Goal: Task Accomplishment & Management: Use online tool/utility

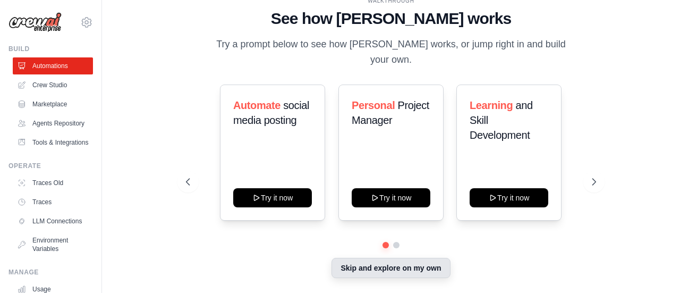
click at [364, 263] on button "Skip and explore on my own" at bounding box center [391, 268] width 118 height 20
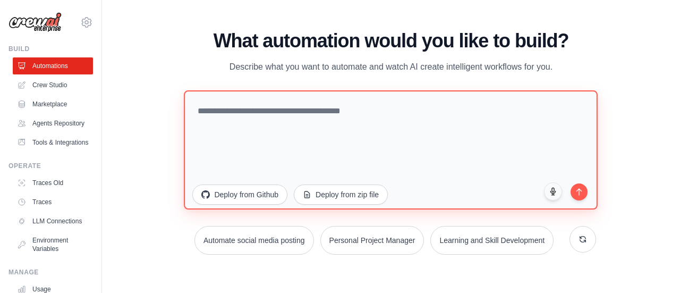
click at [352, 108] on textarea at bounding box center [391, 149] width 414 height 119
click at [290, 111] on textarea at bounding box center [391, 149] width 414 height 119
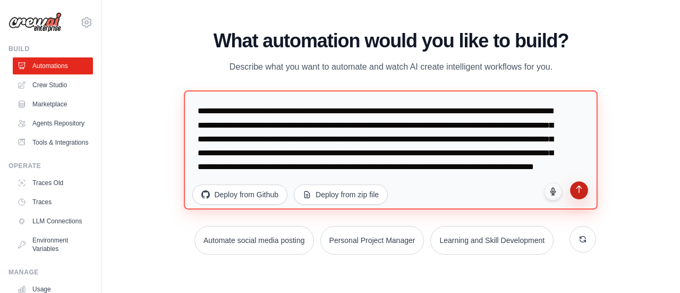
type textarea "**********"
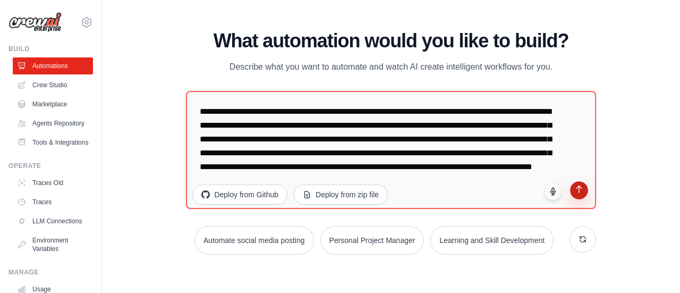
click at [581, 194] on button "submit" at bounding box center [579, 190] width 18 height 18
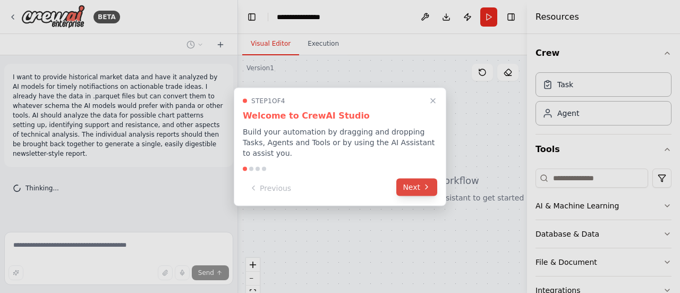
click at [400, 181] on button "Next" at bounding box center [416, 187] width 41 height 18
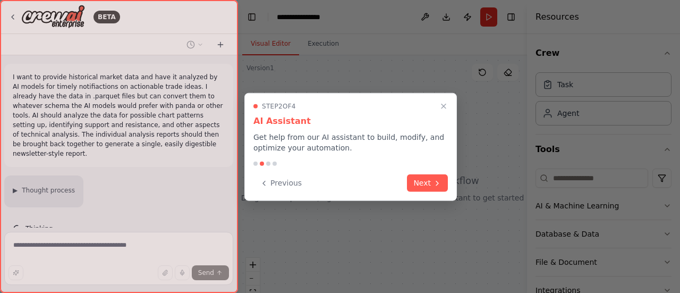
click at [400, 181] on div "Previous Next" at bounding box center [350, 183] width 194 height 18
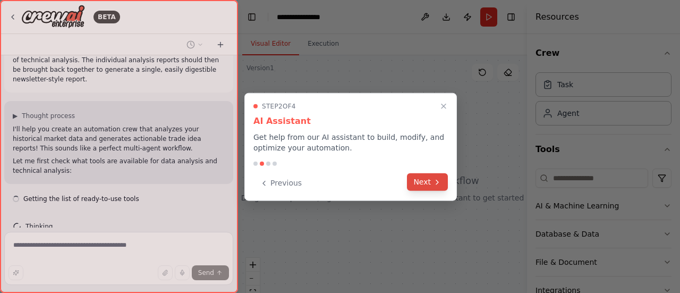
scroll to position [84, 0]
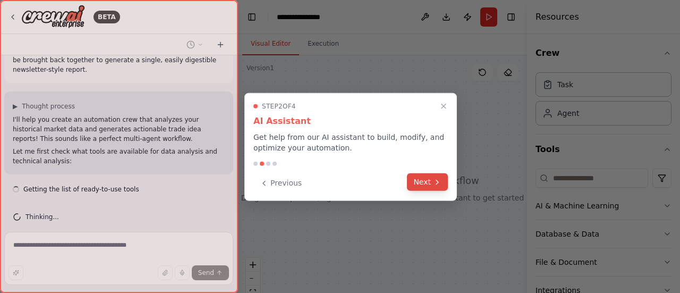
click at [424, 182] on button "Next" at bounding box center [427, 182] width 41 height 18
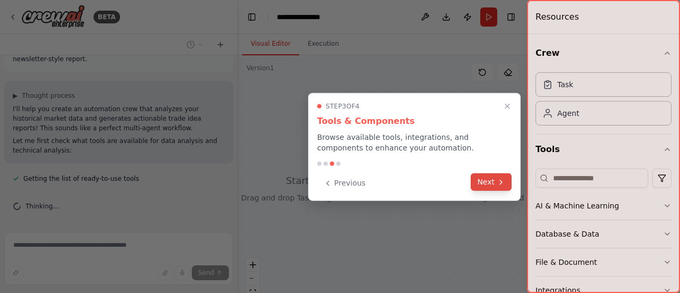
click at [489, 178] on button "Next" at bounding box center [491, 182] width 41 height 18
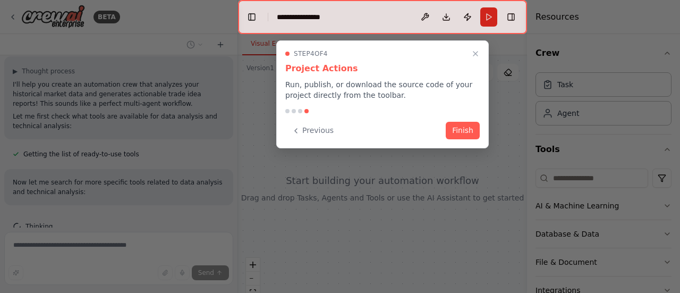
scroll to position [150, 0]
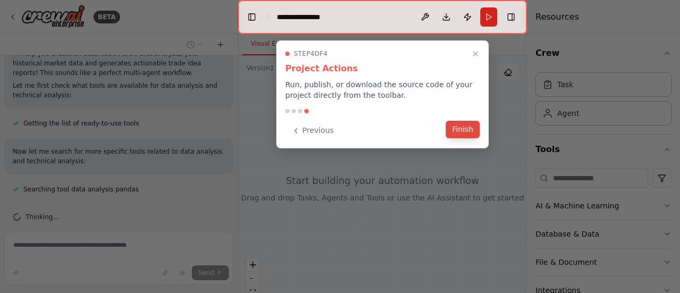
click at [457, 126] on button "Finish" at bounding box center [463, 130] width 34 height 18
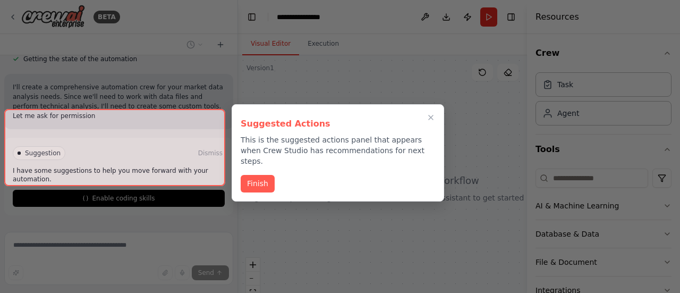
scroll to position [443, 0]
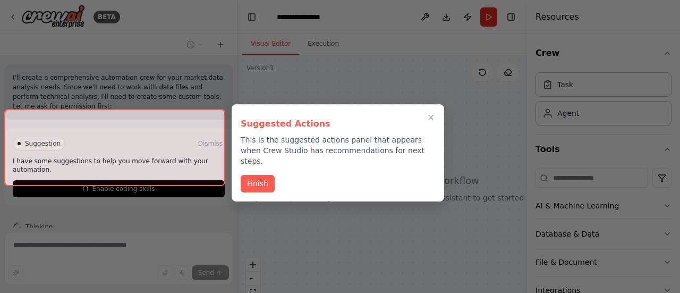
click at [115, 172] on div at bounding box center [114, 147] width 221 height 77
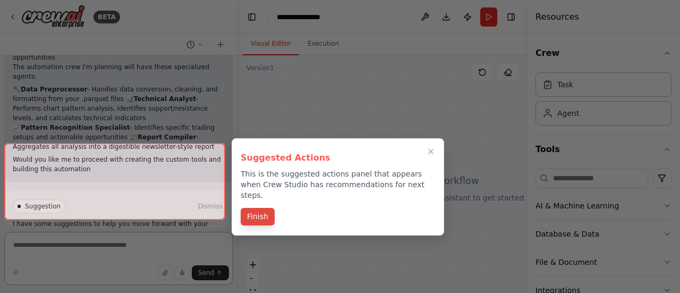
scroll to position [616, 0]
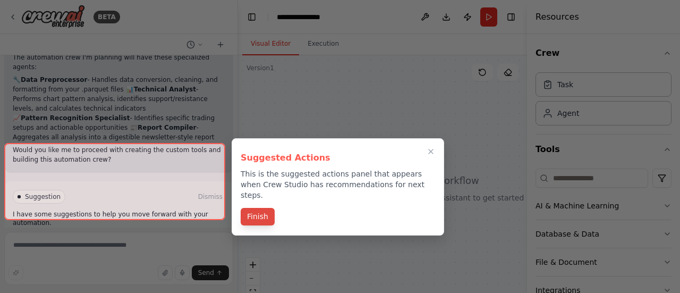
click at [256, 208] on button "Finish" at bounding box center [258, 217] width 34 height 18
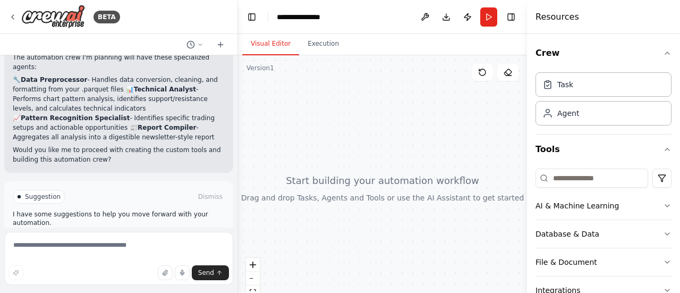
click at [123, 237] on span "Enable coding skills" at bounding box center [123, 241] width 63 height 9
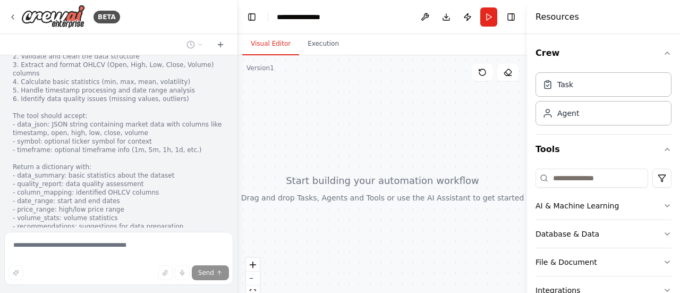
scroll to position [1171, 0]
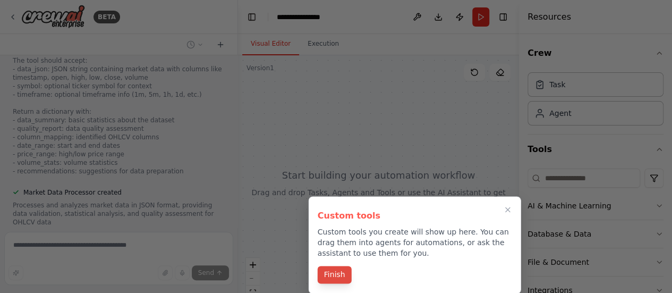
click at [336, 271] on button "Finish" at bounding box center [335, 275] width 34 height 18
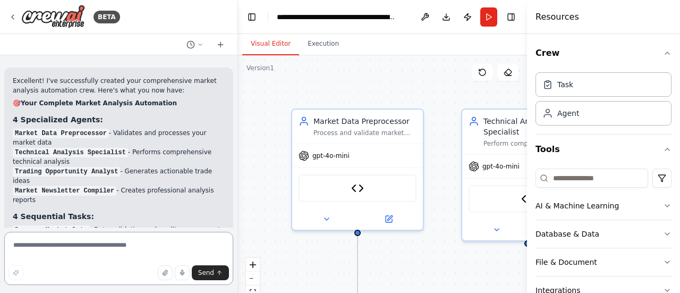
scroll to position [2585, 0]
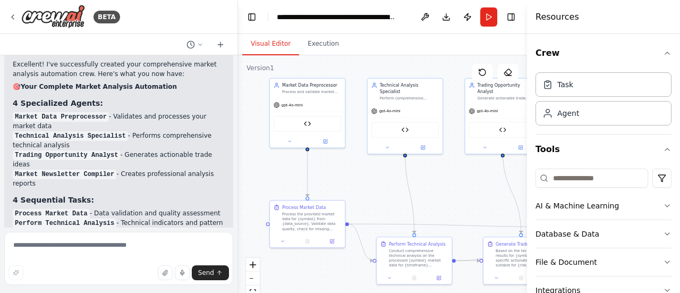
drag, startPoint x: 415, startPoint y: 277, endPoint x: 375, endPoint y: 198, distance: 88.9
click at [375, 198] on div ".deletable-edge-delete-btn { width: 20px; height: 20px; border: 0px solid #ffff…" at bounding box center [382, 188] width 289 height 266
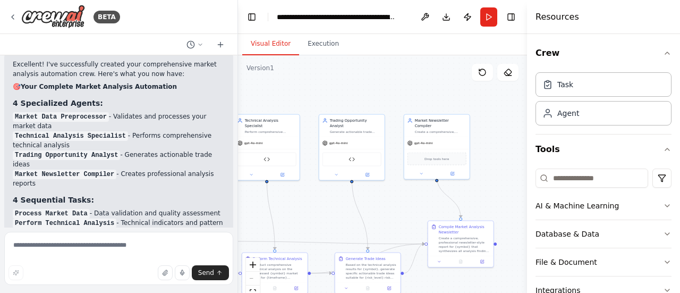
drag, startPoint x: 457, startPoint y: 191, endPoint x: 324, endPoint y: 209, distance: 134.6
click at [324, 209] on div ".deletable-edge-delete-btn { width: 20px; height: 20px; border: 0px solid #ffff…" at bounding box center [382, 188] width 289 height 266
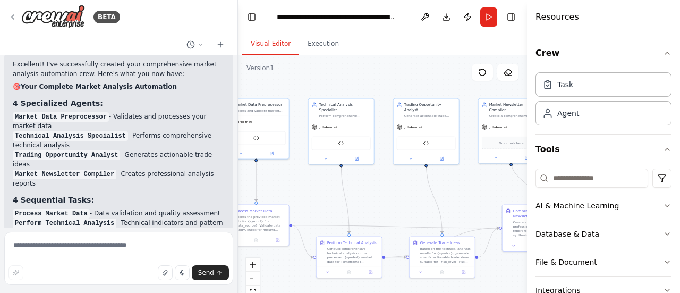
drag, startPoint x: 422, startPoint y: 208, endPoint x: 497, endPoint y: 192, distance: 76.6
click at [497, 192] on div ".deletable-edge-delete-btn { width: 20px; height: 20px; border: 0px solid #ffff…" at bounding box center [382, 188] width 289 height 266
click at [79, 242] on textarea at bounding box center [118, 258] width 229 height 53
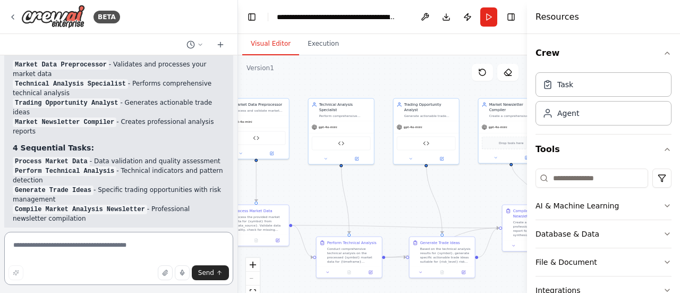
scroll to position [2904, 0]
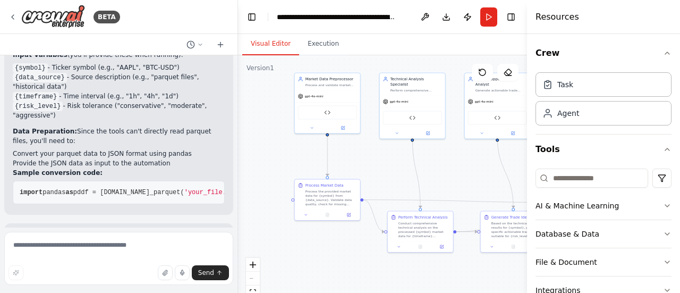
drag, startPoint x: 283, startPoint y: 193, endPoint x: 298, endPoint y: 168, distance: 28.6
click at [354, 167] on div ".deletable-edge-delete-btn { width: 20px; height: 20px; border: 0px solid #ffff…" at bounding box center [382, 188] width 289 height 266
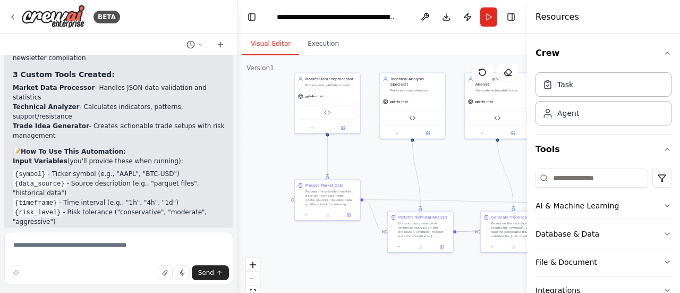
drag, startPoint x: 14, startPoint y: 81, endPoint x: 169, endPoint y: 160, distance: 174.2
click at [169, 160] on div "Excellent! I've successfully created your comprehensive market analysis automat…" at bounding box center [119, 79] width 212 height 465
copy div "Data Preparation: Since the tools can't directly read parquet files, you'll nee…"
click at [10, 14] on icon at bounding box center [13, 17] width 9 height 9
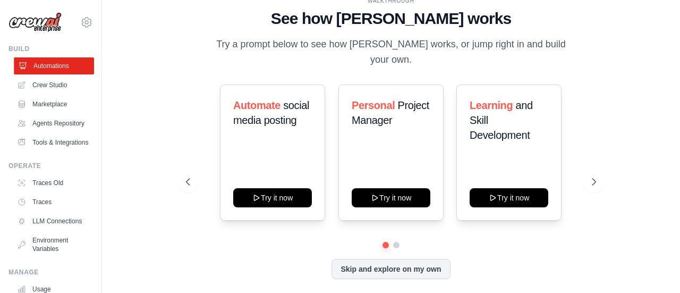
click at [49, 67] on link "Automations" at bounding box center [54, 65] width 80 height 17
click at [48, 86] on link "Crew Studio" at bounding box center [54, 85] width 80 height 17
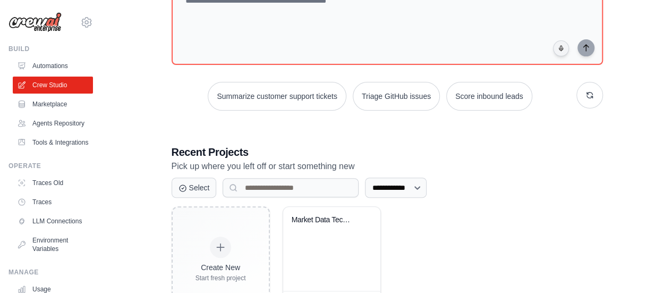
scroll to position [106, 0]
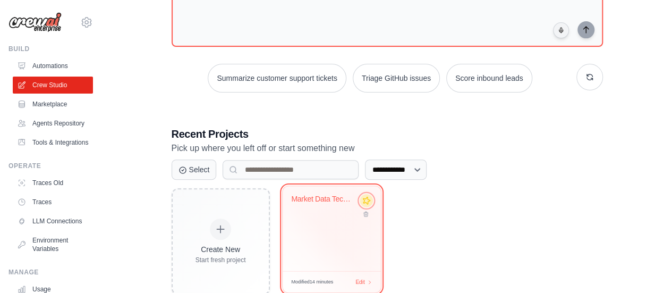
click at [367, 202] on icon at bounding box center [366, 200] width 11 height 11
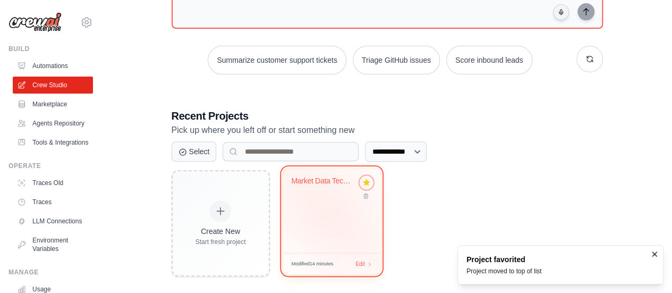
scroll to position [134, 0]
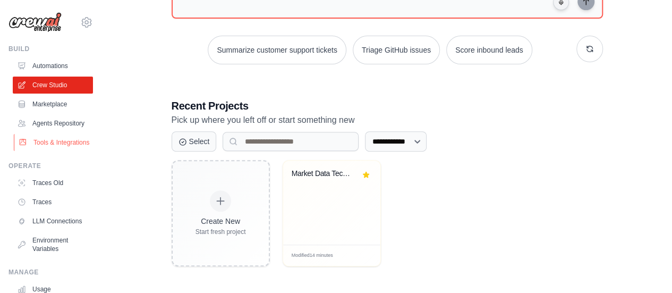
click at [39, 151] on link "Tools & Integrations" at bounding box center [54, 142] width 80 height 17
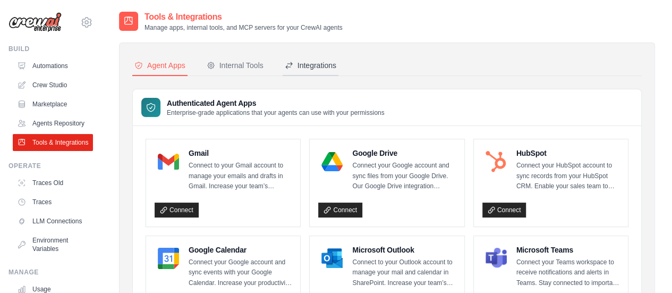
click at [305, 64] on div "Integrations" at bounding box center [311, 65] width 52 height 11
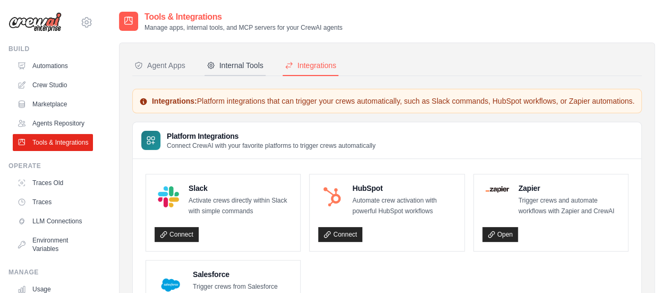
click at [232, 70] on div "Internal Tools" at bounding box center [235, 65] width 57 height 11
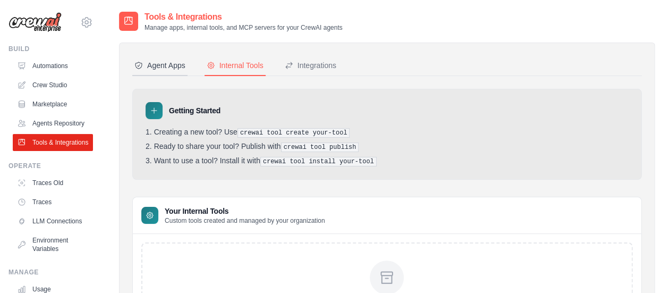
click at [166, 65] on div "Agent Apps" at bounding box center [159, 65] width 51 height 11
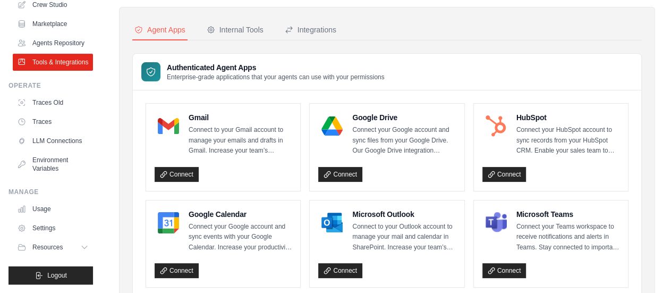
scroll to position [53, 0]
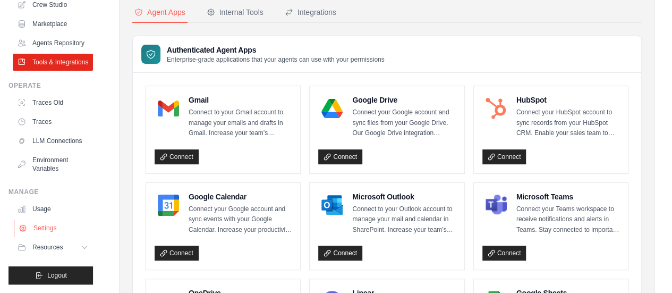
click at [42, 226] on link "Settings" at bounding box center [54, 227] width 80 height 17
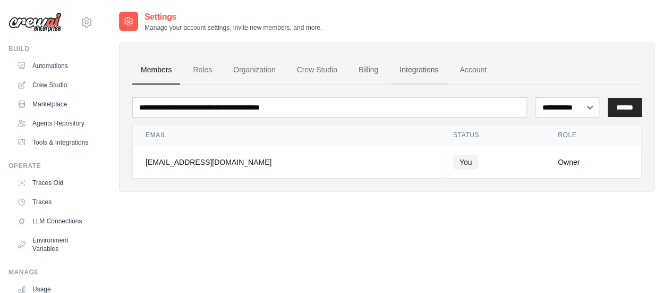
click at [417, 66] on link "Integrations" at bounding box center [419, 70] width 56 height 29
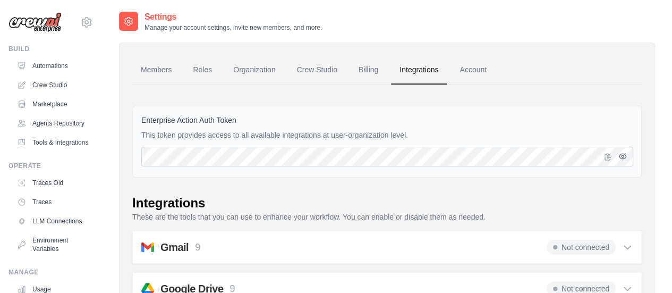
click at [626, 158] on icon "button" at bounding box center [622, 156] width 9 height 9
click at [606, 156] on icon "button" at bounding box center [608, 156] width 9 height 9
click at [477, 69] on link "Account" at bounding box center [473, 70] width 44 height 29
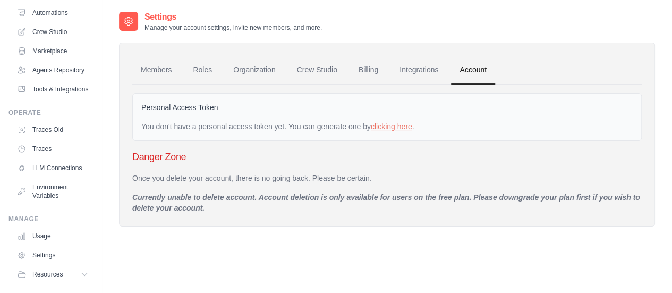
scroll to position [105, 0]
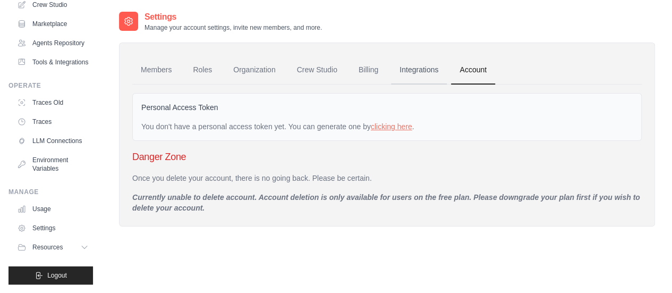
click at [423, 70] on link "Integrations" at bounding box center [419, 70] width 56 height 29
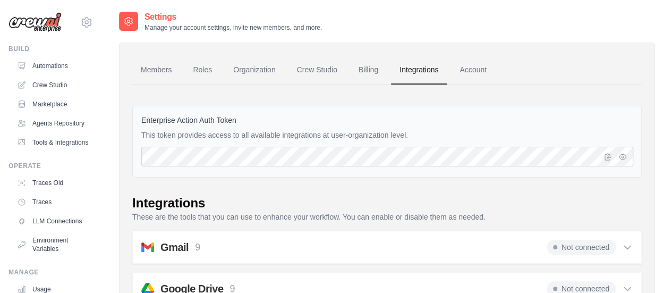
drag, startPoint x: 204, startPoint y: 135, endPoint x: 386, endPoint y: 138, distance: 181.7
click at [386, 138] on p "This token provides access to all available integrations at user-organization l…" at bounding box center [386, 135] width 491 height 11
click at [253, 67] on link "Organization" at bounding box center [254, 70] width 59 height 29
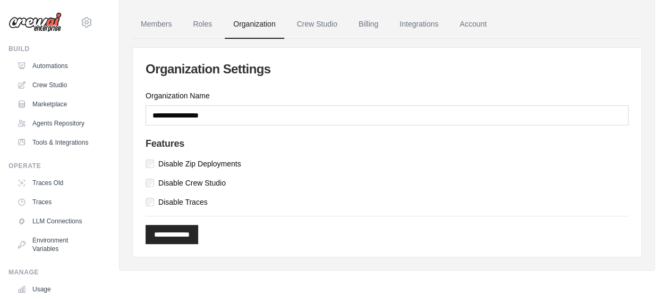
scroll to position [49, 0]
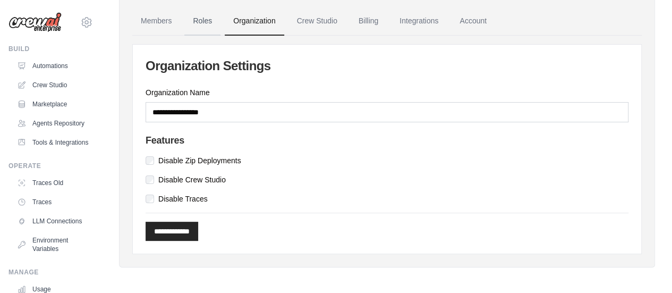
click at [203, 22] on link "Roles" at bounding box center [202, 21] width 36 height 29
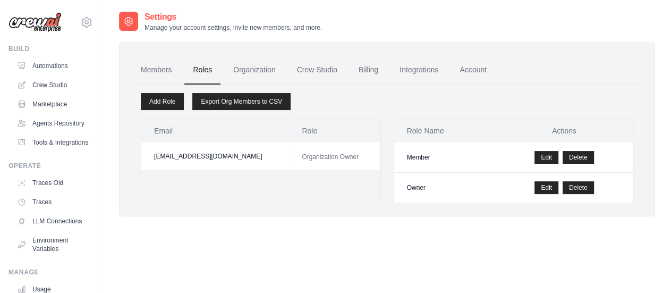
click at [151, 19] on h2 "Settings" at bounding box center [233, 17] width 177 height 13
click at [158, 68] on link "Members" at bounding box center [156, 70] width 48 height 29
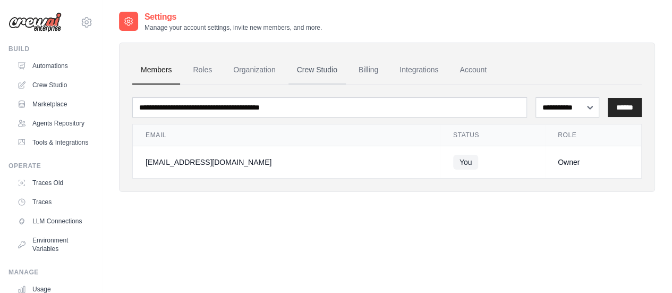
click at [321, 72] on link "Crew Studio" at bounding box center [316, 70] width 57 height 29
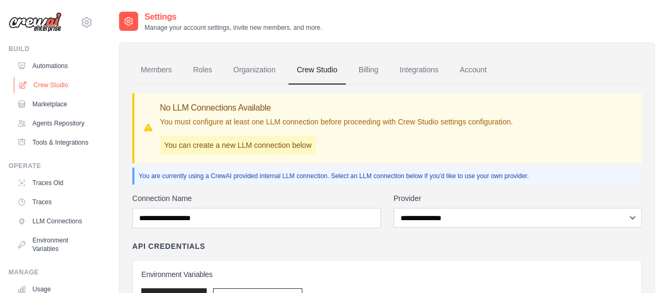
click at [51, 84] on link "Crew Studio" at bounding box center [54, 85] width 80 height 17
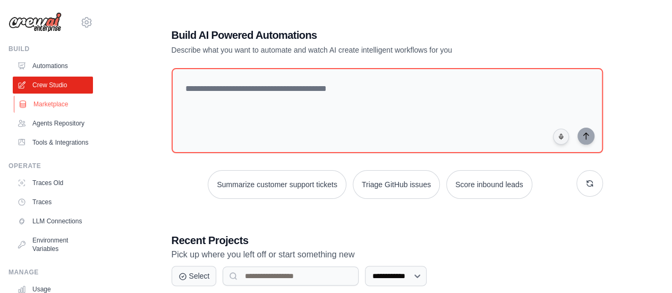
click at [47, 108] on link "Marketplace" at bounding box center [54, 104] width 80 height 17
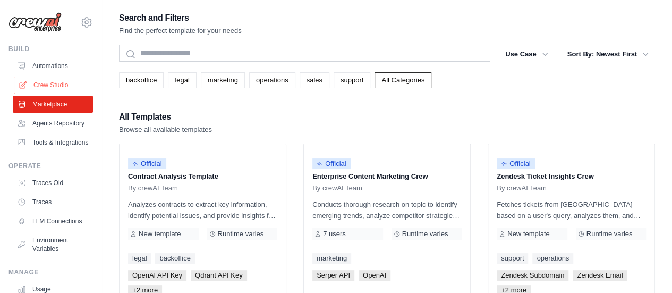
click at [46, 81] on link "Crew Studio" at bounding box center [54, 85] width 80 height 17
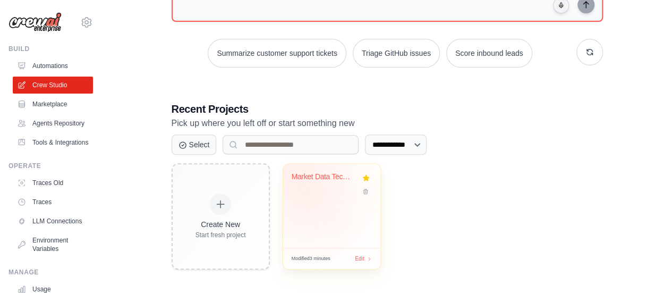
scroll to position [134, 0]
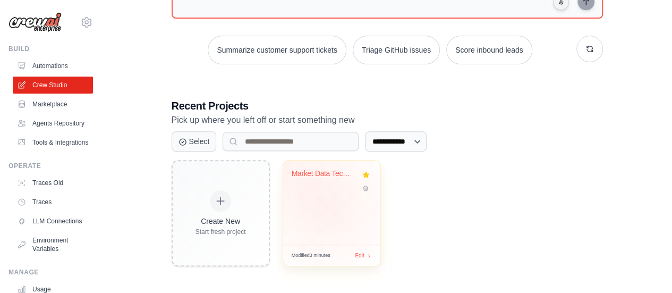
click at [326, 207] on div "Market Data Technical Analysis & Tr..." at bounding box center [331, 202] width 97 height 84
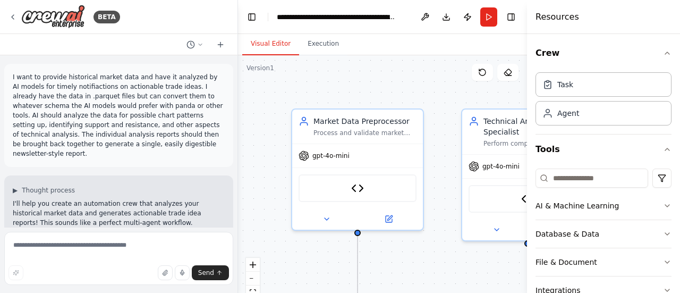
scroll to position [2819, 0]
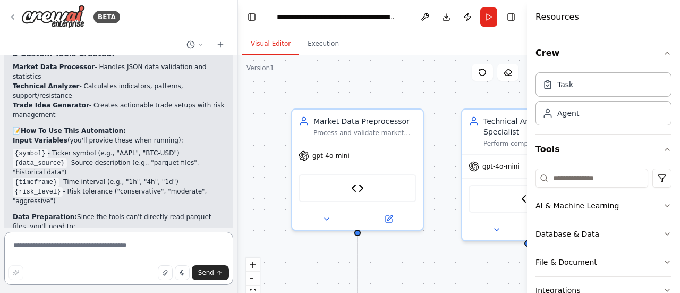
click at [143, 245] on textarea at bounding box center [118, 258] width 229 height 53
click at [168, 274] on icon "button" at bounding box center [165, 272] width 6 height 6
click at [58, 18] on img at bounding box center [53, 17] width 64 height 24
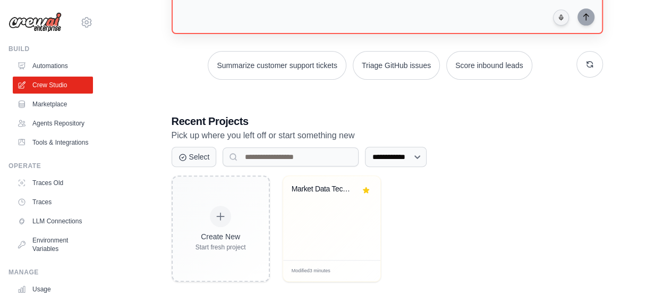
scroll to position [134, 0]
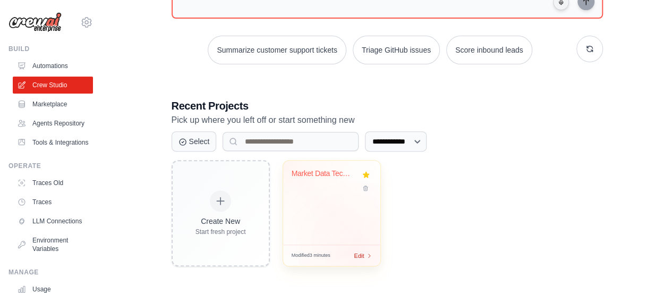
click at [359, 254] on span "Edit" at bounding box center [359, 255] width 10 height 9
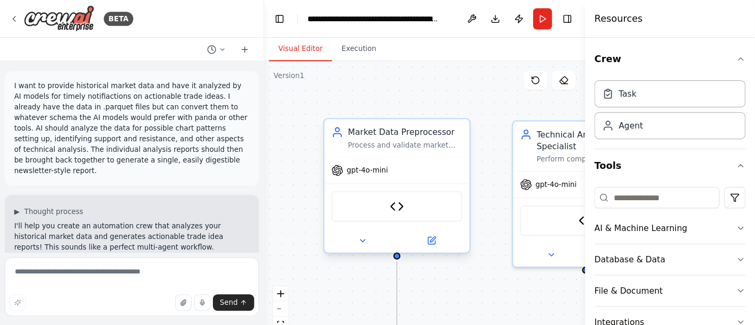
scroll to position [2819, 0]
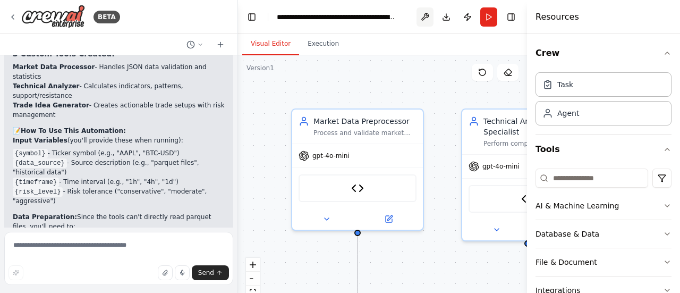
click at [425, 20] on button at bounding box center [425, 16] width 17 height 19
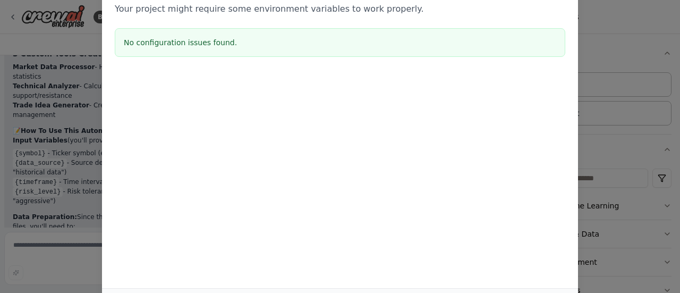
click at [364, 16] on div "Environment configuration Your project might require some environment variables…" at bounding box center [340, 21] width 476 height 105
click at [59, 128] on div "Environment configuration Your project might require some environment variables…" at bounding box center [340, 146] width 680 height 293
click at [140, 93] on div at bounding box center [340, 127] width 476 height 106
click at [65, 142] on div "Environment configuration Your project might require some environment variables…" at bounding box center [340, 146] width 680 height 293
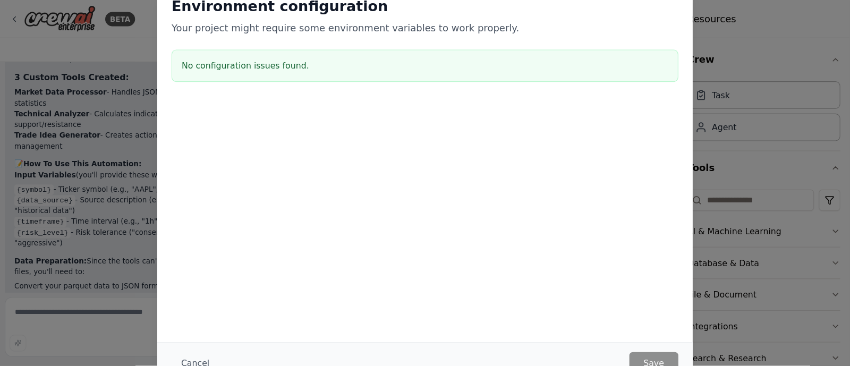
scroll to position [2764, 0]
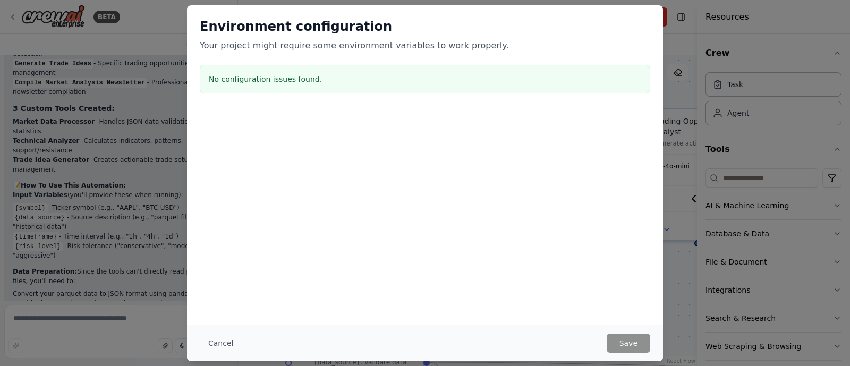
drag, startPoint x: 538, startPoint y: 6, endPoint x: 518, endPoint y: 299, distance: 292.9
click at [518, 292] on div "Environment configuration Your project might require some environment variables…" at bounding box center [425, 164] width 476 height 319
click at [228, 292] on button "Cancel" at bounding box center [221, 343] width 42 height 19
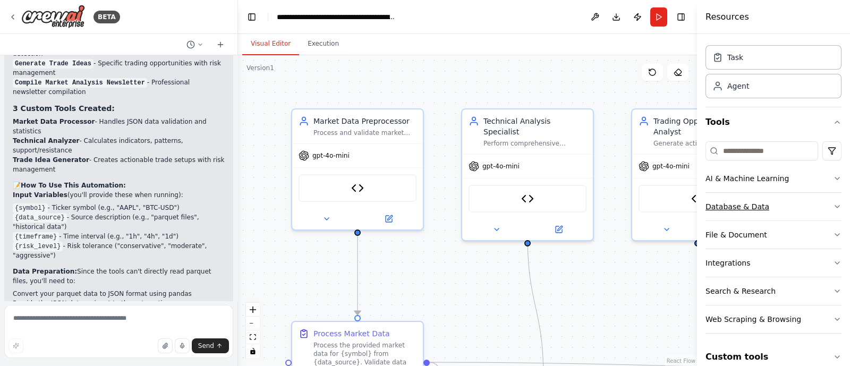
scroll to position [40, 0]
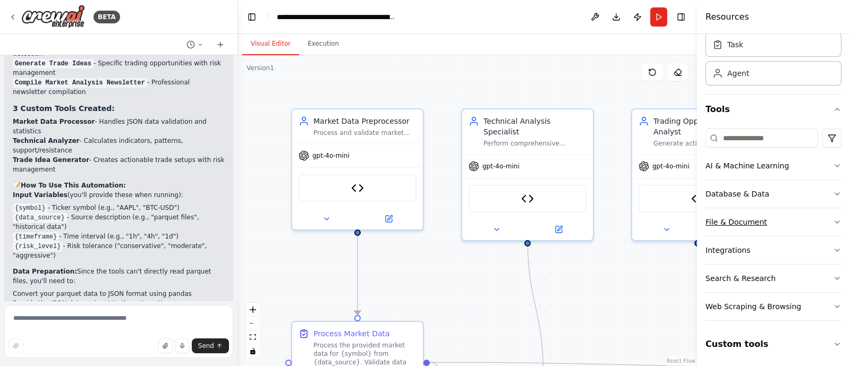
click at [680, 224] on div "File & Document" at bounding box center [737, 222] width 62 height 11
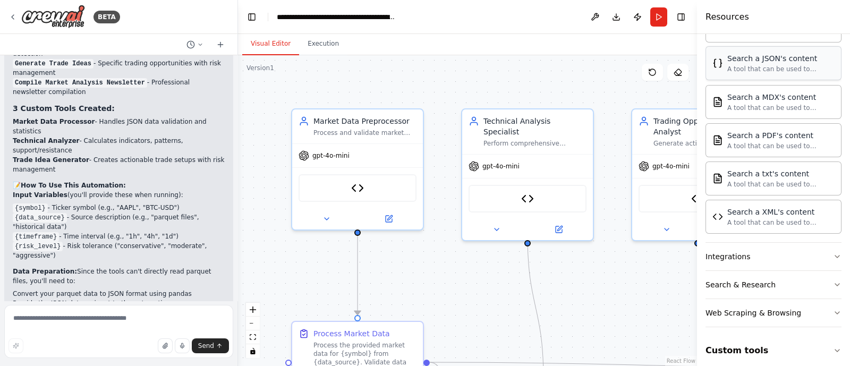
scroll to position [353, 0]
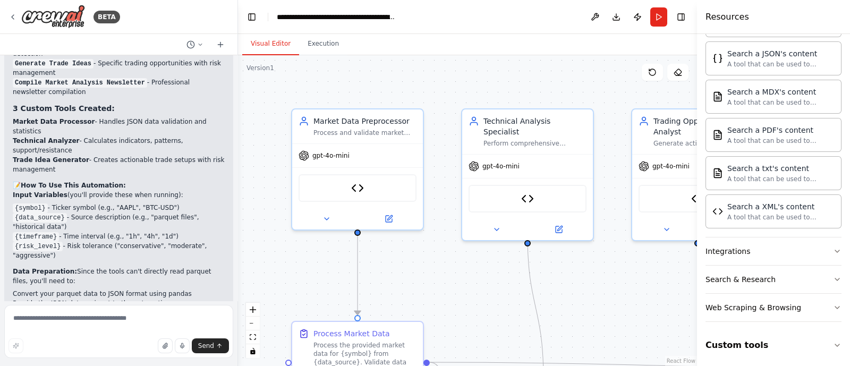
click at [470, 46] on div "Visual Editor Execution" at bounding box center [467, 44] width 459 height 21
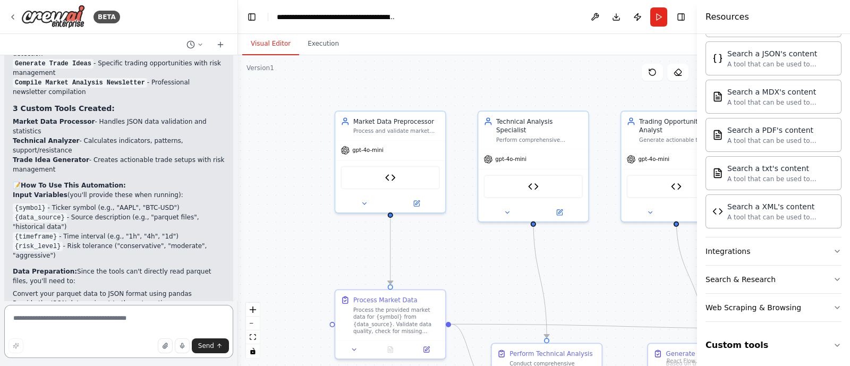
click at [53, 292] on textarea at bounding box center [118, 331] width 229 height 53
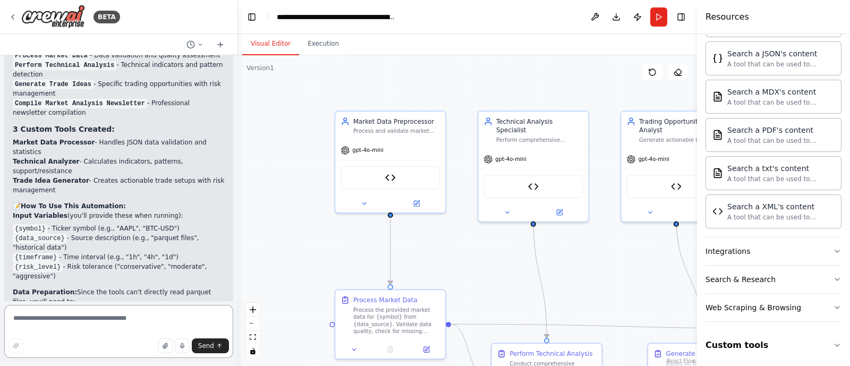
scroll to position [2763, 0]
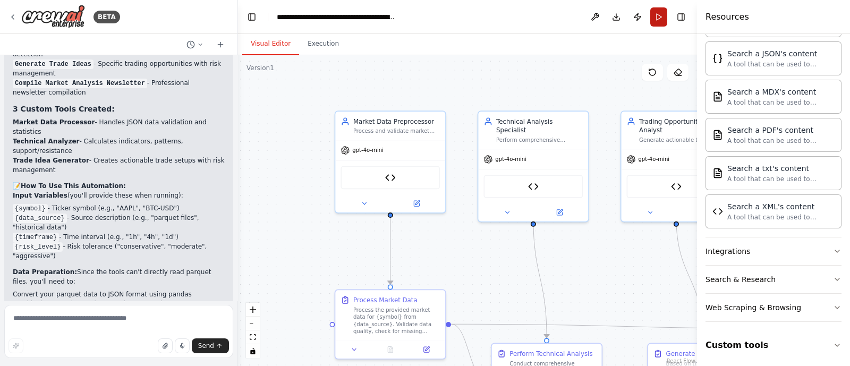
click at [659, 17] on button "Run" at bounding box center [658, 16] width 17 height 19
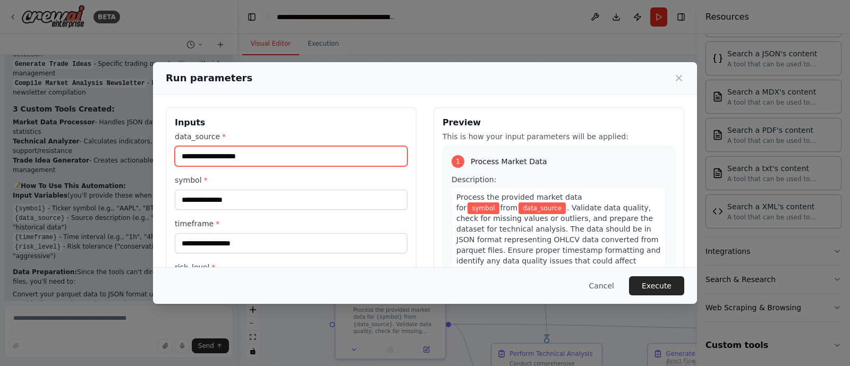
click at [277, 155] on input "data_source *" at bounding box center [291, 156] width 233 height 20
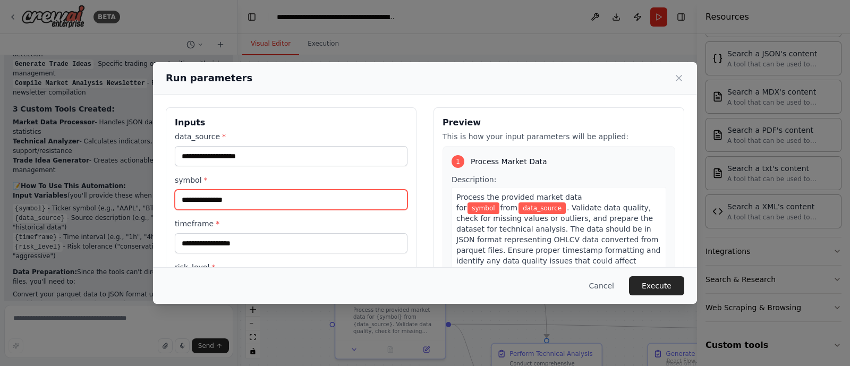
click at [256, 195] on input "symbol *" at bounding box center [291, 200] width 233 height 20
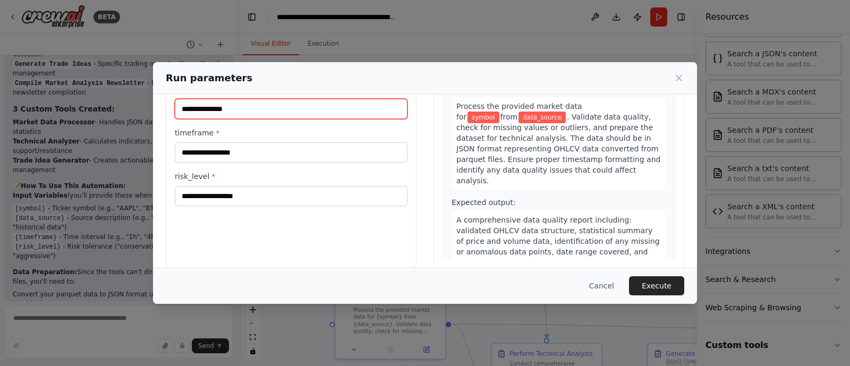
scroll to position [104, 0]
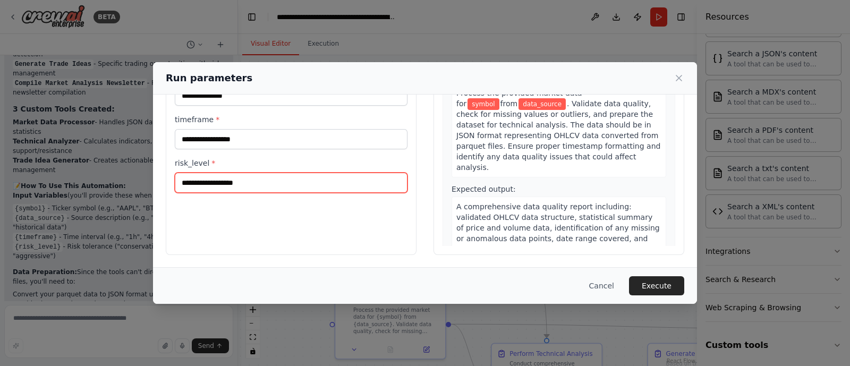
click at [277, 182] on input "risk_level *" at bounding box center [291, 183] width 233 height 20
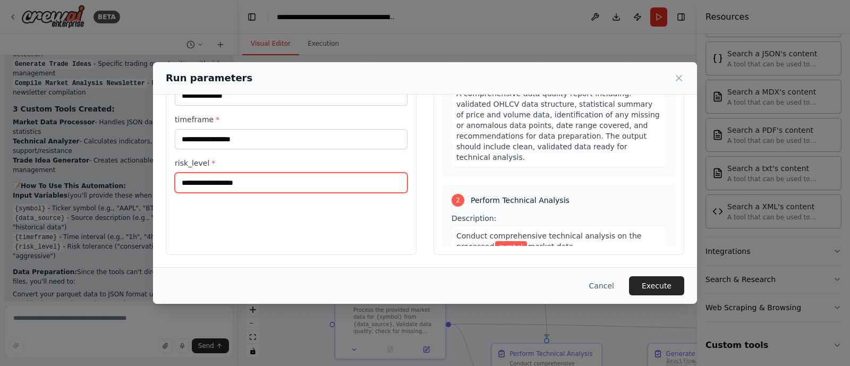
scroll to position [0, 0]
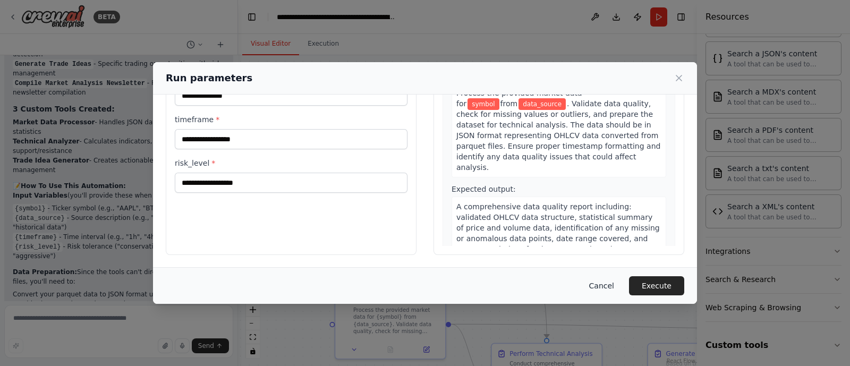
click at [614, 287] on button "Cancel" at bounding box center [602, 285] width 42 height 19
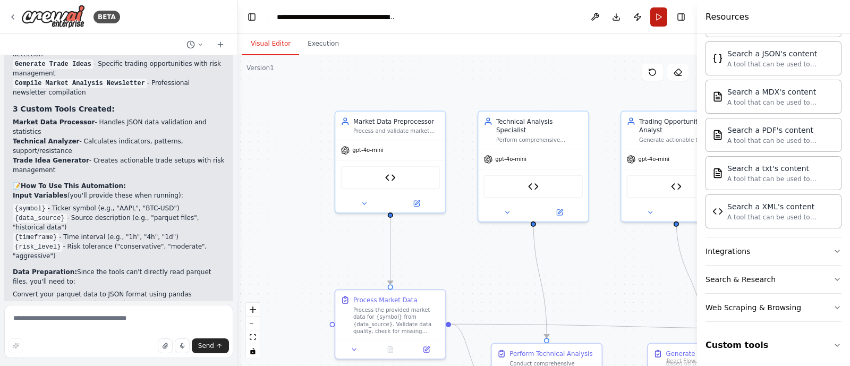
click at [656, 13] on button "Run" at bounding box center [658, 16] width 17 height 19
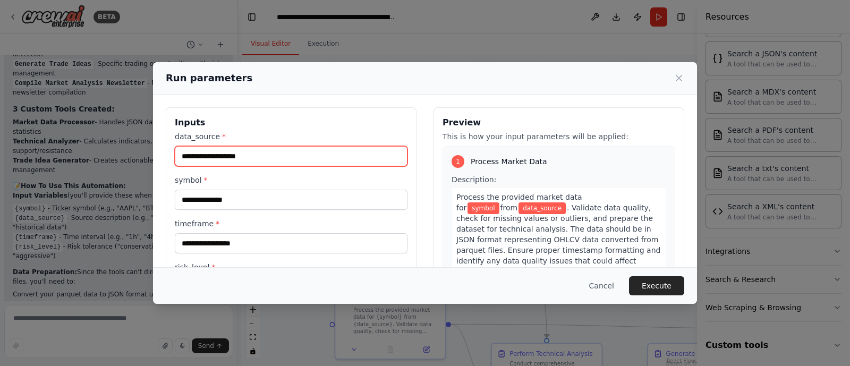
click at [310, 155] on input "data_source *" at bounding box center [291, 156] width 233 height 20
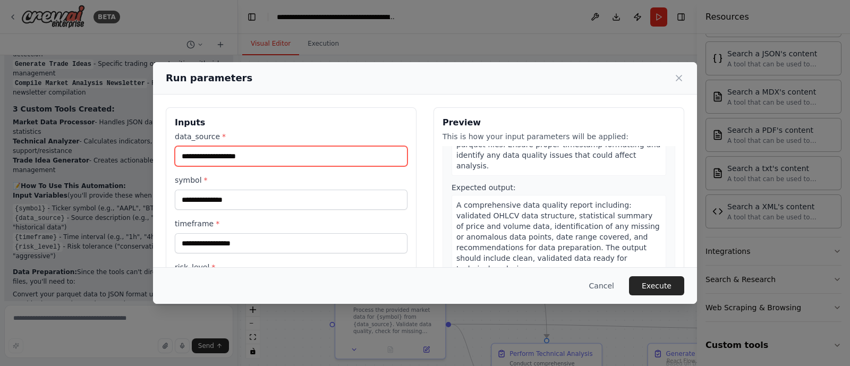
scroll to position [132, 0]
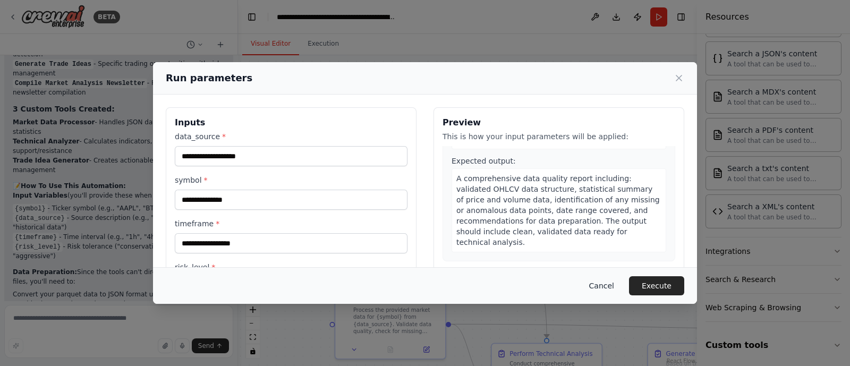
click at [607, 283] on button "Cancel" at bounding box center [602, 285] width 42 height 19
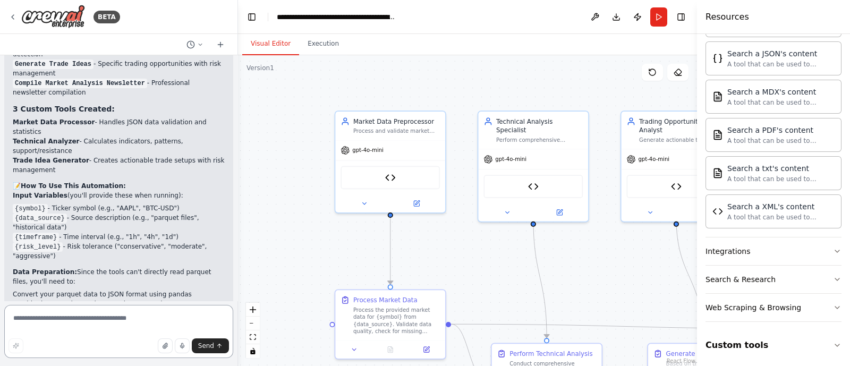
click at [97, 292] on textarea at bounding box center [118, 331] width 229 height 53
type textarea "**********"
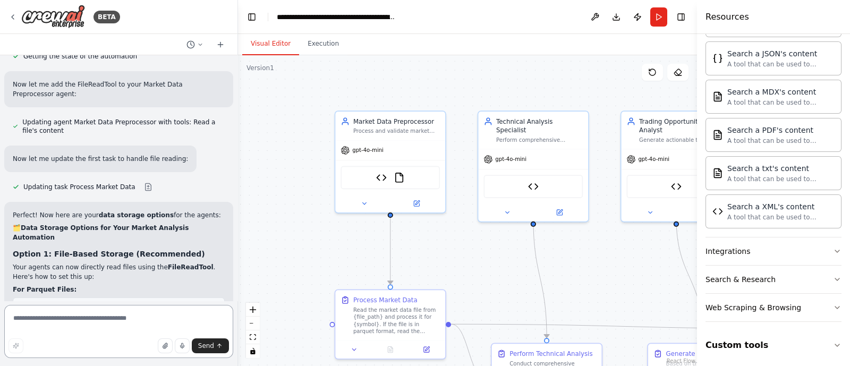
scroll to position [3352, 0]
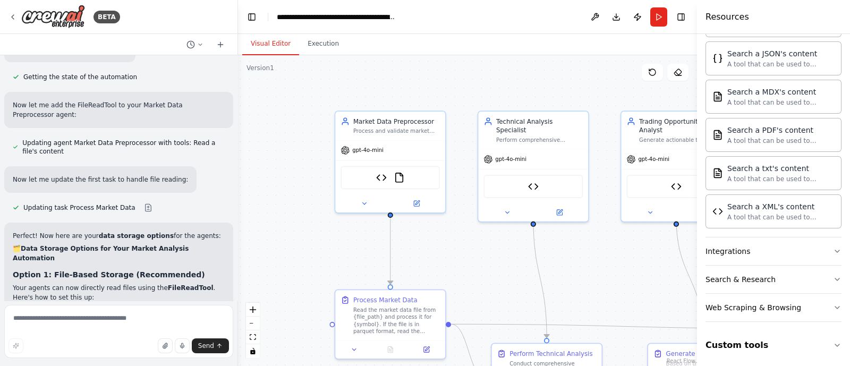
drag, startPoint x: 38, startPoint y: 182, endPoint x: 45, endPoint y: 182, distance: 7.4
click at [43, 292] on span "# Convert your parquet to CSV or JSON first" at bounding box center [102, 329] width 165 height 7
drag, startPoint x: 56, startPoint y: 183, endPoint x: 71, endPoint y: 224, distance: 43.7
click at [71, 292] on pre "# Convert your parquet to CSV or JSON first import pandas as pd df = pd.read_pa…" at bounding box center [119, 339] width 212 height 43
click at [101, 292] on p "File Locations:" at bounding box center [119, 368] width 212 height 10
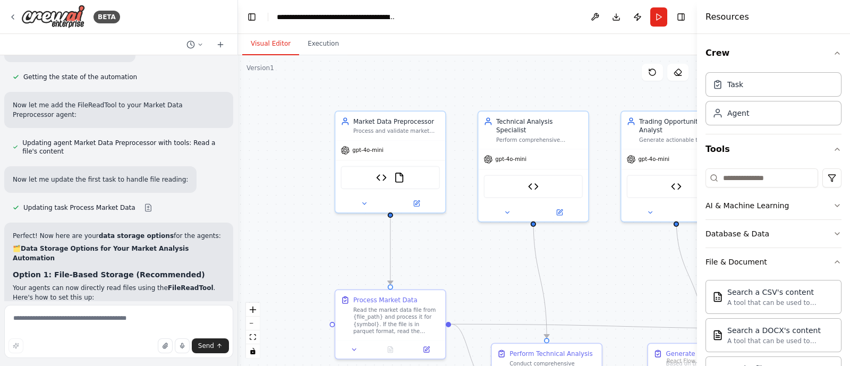
scroll to position [0, 0]
click at [680, 260] on div "File & Document" at bounding box center [737, 262] width 62 height 11
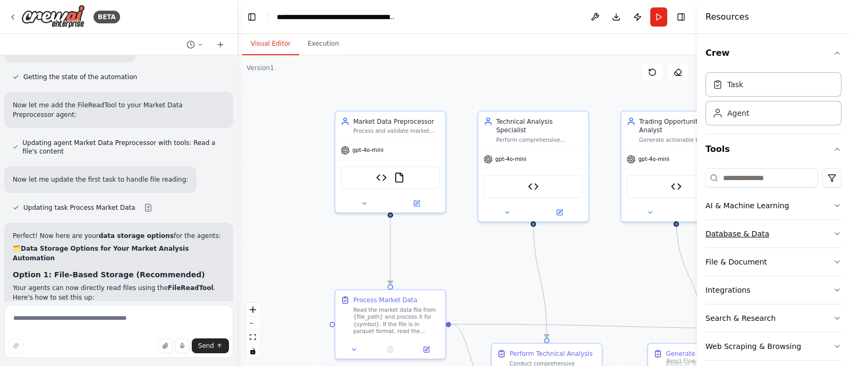
click at [680, 229] on div "Database & Data" at bounding box center [738, 233] width 64 height 11
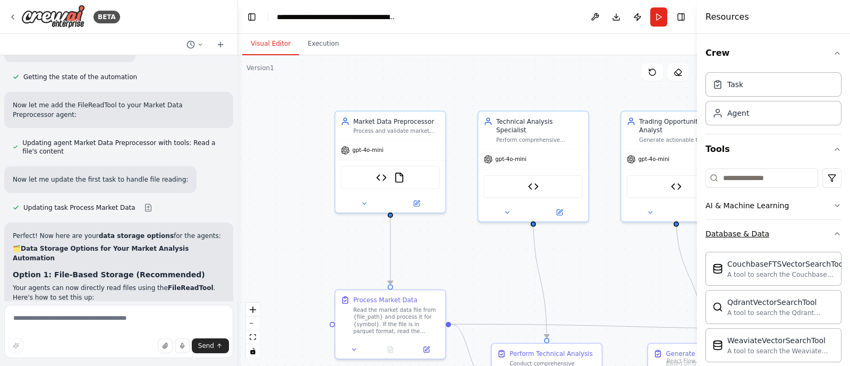
scroll to position [66, 0]
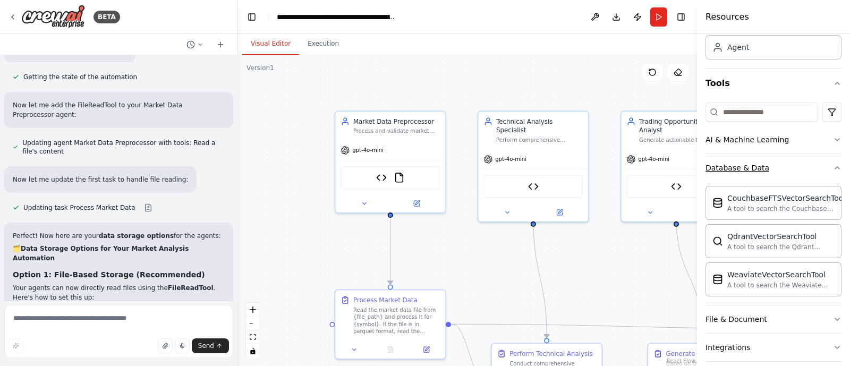
click at [680, 179] on button "Database & Data" at bounding box center [774, 168] width 136 height 28
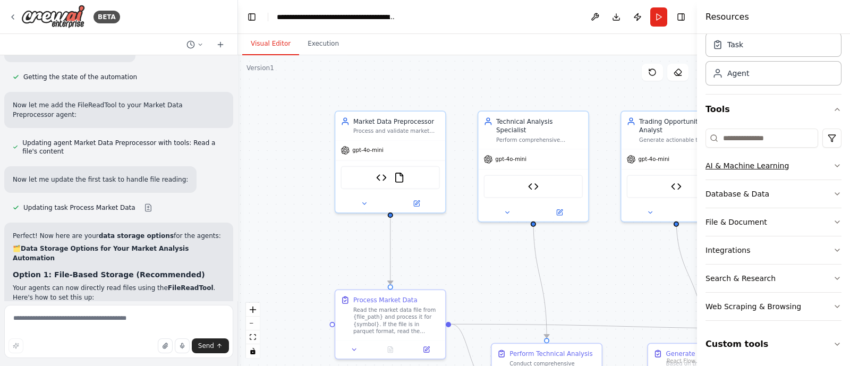
scroll to position [0, 0]
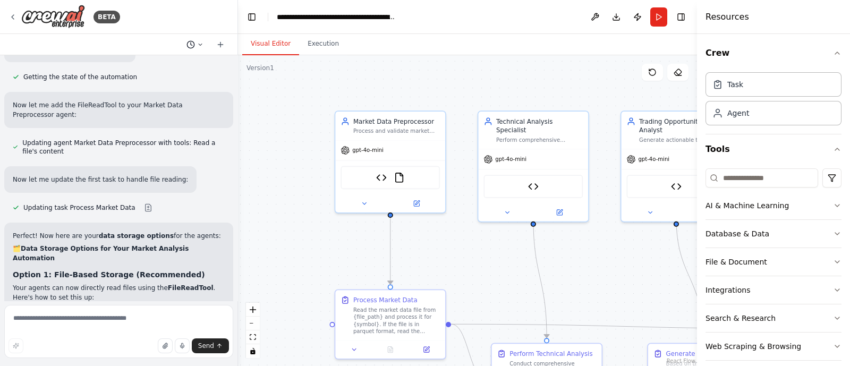
click at [201, 44] on icon at bounding box center [200, 44] width 6 height 6
click at [164, 66] on span "I allow you to use your coding skills to create custom tools." at bounding box center [149, 66] width 69 height 9
click at [198, 41] on icon at bounding box center [200, 44] width 6 height 6
click at [220, 44] on div at bounding box center [119, 183] width 238 height 366
click at [220, 43] on icon at bounding box center [220, 44] width 9 height 9
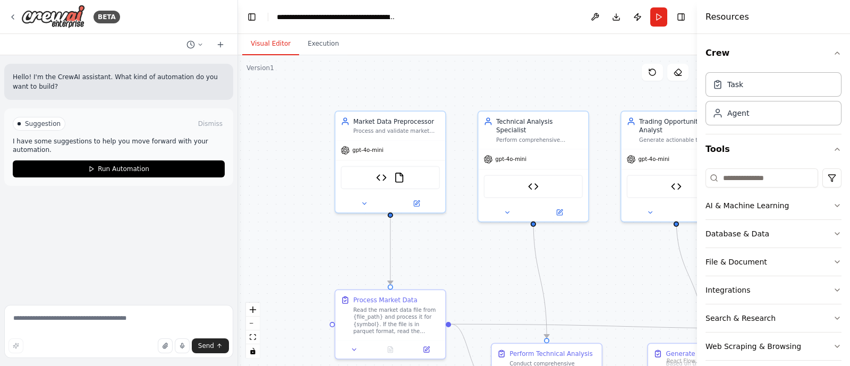
click at [170, 47] on div at bounding box center [118, 44] width 237 height 21
click at [202, 39] on button at bounding box center [195, 44] width 26 height 13
click at [155, 84] on span "how do I go about storing the data where the agents can access it?" at bounding box center [149, 83] width 69 height 9
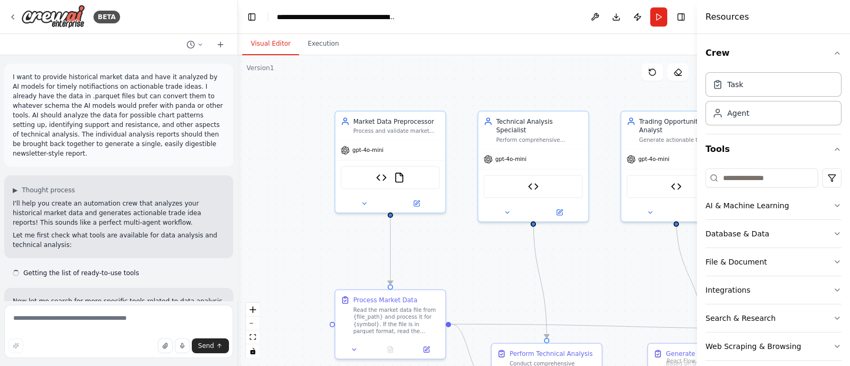
scroll to position [3883, 0]
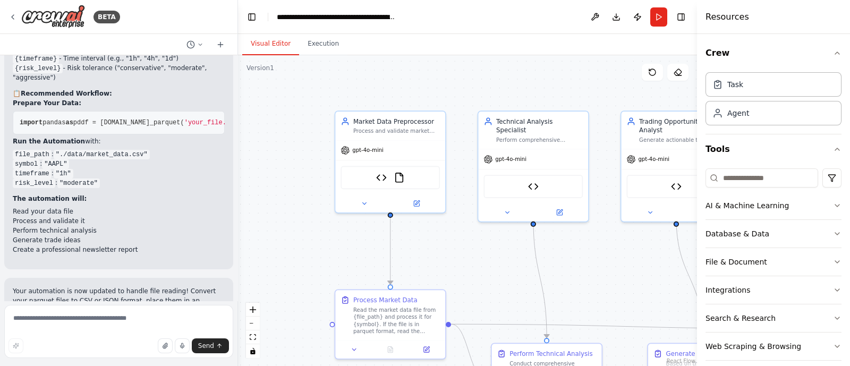
click at [33, 292] on span "Suggestion" at bounding box center [43, 357] width 36 height 9
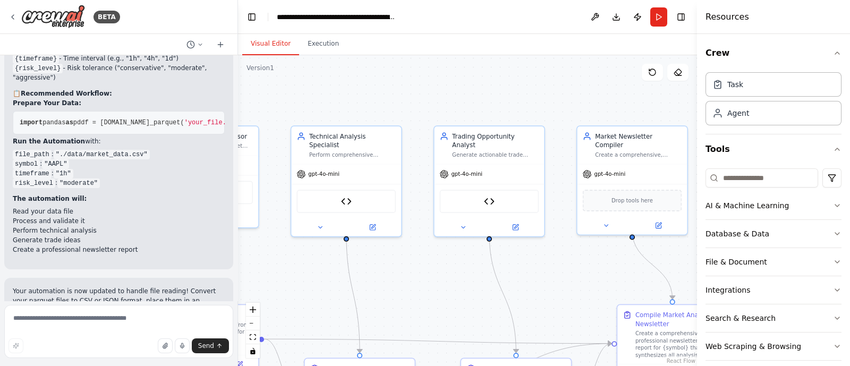
drag, startPoint x: 535, startPoint y: 97, endPoint x: 349, endPoint y: 111, distance: 186.5
click at [349, 111] on div ".deletable-edge-delete-btn { width: 20px; height: 20px; border: 0px solid #ffff…" at bounding box center [467, 210] width 459 height 311
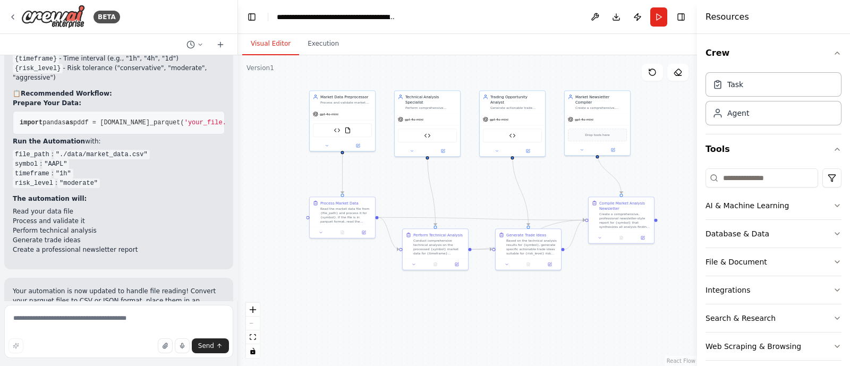
drag, startPoint x: 417, startPoint y: 233, endPoint x: 474, endPoint y: 182, distance: 76.8
click at [474, 182] on div ".deletable-edge-delete-btn { width: 20px; height: 20px; border: 0px solid #ffff…" at bounding box center [467, 210] width 459 height 311
click at [680, 228] on button "Database & Data" at bounding box center [774, 234] width 136 height 28
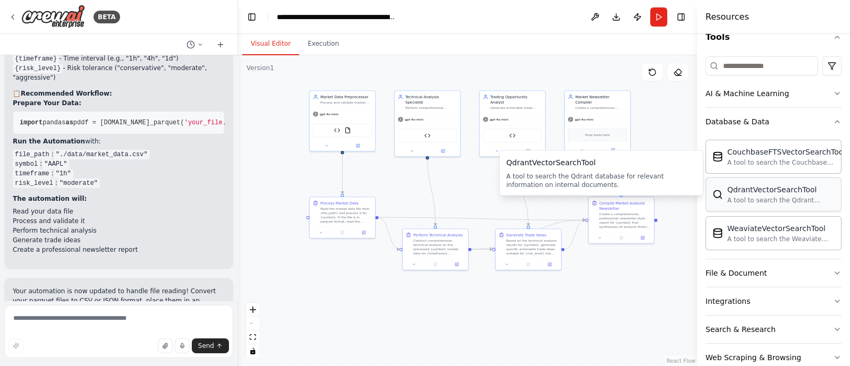
scroll to position [132, 0]
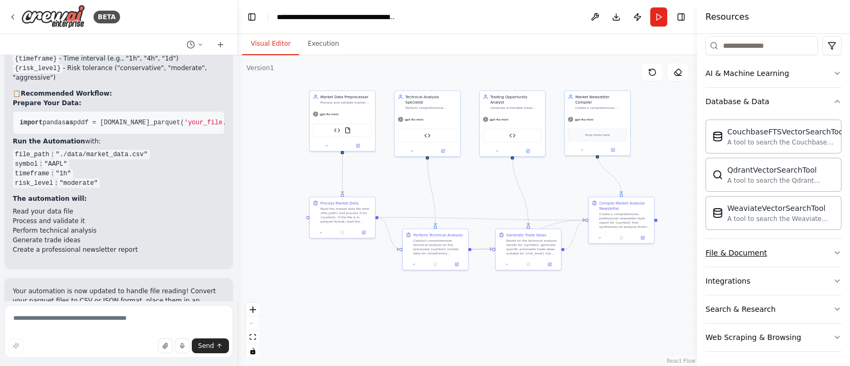
click at [680, 256] on button "File & Document" at bounding box center [774, 253] width 136 height 28
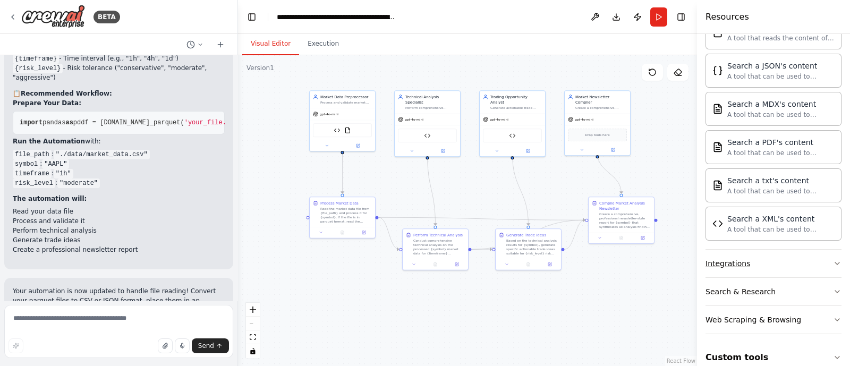
scroll to position [476, 0]
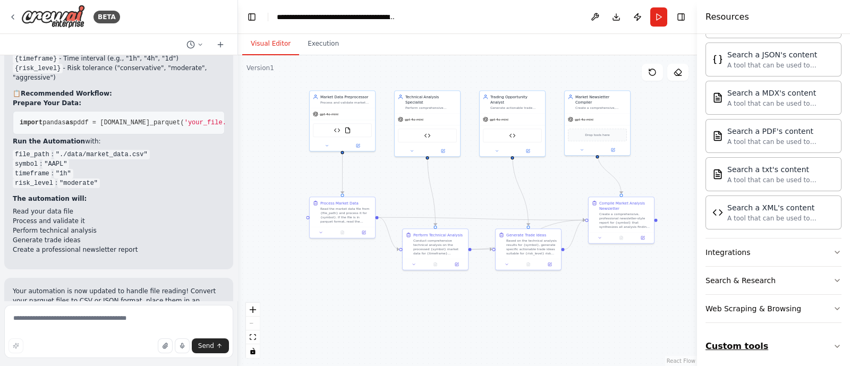
click at [680, 292] on button "Custom tools" at bounding box center [774, 347] width 136 height 30
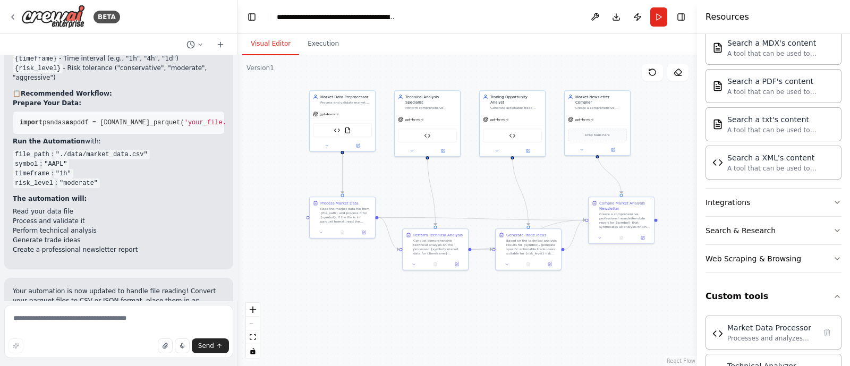
scroll to position [598, 0]
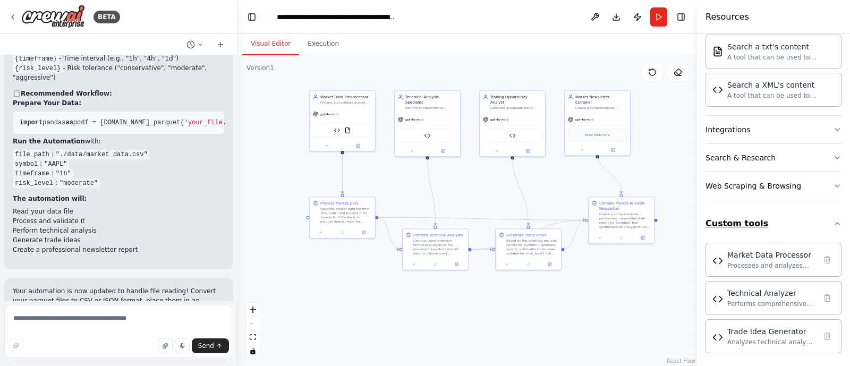
click at [680, 232] on button "Custom tools" at bounding box center [774, 224] width 136 height 30
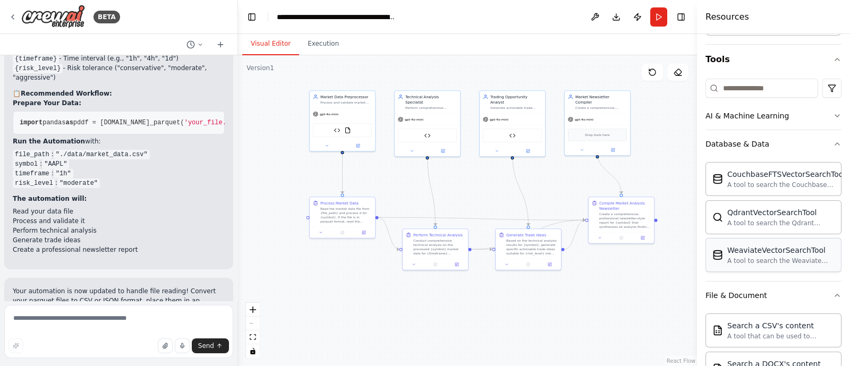
scroll to position [77, 0]
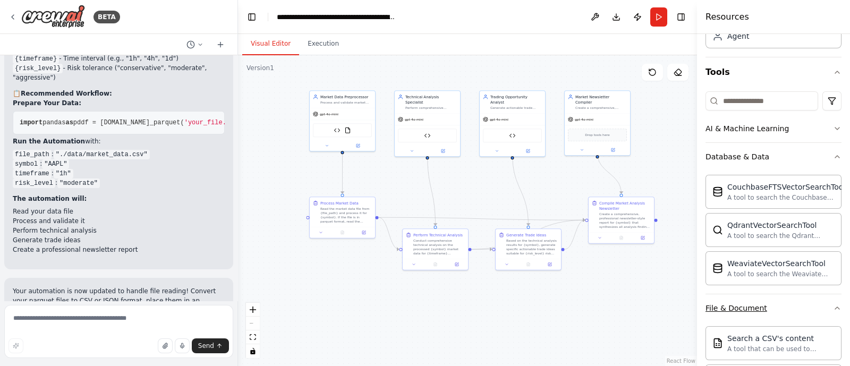
click at [680, 292] on div "File & Document" at bounding box center [737, 308] width 62 height 11
click at [680, 163] on button "Database & Data" at bounding box center [774, 157] width 136 height 28
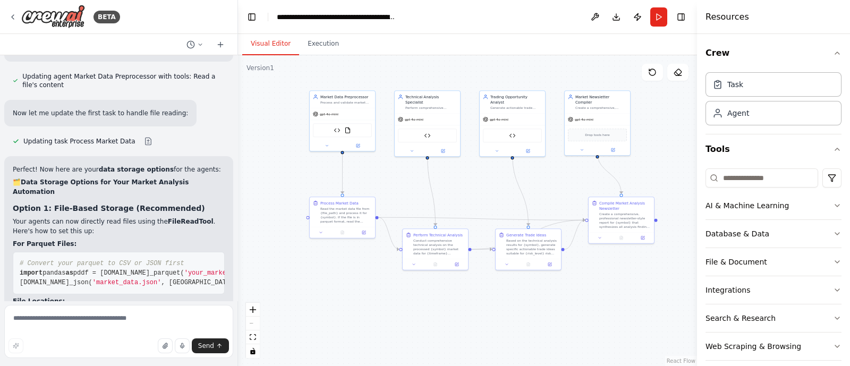
scroll to position [3352, 0]
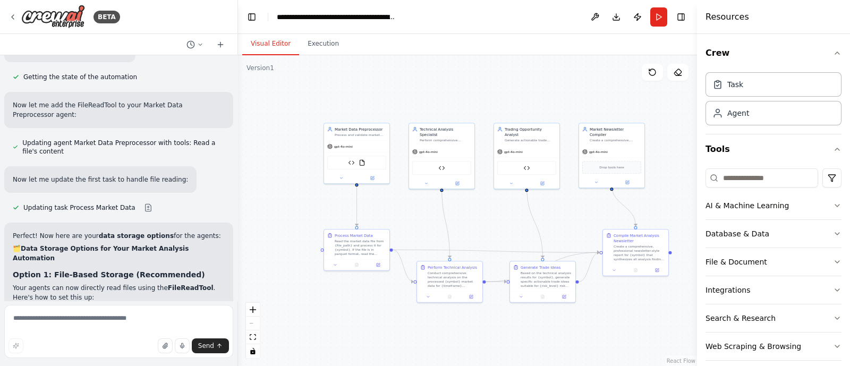
drag, startPoint x: 673, startPoint y: 337, endPoint x: 689, endPoint y: 371, distance: 37.8
click at [680, 292] on html "BETA I want to provide historical market data and have it analyzed by AI models…" at bounding box center [425, 183] width 850 height 366
click at [680, 15] on button "Toggle Right Sidebar" at bounding box center [681, 17] width 15 height 15
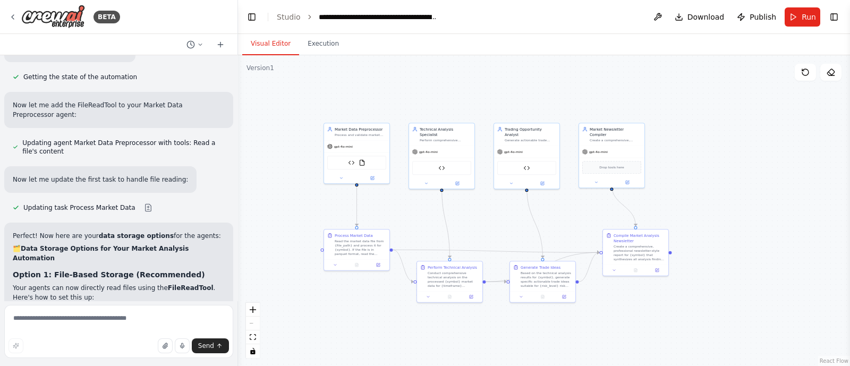
click at [344, 91] on div ".deletable-edge-delete-btn { width: 20px; height: 20px; border: 0px solid #ffff…" at bounding box center [544, 210] width 612 height 311
drag, startPoint x: 344, startPoint y: 90, endPoint x: 313, endPoint y: 98, distance: 31.2
click at [313, 98] on div ".deletable-edge-delete-btn { width: 20px; height: 20px; border: 0px solid #ffff…" at bounding box center [544, 210] width 612 height 311
click at [353, 17] on div "**********" at bounding box center [379, 17] width 120 height 11
click at [292, 19] on link "Studio" at bounding box center [289, 17] width 24 height 9
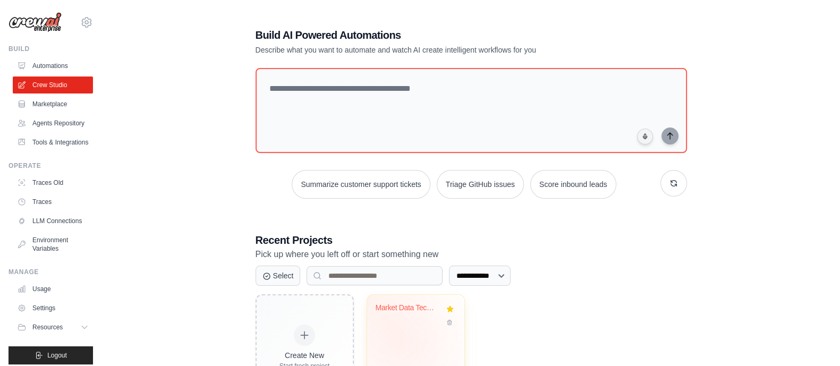
click at [402, 343] on div "Market Data Technical Analysis & Tr..." at bounding box center [415, 337] width 97 height 84
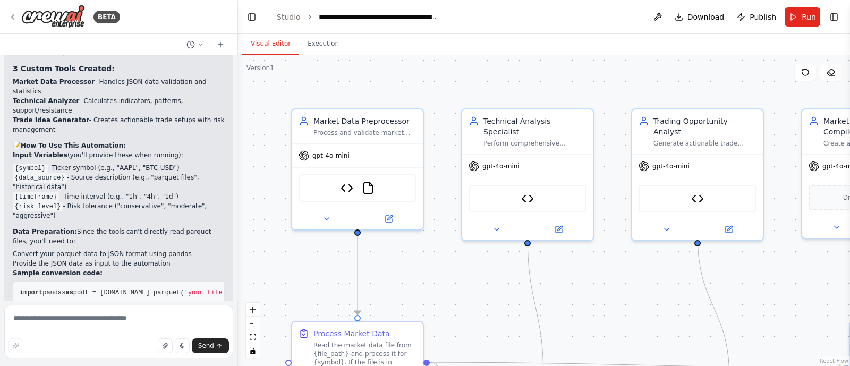
scroll to position [2801, 0]
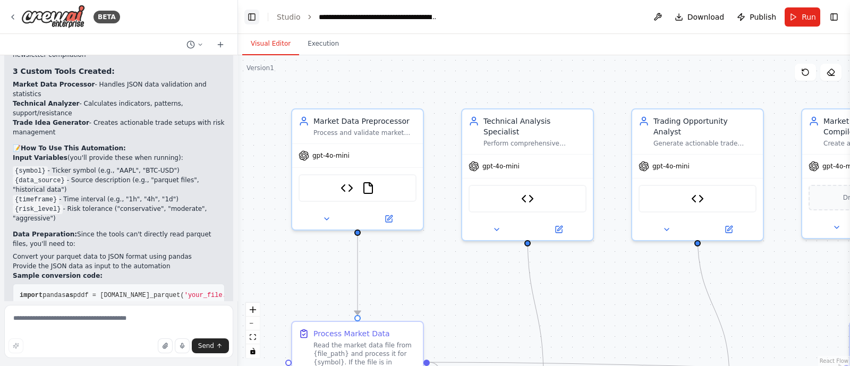
click at [252, 17] on button "Toggle Left Sidebar" at bounding box center [251, 17] width 15 height 15
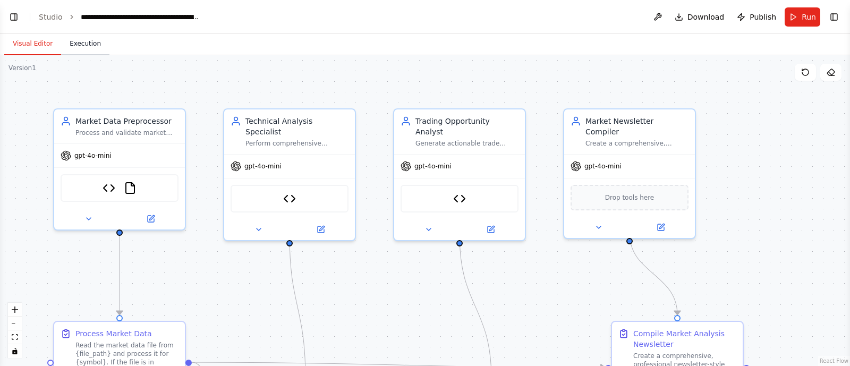
click at [84, 42] on button "Execution" at bounding box center [85, 44] width 48 height 22
click at [25, 41] on button "Visual Editor" at bounding box center [32, 44] width 57 height 22
click at [11, 16] on button "Toggle Left Sidebar" at bounding box center [13, 17] width 15 height 15
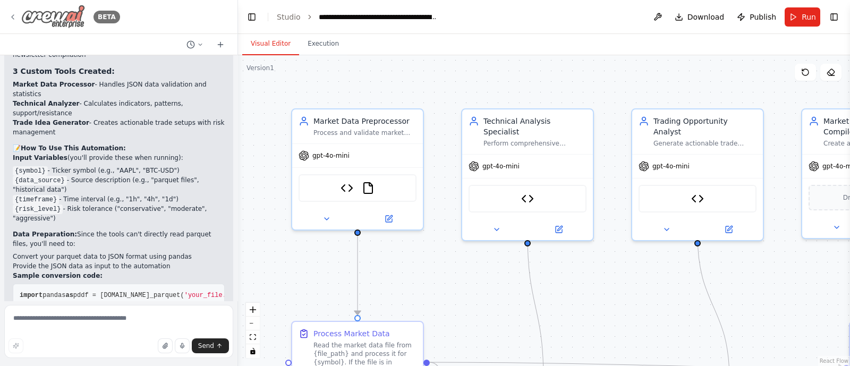
click at [63, 17] on img at bounding box center [53, 17] width 64 height 24
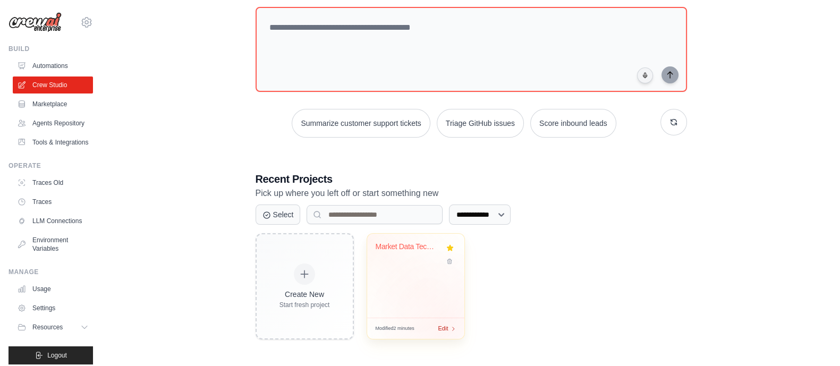
click at [444, 325] on span "Edit" at bounding box center [443, 328] width 10 height 9
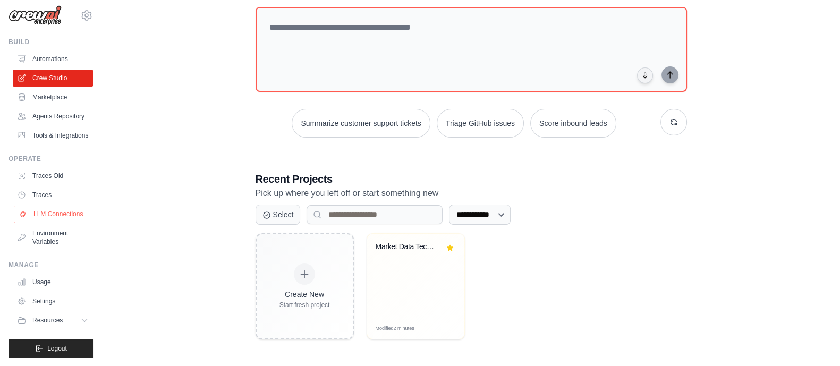
scroll to position [31, 0]
click at [47, 319] on span "Resources" at bounding box center [48, 320] width 30 height 9
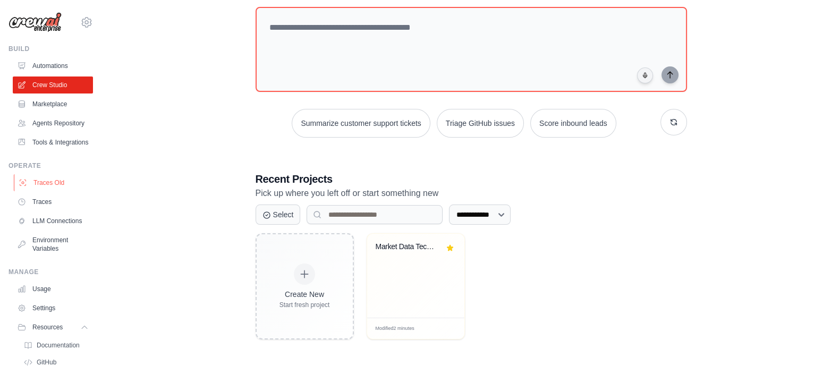
scroll to position [0, 0]
click at [43, 130] on link "Agents Repository" at bounding box center [54, 123] width 80 height 17
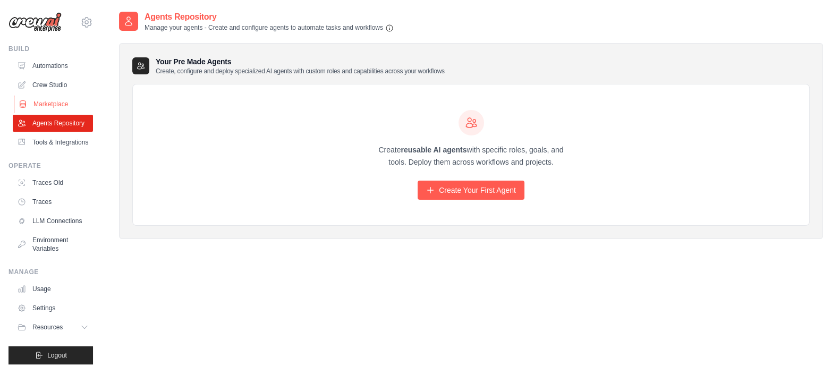
click at [46, 102] on link "Marketplace" at bounding box center [54, 104] width 80 height 17
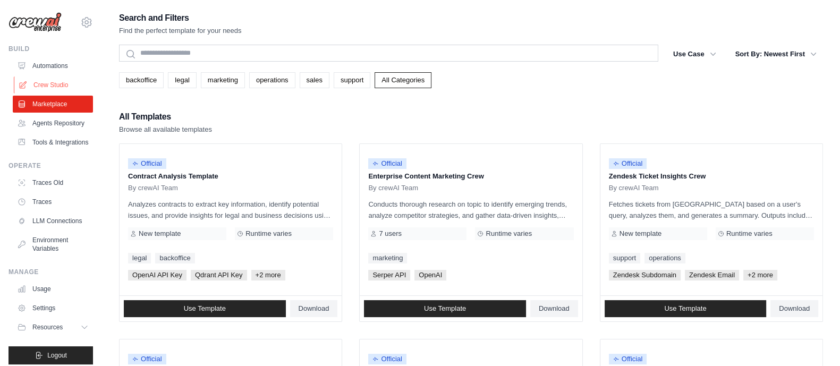
click at [34, 78] on link "Crew Studio" at bounding box center [54, 85] width 80 height 17
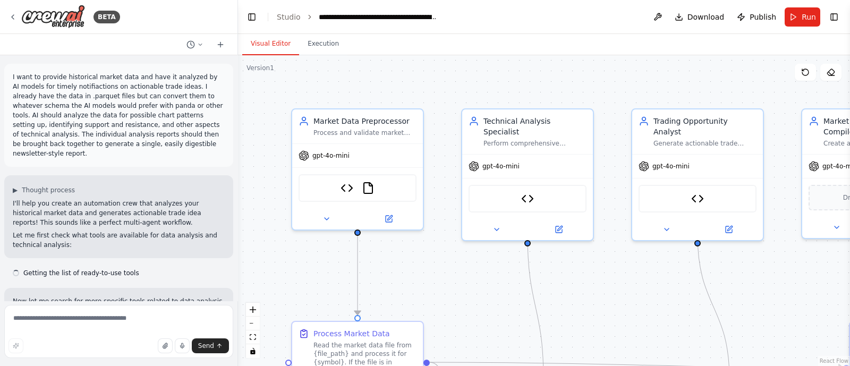
scroll to position [3797, 0]
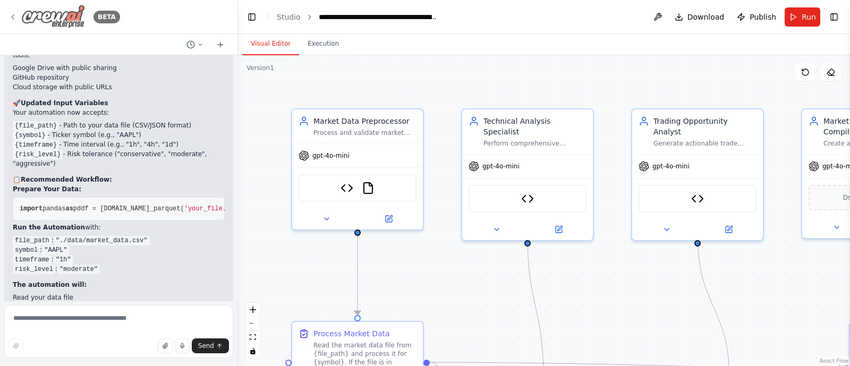
click at [16, 15] on icon at bounding box center [13, 17] width 9 height 9
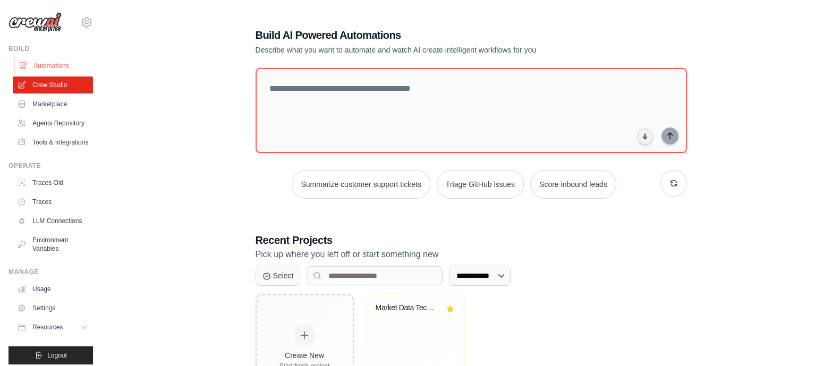
click at [43, 61] on link "Automations" at bounding box center [54, 65] width 80 height 17
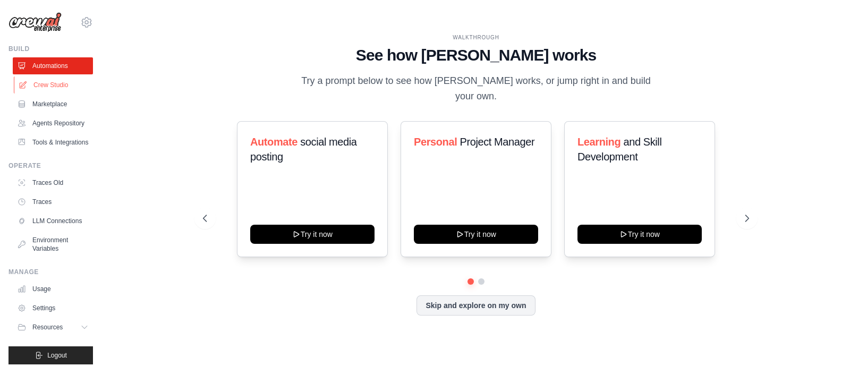
click at [48, 86] on link "Crew Studio" at bounding box center [54, 85] width 80 height 17
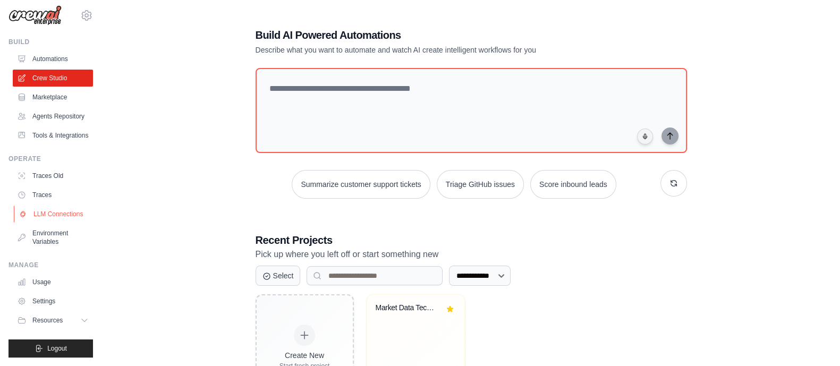
click at [40, 206] on link "LLM Connections" at bounding box center [54, 214] width 80 height 17
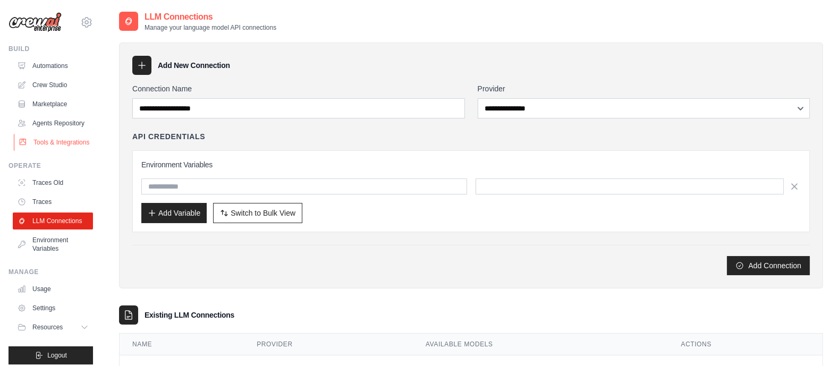
click at [55, 151] on link "Tools & Integrations" at bounding box center [54, 142] width 80 height 17
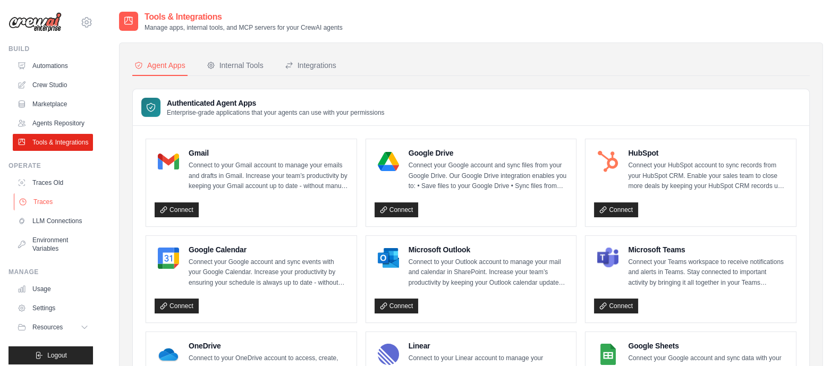
click at [43, 210] on link "Traces" at bounding box center [54, 201] width 80 height 17
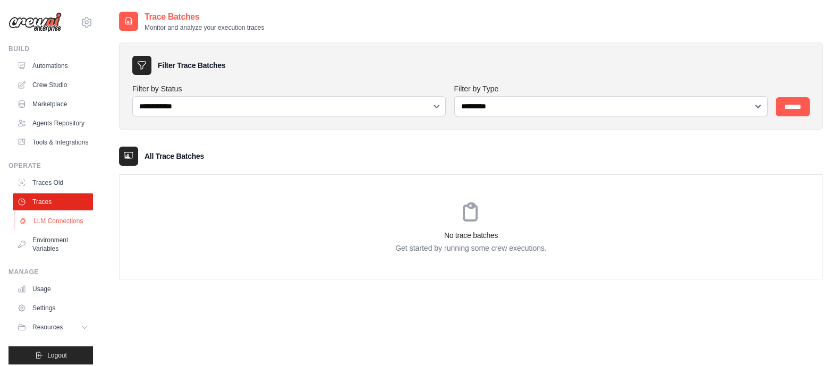
click at [37, 230] on link "LLM Connections" at bounding box center [54, 221] width 80 height 17
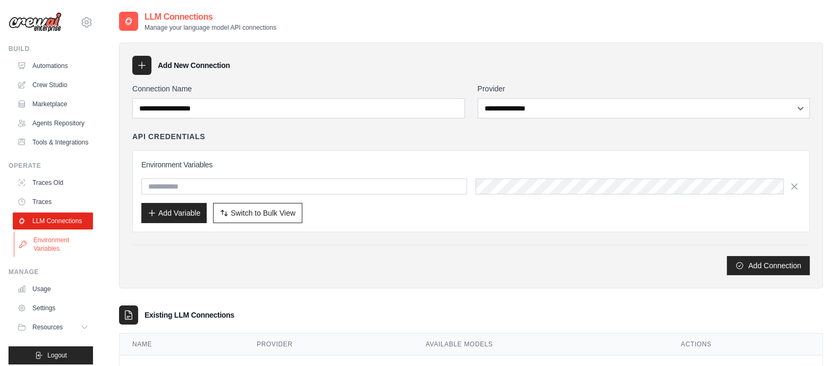
click at [41, 257] on link "Environment Variables" at bounding box center [54, 245] width 80 height 26
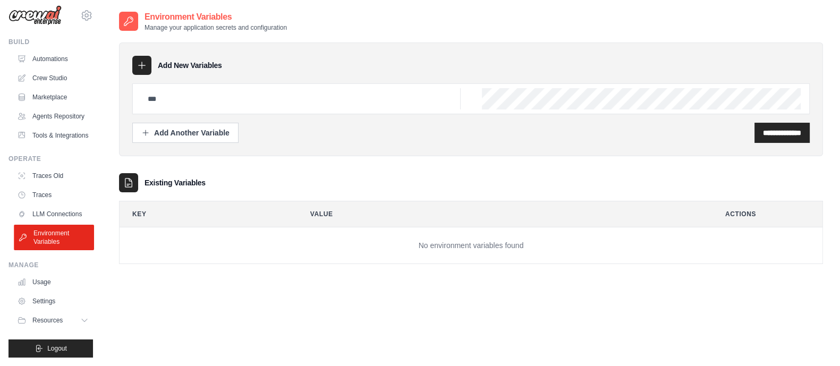
scroll to position [31, 0]
click at [44, 285] on link "Usage" at bounding box center [54, 282] width 80 height 17
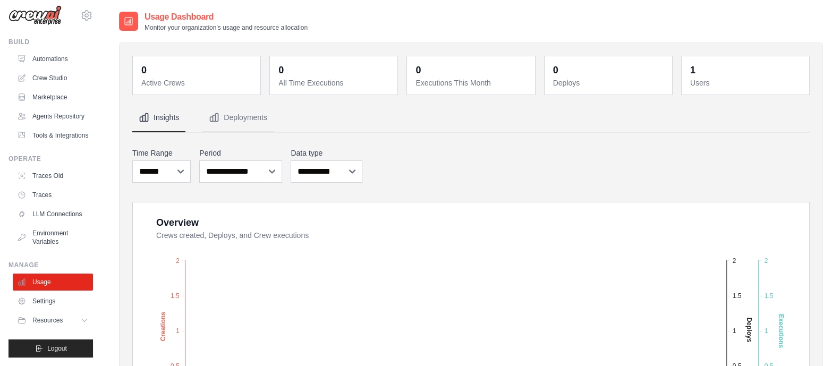
scroll to position [31, 0]
click at [43, 305] on link "Settings" at bounding box center [54, 301] width 80 height 17
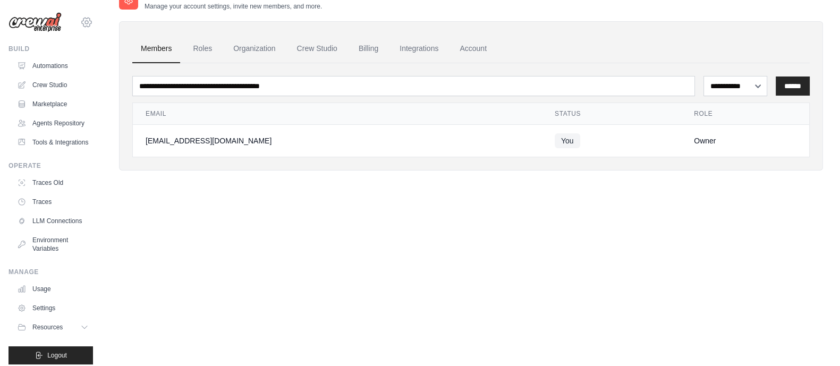
click at [85, 21] on icon at bounding box center [86, 22] width 3 height 3
click at [105, 67] on span "Settings" at bounding box center [132, 66] width 84 height 11
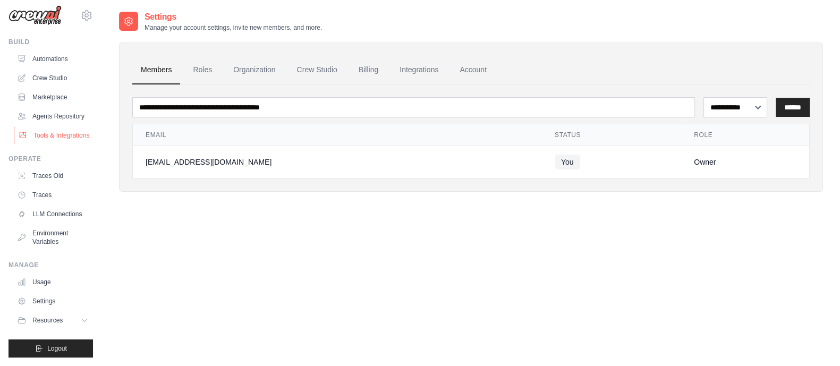
scroll to position [31, 0]
click at [48, 70] on link "Crew Studio" at bounding box center [54, 78] width 80 height 17
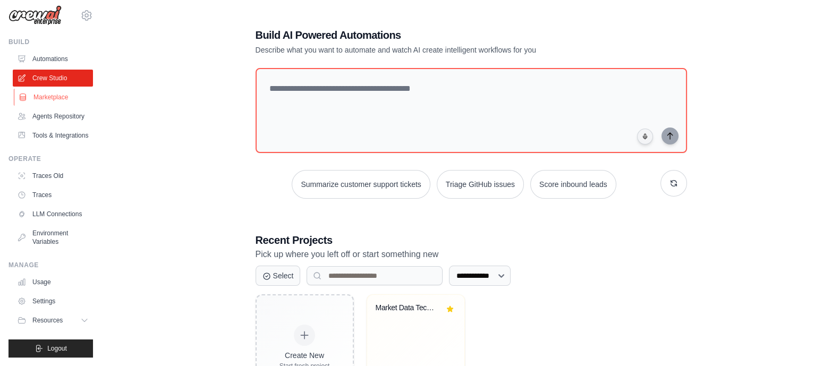
scroll to position [61, 0]
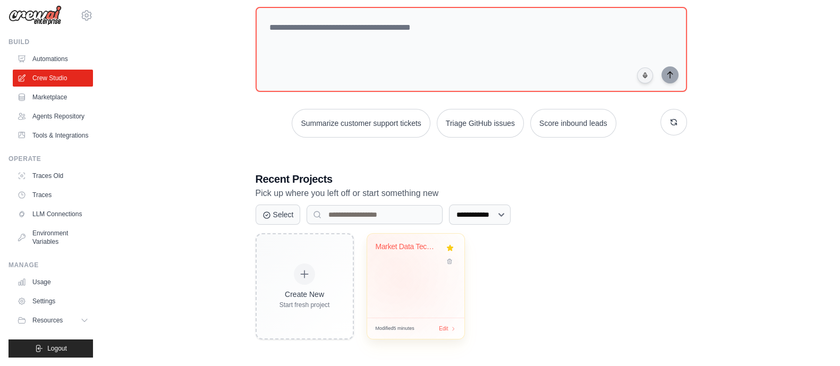
click at [404, 285] on div "Market Data Technical Analysis & Tr..." at bounding box center [415, 276] width 97 height 84
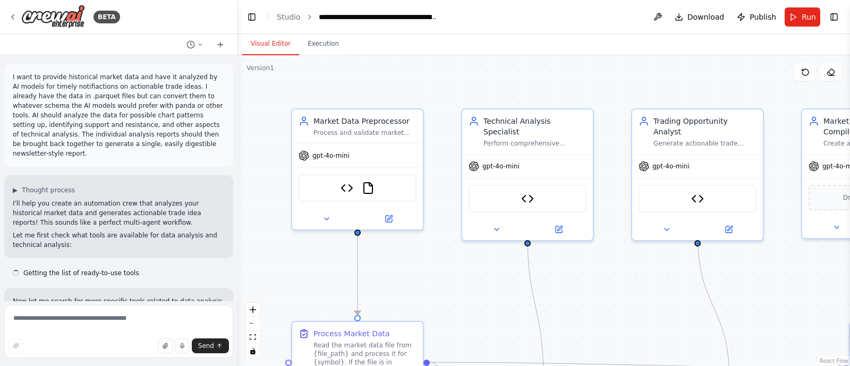
scroll to position [3797, 0]
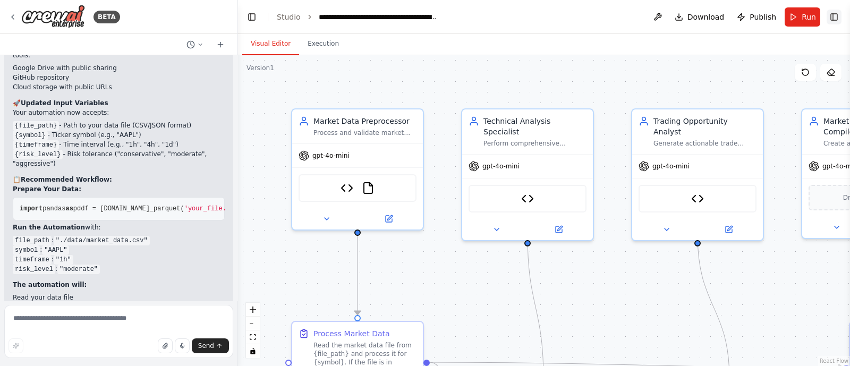
click at [830, 15] on button "Toggle Right Sidebar" at bounding box center [834, 17] width 15 height 15
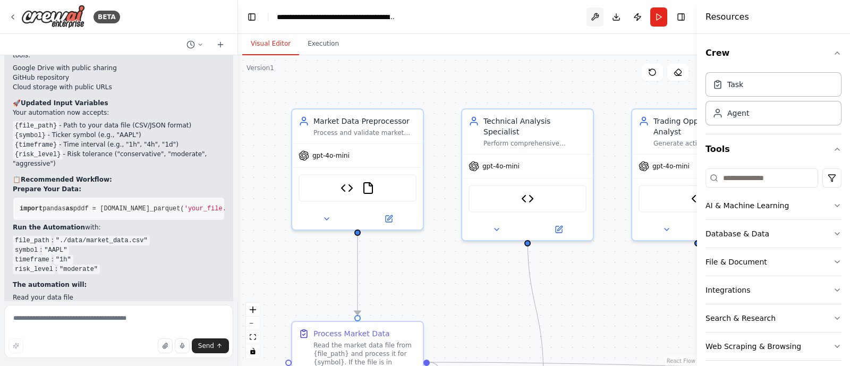
click at [595, 17] on button at bounding box center [595, 16] width 17 height 19
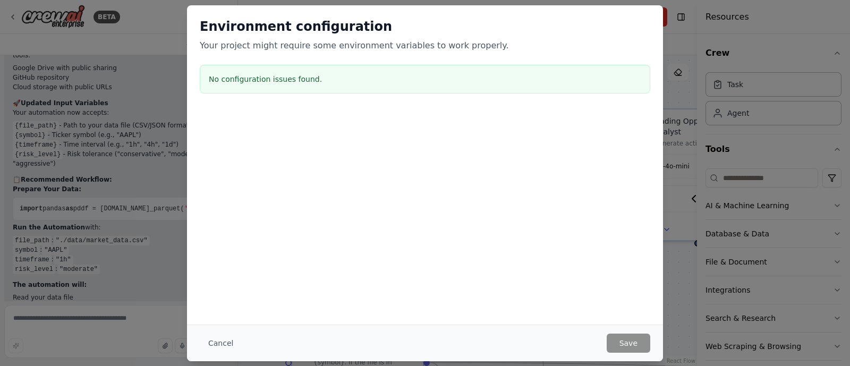
click at [219, 346] on button "Cancel" at bounding box center [221, 343] width 42 height 19
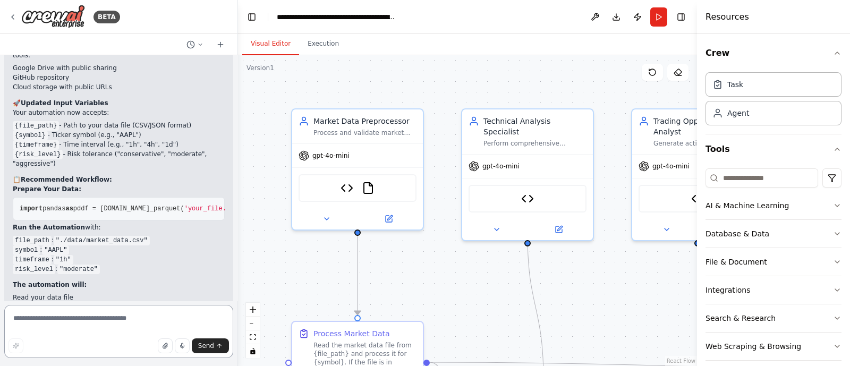
click at [111, 325] on textarea at bounding box center [118, 331] width 229 height 53
type textarea "**********"
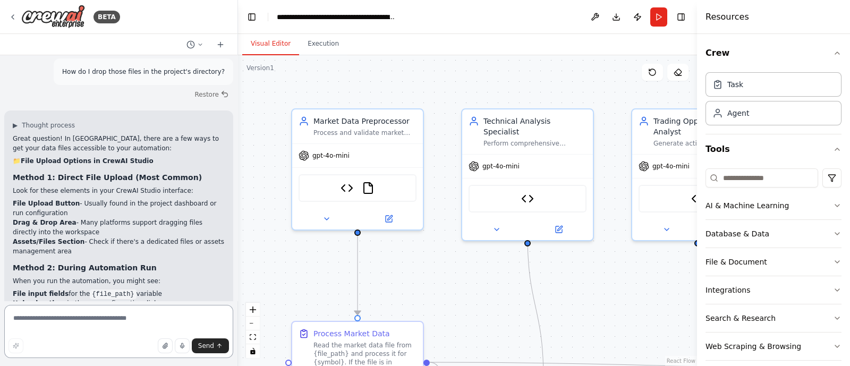
scroll to position [4233, 0]
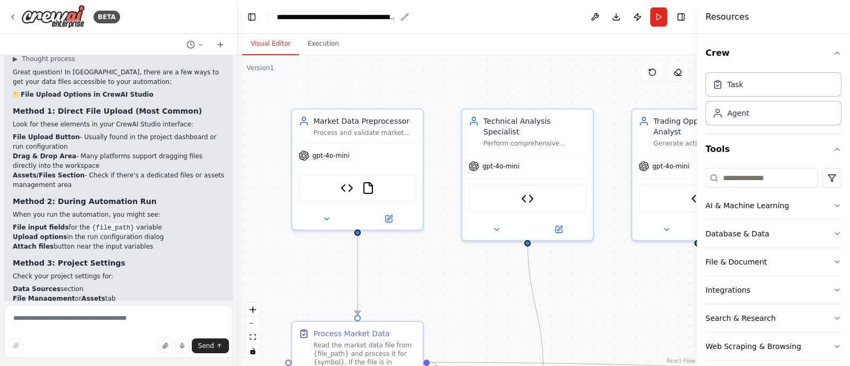
click at [393, 20] on div "**********" at bounding box center [337, 17] width 120 height 11
click at [474, 7] on header "**********" at bounding box center [467, 17] width 459 height 34
click at [591, 15] on button at bounding box center [595, 16] width 17 height 19
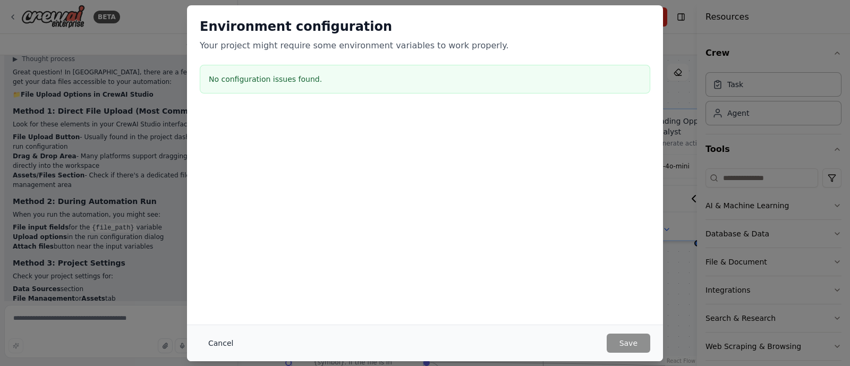
click at [227, 346] on button "Cancel" at bounding box center [221, 343] width 42 height 19
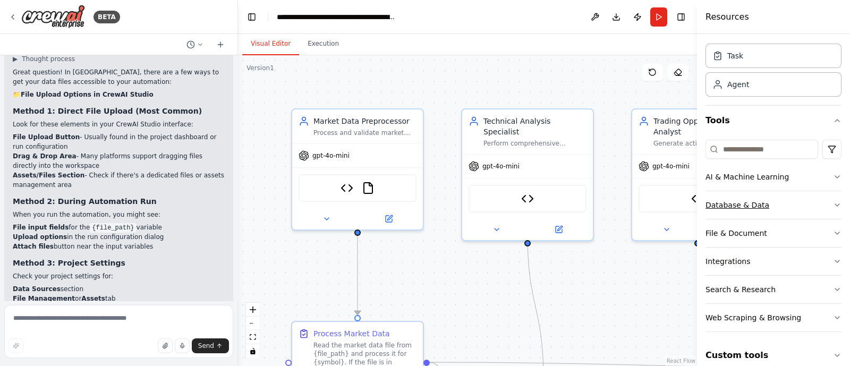
scroll to position [40, 0]
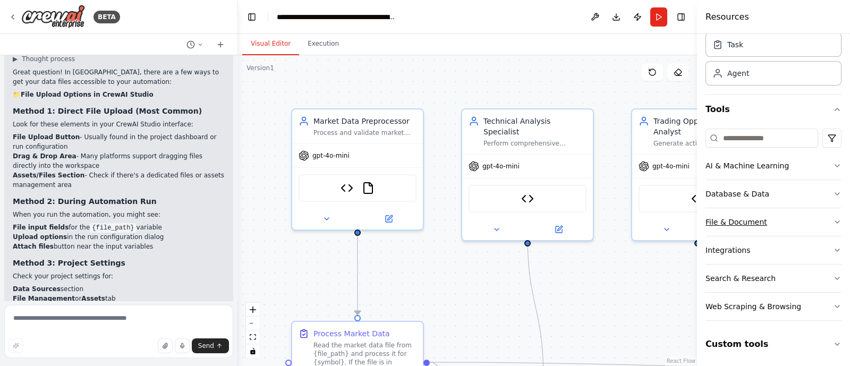
click at [758, 222] on div "File & Document" at bounding box center [737, 222] width 62 height 11
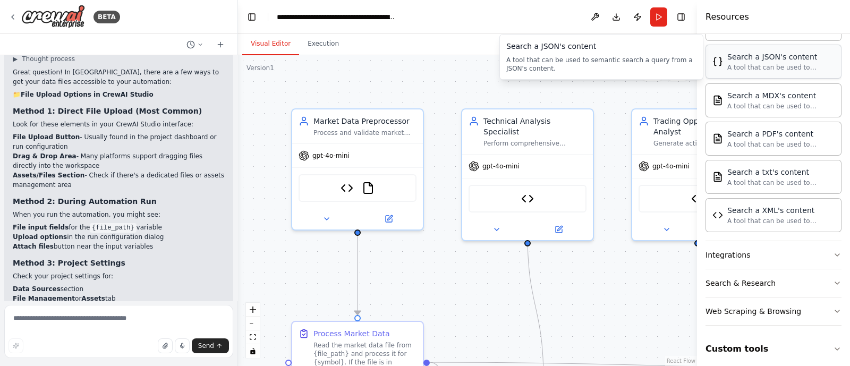
scroll to position [353, 0]
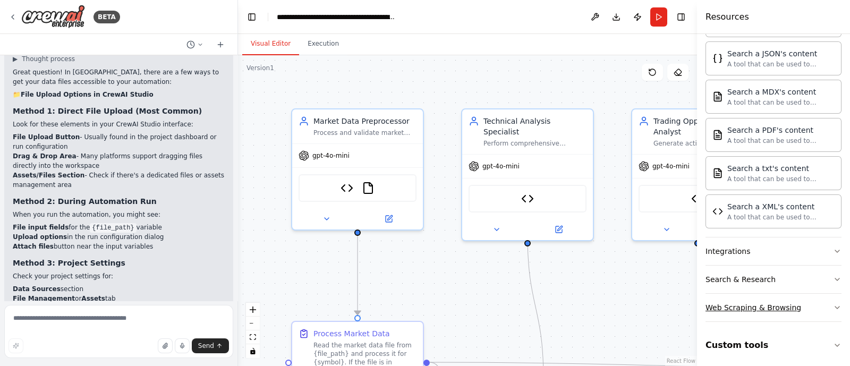
click at [760, 302] on div "Web Scraping & Browsing" at bounding box center [754, 307] width 96 height 11
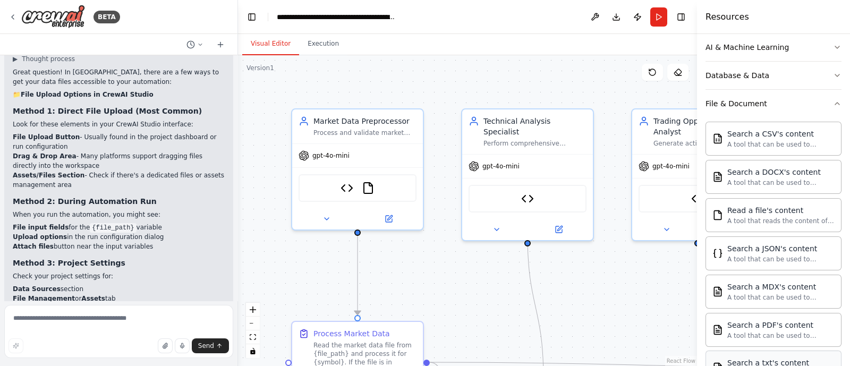
scroll to position [0, 0]
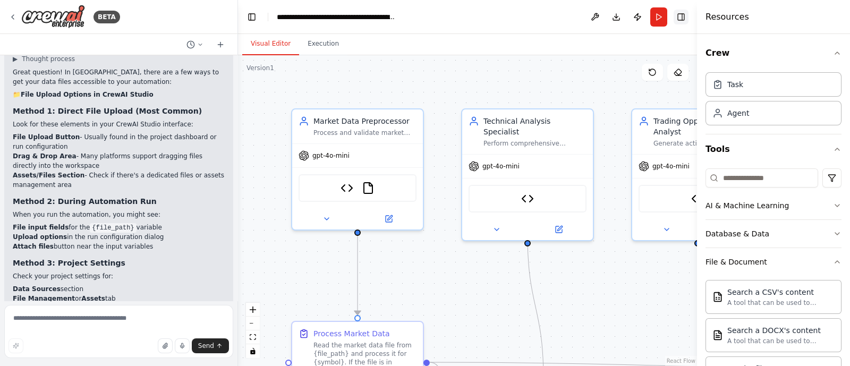
click at [685, 12] on button "Toggle Right Sidebar" at bounding box center [681, 17] width 15 height 15
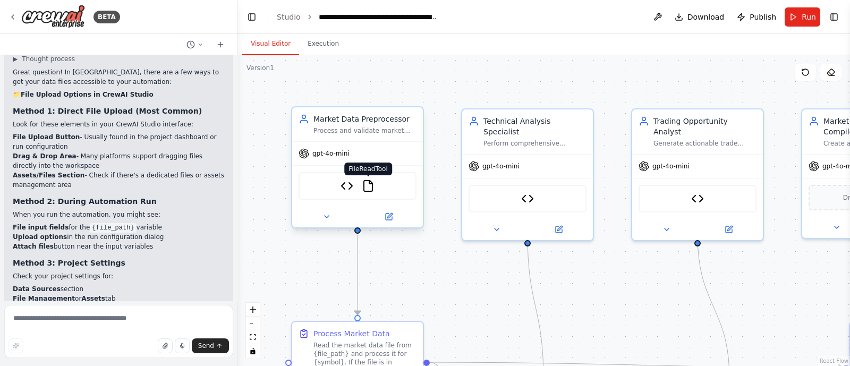
click at [368, 187] on img at bounding box center [368, 186] width 13 height 13
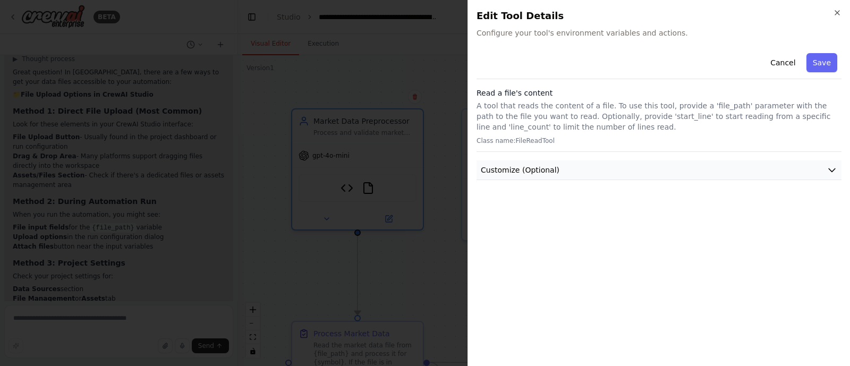
click at [534, 167] on span "Customize (Optional)" at bounding box center [520, 170] width 79 height 11
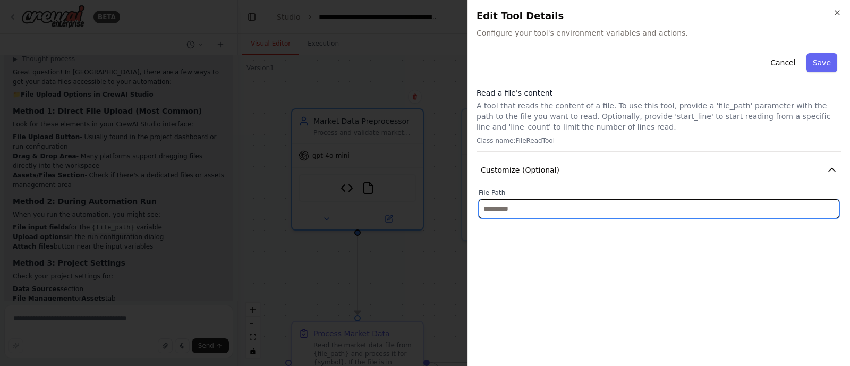
click at [522, 208] on input "text" at bounding box center [659, 208] width 361 height 19
click at [521, 205] on input "text" at bounding box center [659, 208] width 361 height 19
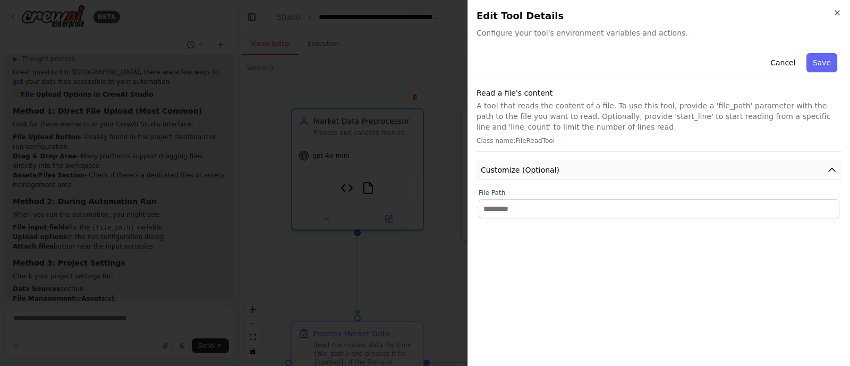
click at [528, 170] on span "Customize (Optional)" at bounding box center [520, 170] width 79 height 11
click at [788, 60] on button "Cancel" at bounding box center [783, 62] width 38 height 19
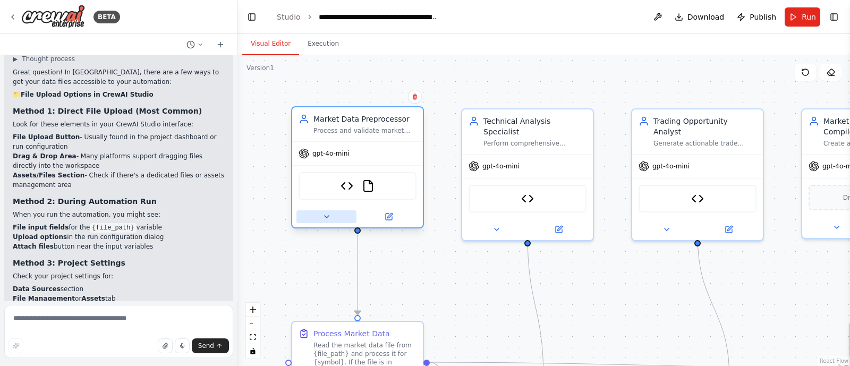
click at [326, 217] on icon at bounding box center [326, 217] width 9 height 9
click at [326, 216] on icon at bounding box center [327, 217] width 4 height 2
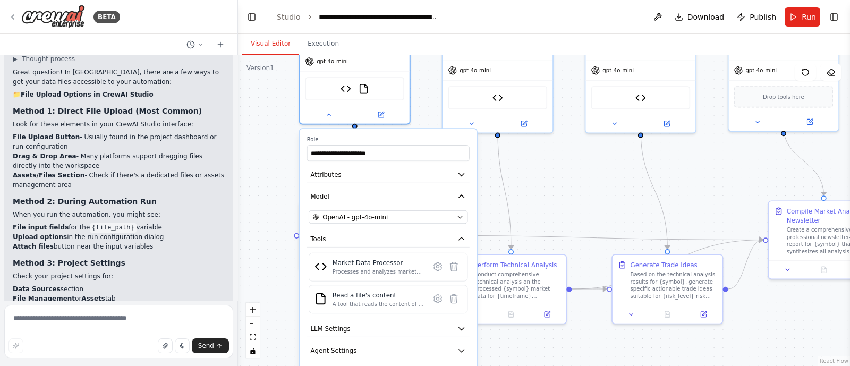
drag, startPoint x: 279, startPoint y: 243, endPoint x: 282, endPoint y: 140, distance: 103.6
click at [282, 140] on div ".deletable-edge-delete-btn { width: 20px; height: 20px; border: 0px solid #ffff…" at bounding box center [544, 210] width 612 height 311
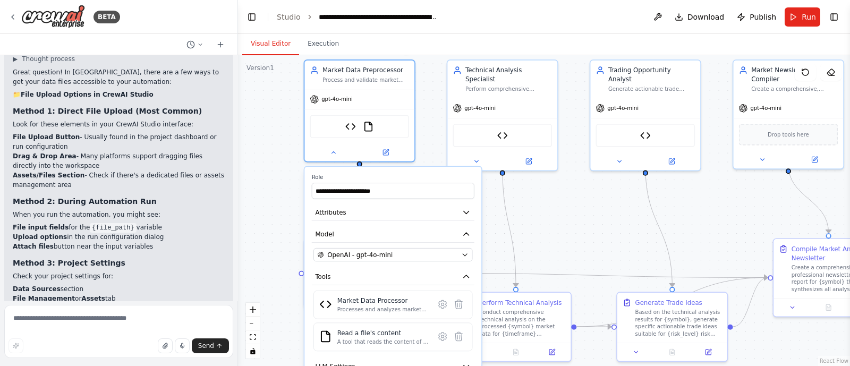
drag, startPoint x: 283, startPoint y: 144, endPoint x: 287, endPoint y: 182, distance: 38.0
click at [287, 182] on div ".deletable-edge-delete-btn { width: 20px; height: 20px; border: 0px solid #ffff…" at bounding box center [544, 210] width 612 height 311
click at [445, 305] on icon at bounding box center [442, 304] width 7 height 8
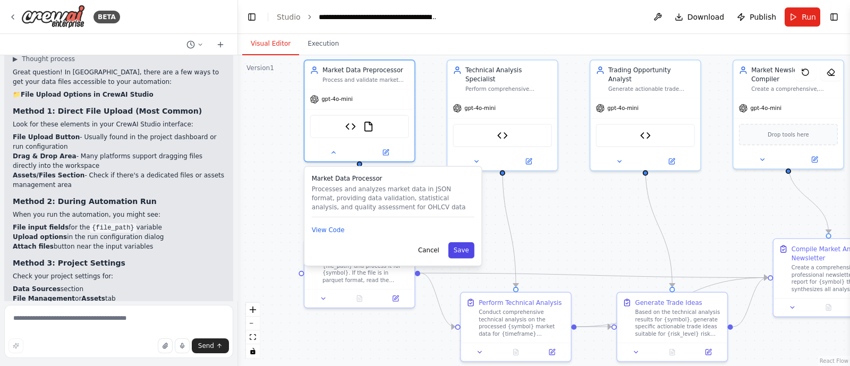
click at [469, 251] on button "Save" at bounding box center [461, 250] width 26 height 16
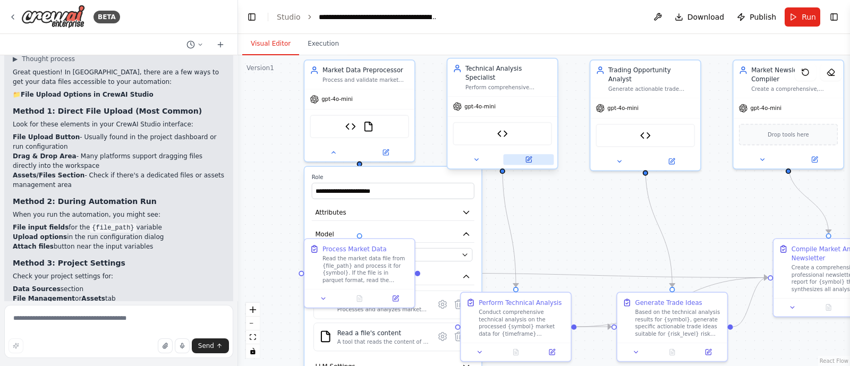
click at [530, 157] on icon at bounding box center [528, 159] width 5 height 5
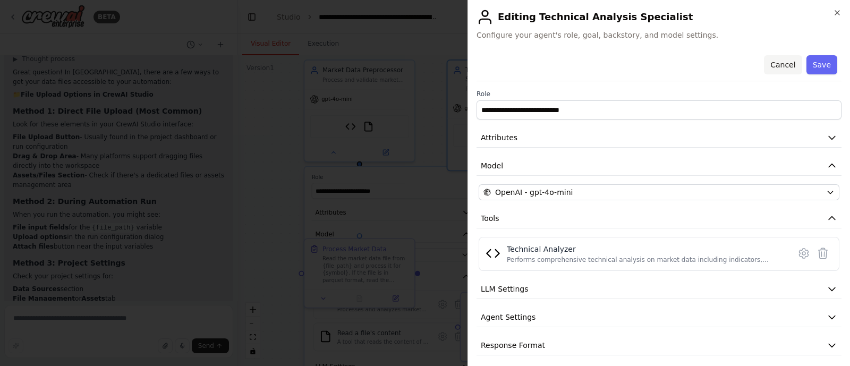
click at [787, 66] on button "Cancel" at bounding box center [783, 64] width 38 height 19
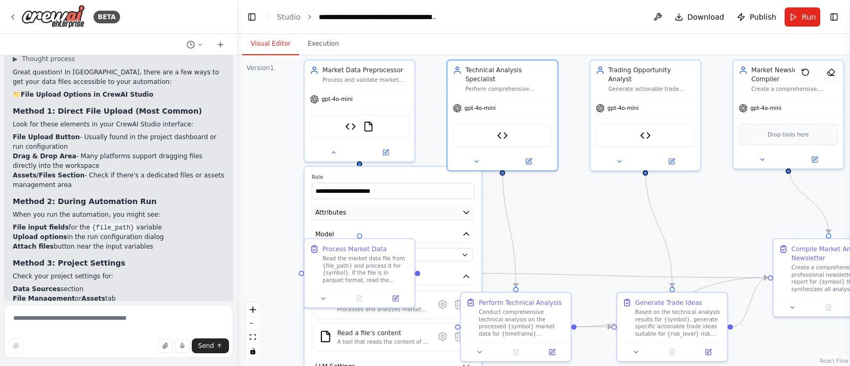
click at [404, 214] on button "Attributes" at bounding box center [393, 213] width 163 height 16
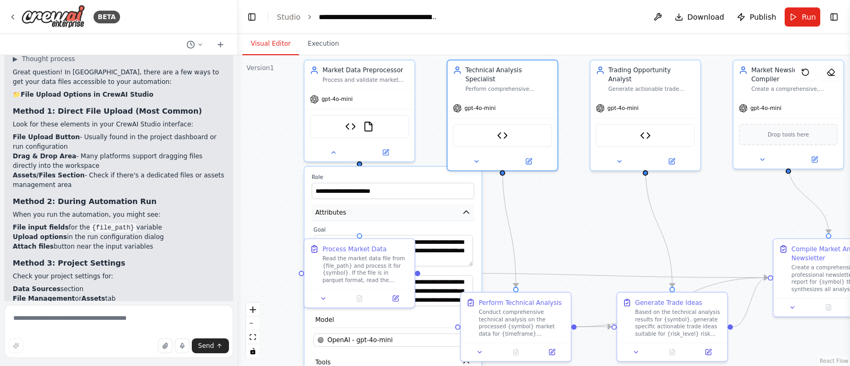
click at [404, 214] on button "Attributes" at bounding box center [393, 213] width 163 height 16
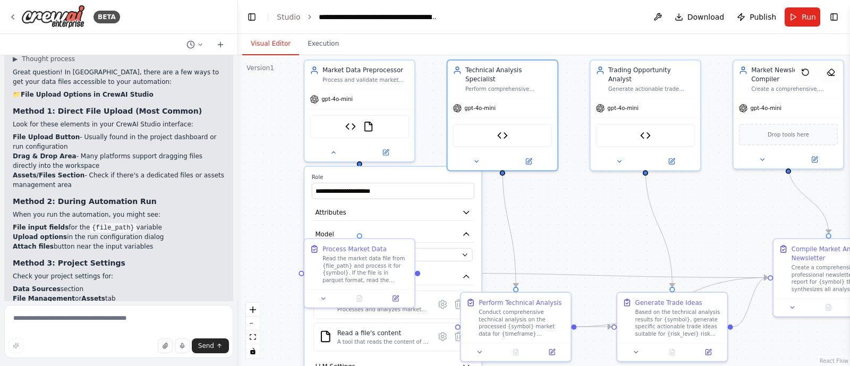
click at [381, 177] on label "Role" at bounding box center [393, 177] width 163 height 7
click at [327, 304] on div at bounding box center [359, 296] width 110 height 18
click at [325, 304] on div at bounding box center [359, 296] width 110 height 18
click at [326, 299] on icon at bounding box center [323, 296] width 7 height 7
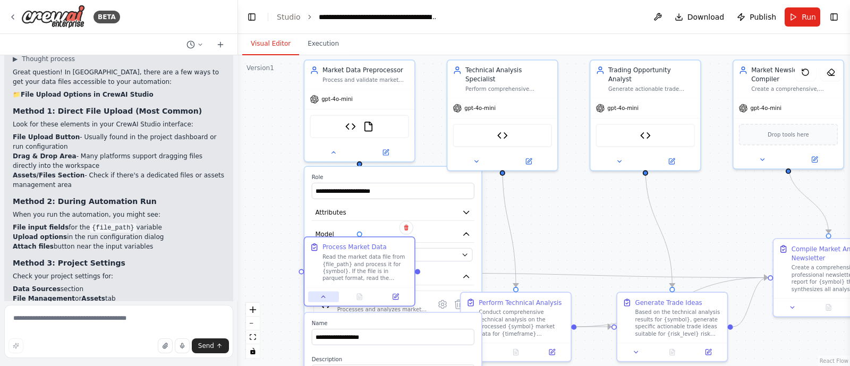
click at [326, 299] on icon at bounding box center [323, 296] width 7 height 7
click at [428, 176] on label "Role" at bounding box center [393, 177] width 163 height 7
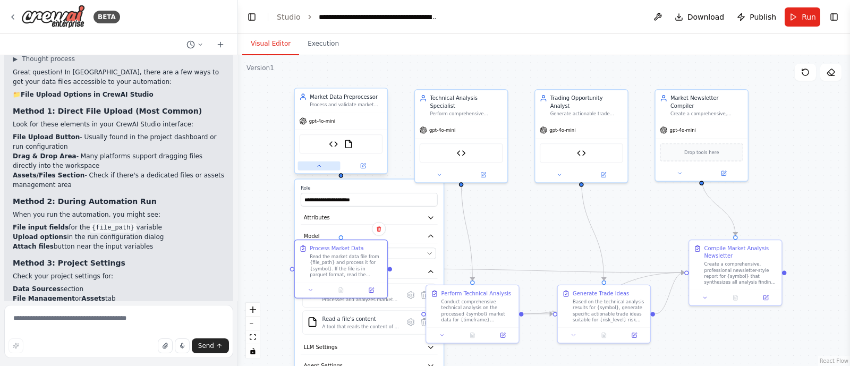
click at [321, 167] on icon at bounding box center [319, 166] width 6 height 6
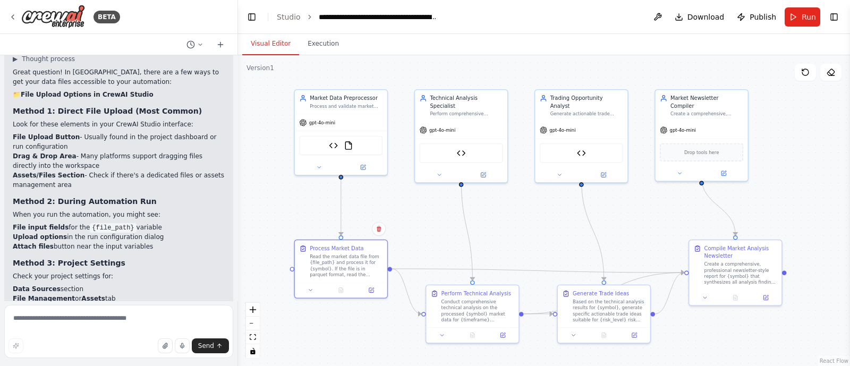
click at [301, 227] on div ".deletable-edge-delete-btn { width: 20px; height: 20px; border: 0px solid #ffff…" at bounding box center [544, 210] width 612 height 311
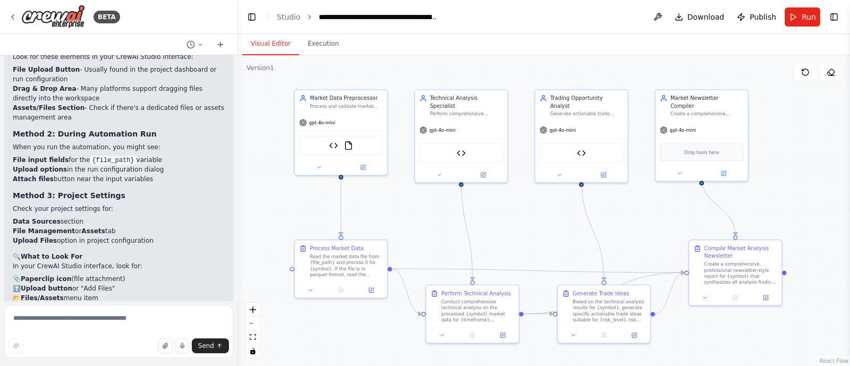
scroll to position [4233, 0]
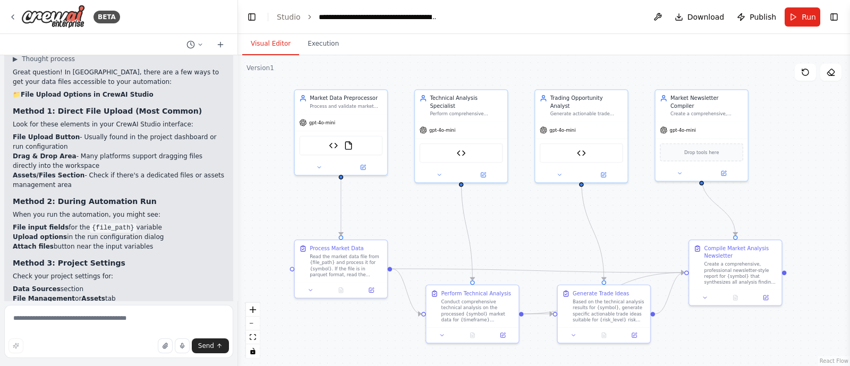
drag, startPoint x: 214, startPoint y: 208, endPoint x: 244, endPoint y: 173, distance: 45.9
drag, startPoint x: 244, startPoint y: 173, endPoint x: 116, endPoint y: 196, distance: 130.0
click at [116, 319] on h2 "🔍 What to Look For" at bounding box center [119, 324] width 212 height 10
click at [343, 15] on div "**********" at bounding box center [379, 17] width 120 height 11
click at [343, 15] on div "**********" at bounding box center [414, 17] width 190 height 11
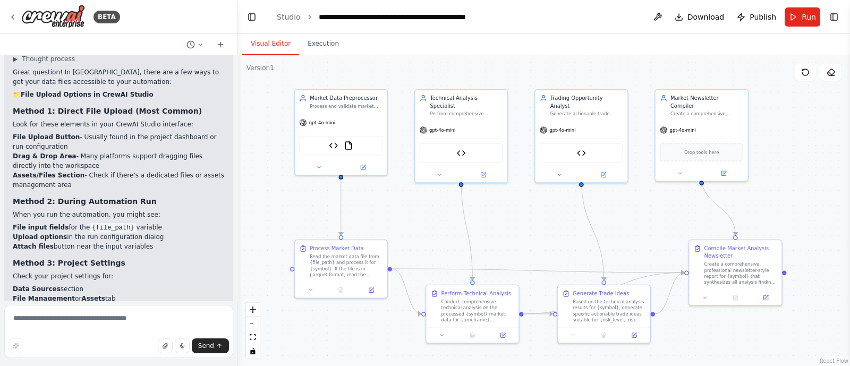
click at [649, 16] on header "**********" at bounding box center [544, 17] width 612 height 34
click at [168, 348] on icon "button" at bounding box center [165, 346] width 6 height 6
click at [762, 17] on span "Publish" at bounding box center [763, 17] width 27 height 11
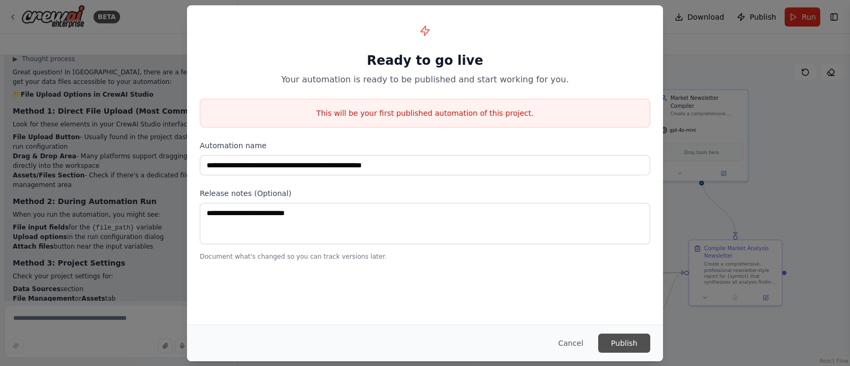
click at [616, 342] on button "Publish" at bounding box center [624, 343] width 52 height 19
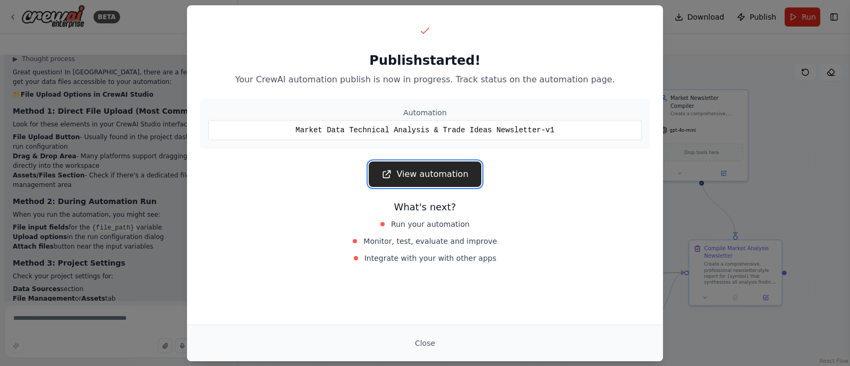
click at [404, 166] on link "View automation" at bounding box center [425, 175] width 112 height 26
click at [431, 175] on link "View automation" at bounding box center [425, 175] width 112 height 26
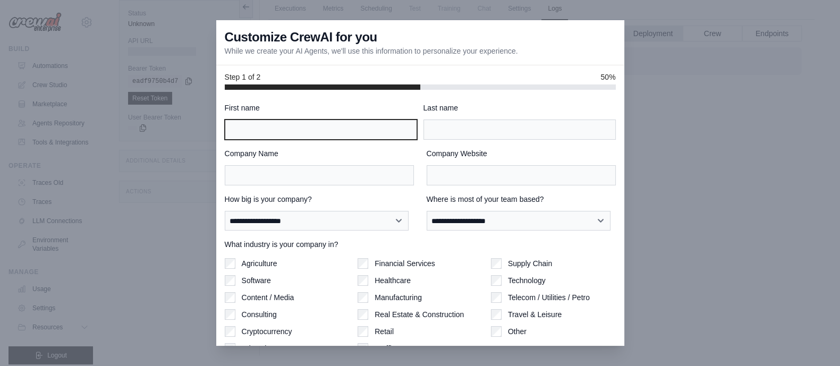
click at [352, 131] on input "First name" at bounding box center [321, 130] width 192 height 20
type input "*****"
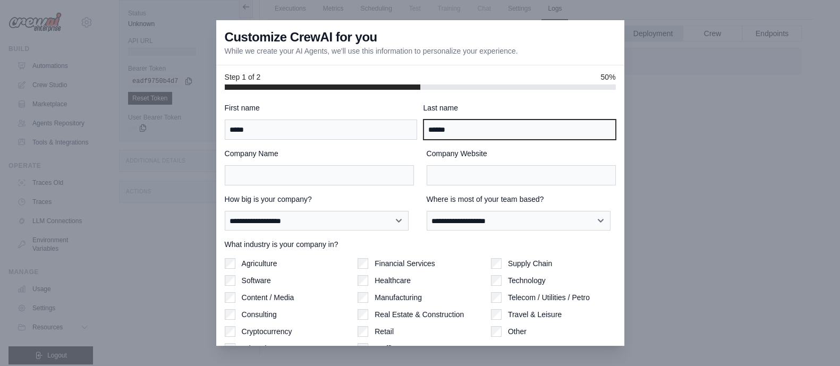
type input "******"
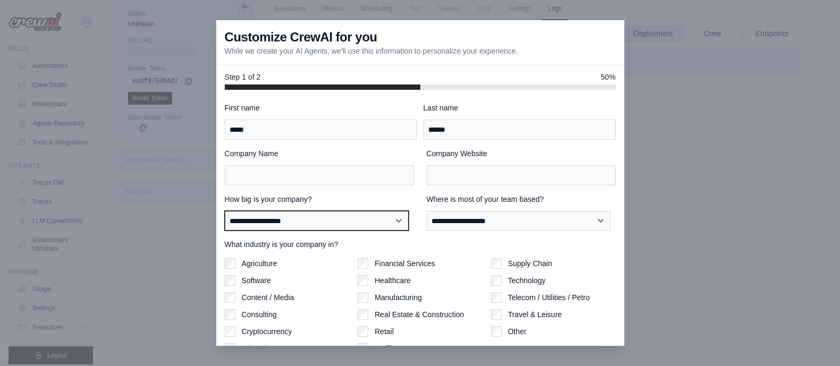
click at [360, 225] on select "**********" at bounding box center [317, 221] width 184 height 20
select select "**********"
click at [225, 211] on select "**********" at bounding box center [317, 221] width 184 height 20
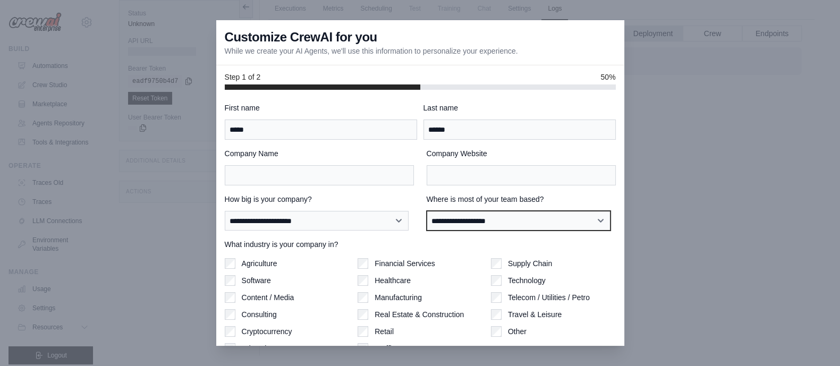
click at [477, 225] on select "**********" at bounding box center [519, 221] width 184 height 20
select select "**********"
click at [427, 211] on select "**********" at bounding box center [519, 221] width 184 height 20
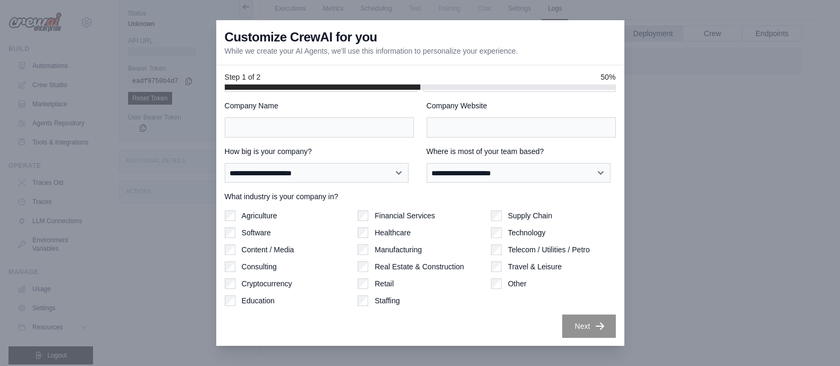
click at [378, 214] on label "Financial Services" at bounding box center [405, 215] width 61 height 11
click at [326, 121] on input "Company Name" at bounding box center [319, 127] width 189 height 20
type input "***"
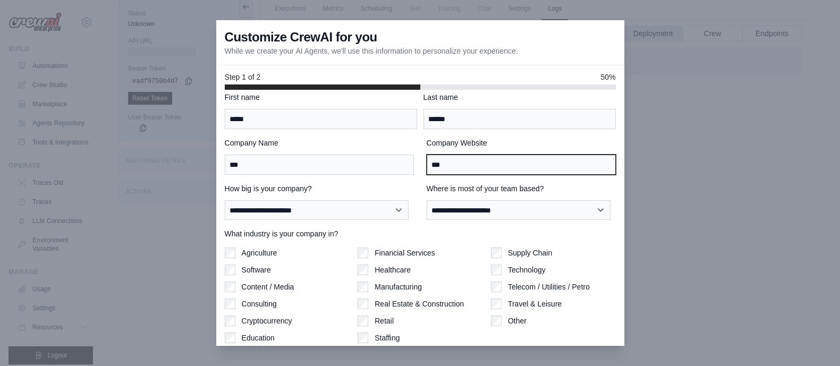
scroll to position [0, 0]
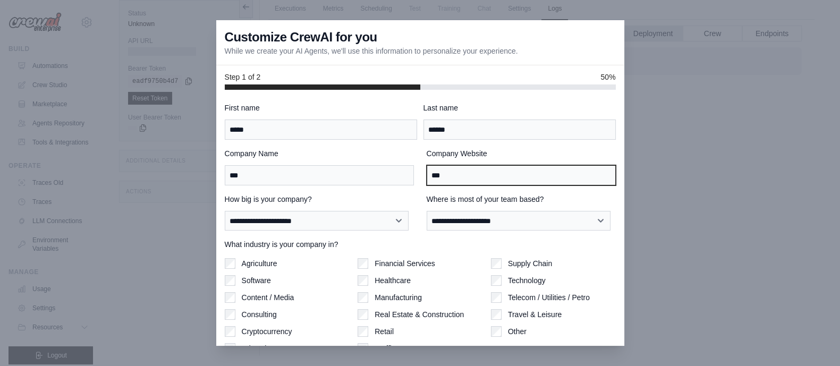
type input "***"
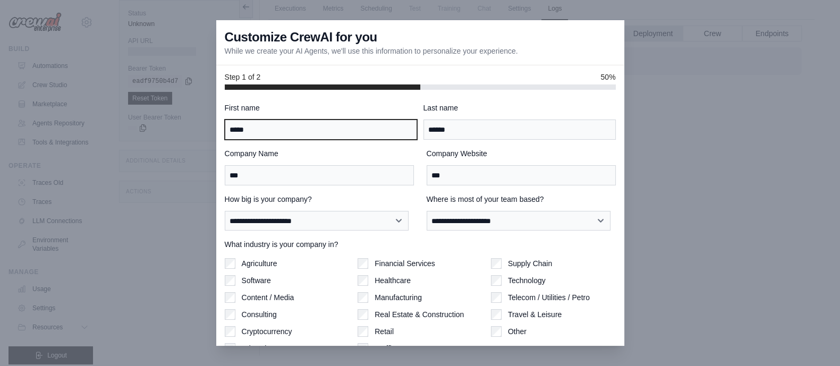
click at [291, 124] on input "*****" at bounding box center [321, 130] width 192 height 20
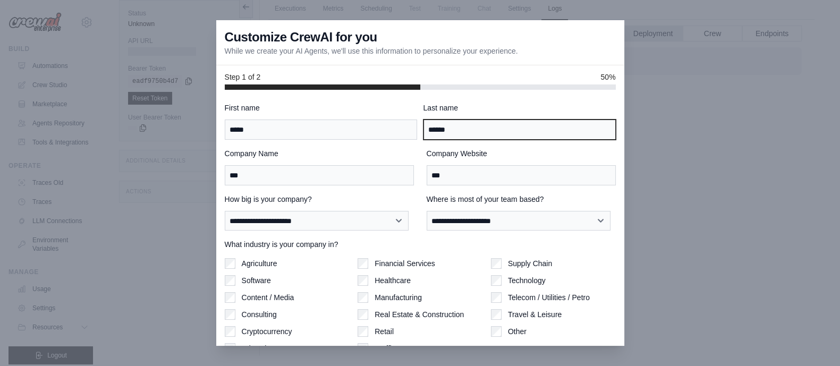
click at [468, 124] on input "******" at bounding box center [519, 130] width 192 height 20
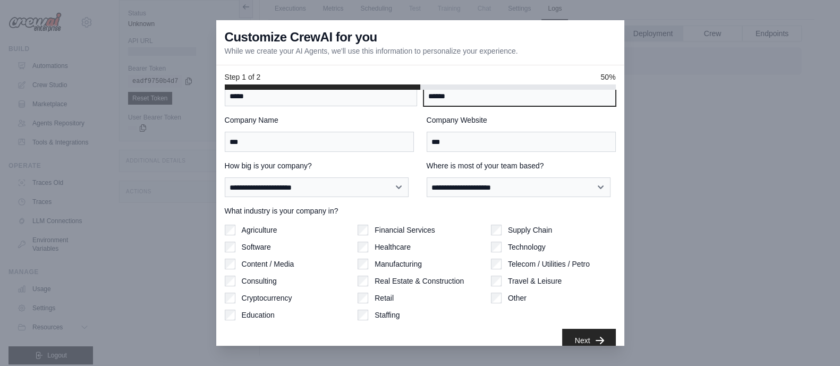
scroll to position [48, 0]
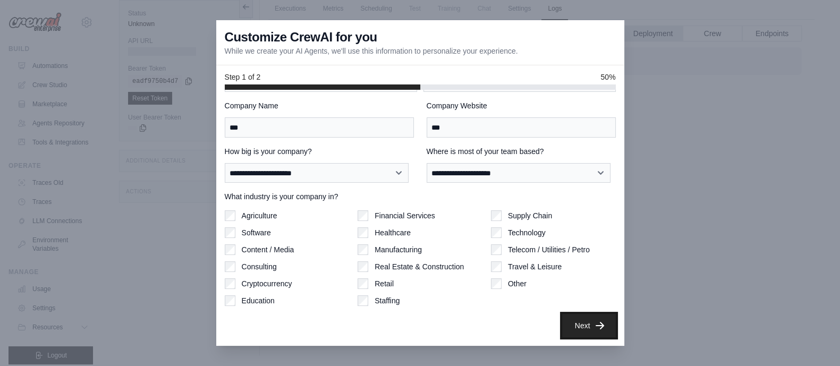
click at [568, 319] on button "Next" at bounding box center [589, 325] width 54 height 23
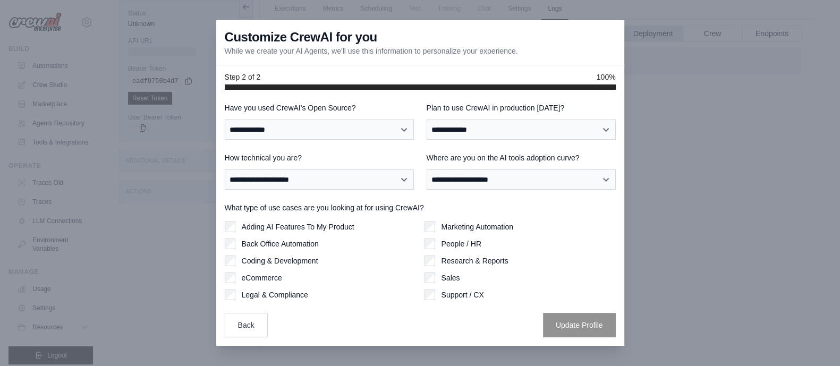
scroll to position [0, 0]
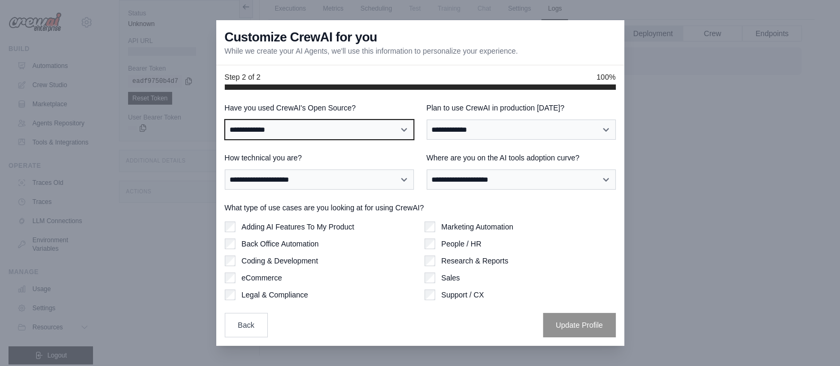
click at [367, 131] on select "**********" at bounding box center [319, 130] width 189 height 20
select select "**"
click at [225, 120] on select "**********" at bounding box center [319, 130] width 189 height 20
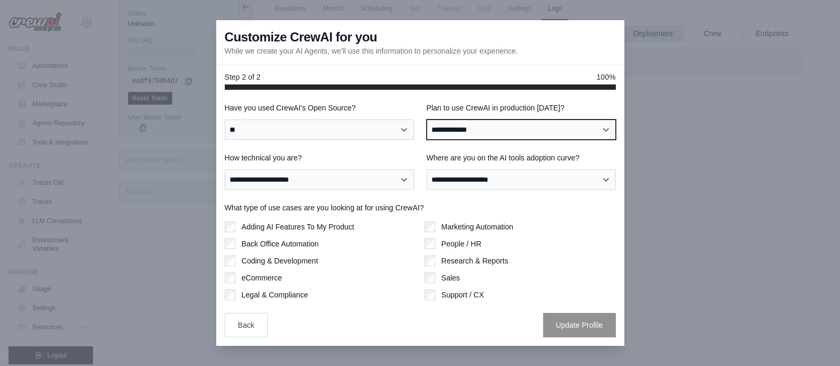
click at [486, 132] on select "**********" at bounding box center [521, 130] width 189 height 20
select select "****"
click at [427, 120] on select "**********" at bounding box center [521, 130] width 189 height 20
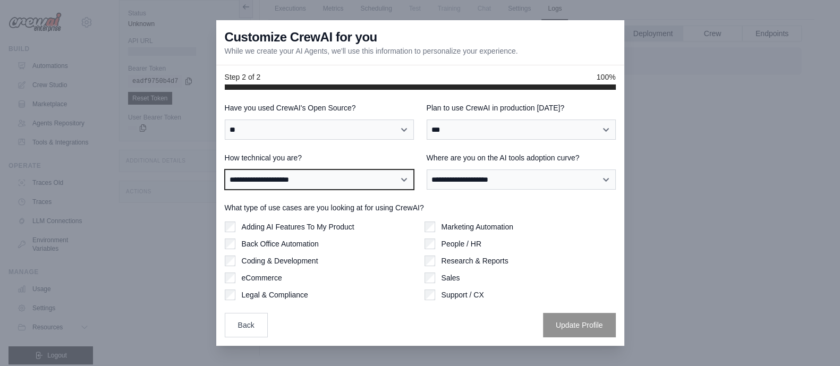
click at [326, 179] on select "**********" at bounding box center [319, 179] width 189 height 20
select select "**********"
click at [225, 169] on select "**********" at bounding box center [319, 179] width 189 height 20
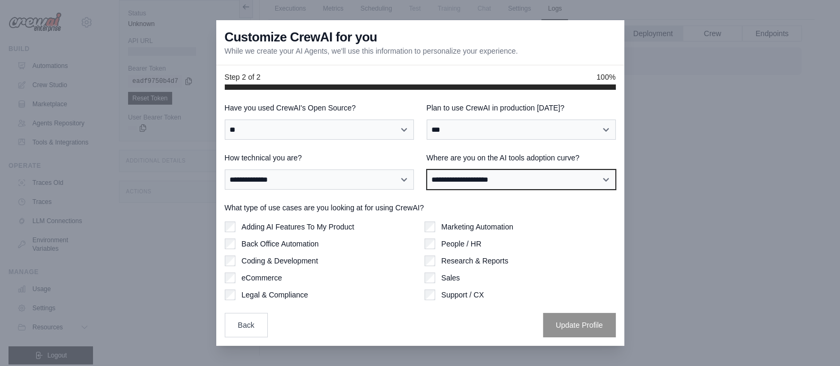
click at [477, 180] on select "**********" at bounding box center [521, 179] width 189 height 20
select select "**********"
click at [427, 169] on select "**********" at bounding box center [521, 179] width 189 height 20
click at [317, 225] on label "Adding AI Features To My Product" at bounding box center [298, 227] width 113 height 11
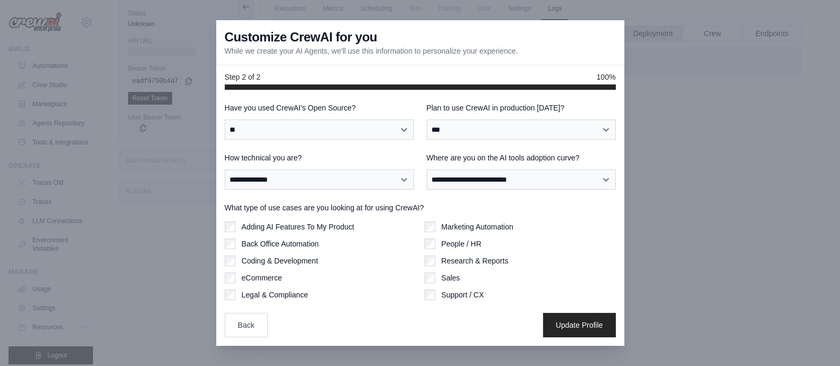
click at [291, 257] on label "Coding & Development" at bounding box center [280, 261] width 77 height 11
click at [281, 265] on label "Coding & Development" at bounding box center [280, 261] width 77 height 11
click at [583, 327] on button "Update Profile" at bounding box center [579, 324] width 73 height 24
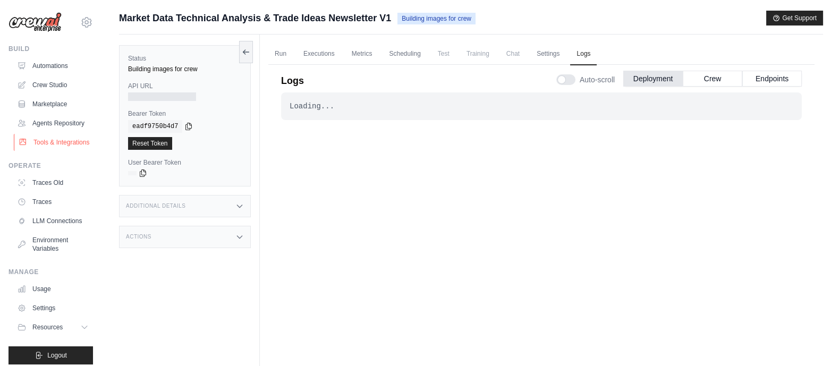
click at [48, 151] on link "Tools & Integrations" at bounding box center [54, 142] width 80 height 17
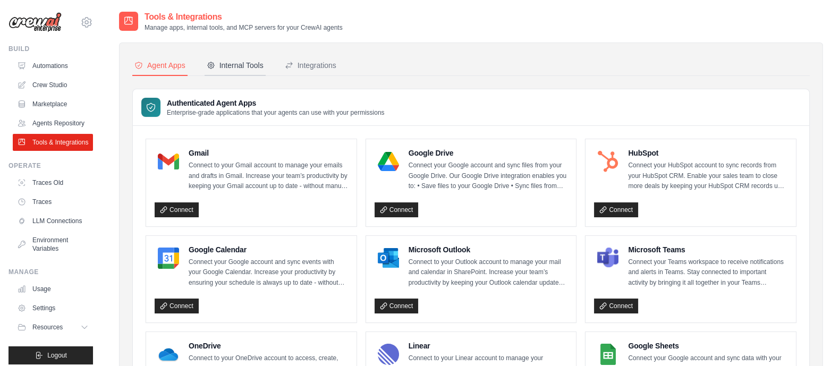
click at [243, 68] on div "Internal Tools" at bounding box center [235, 65] width 57 height 11
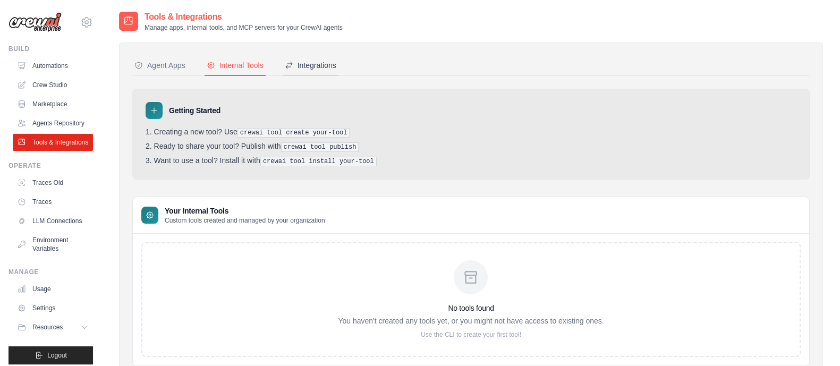
click at [313, 70] on button "Integrations" at bounding box center [311, 66] width 56 height 20
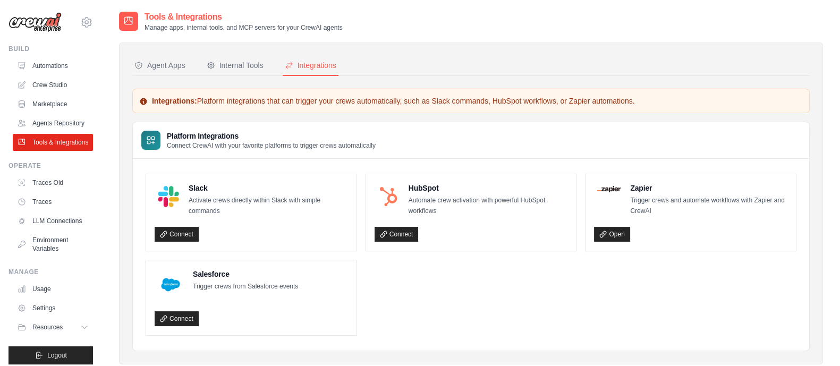
click at [150, 83] on div "Agent Apps Internal Tools Integrations Authenticated Agent Apps Enterprise-grad…" at bounding box center [470, 203] width 677 height 295
click at [155, 65] on div "Agent Apps" at bounding box center [159, 65] width 51 height 11
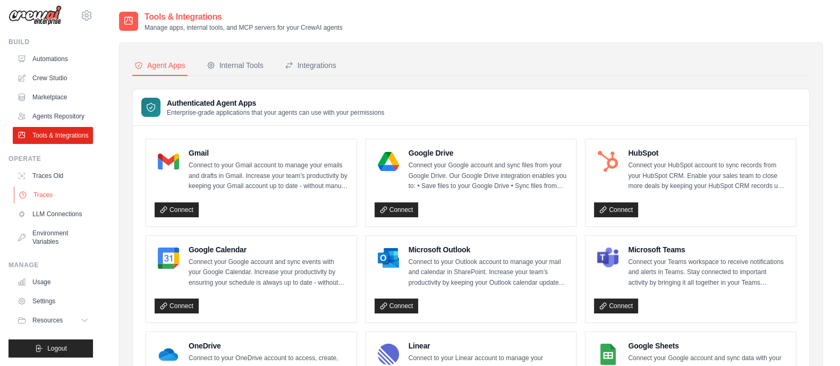
scroll to position [31, 0]
click at [40, 207] on link "LLM Connections" at bounding box center [54, 214] width 80 height 17
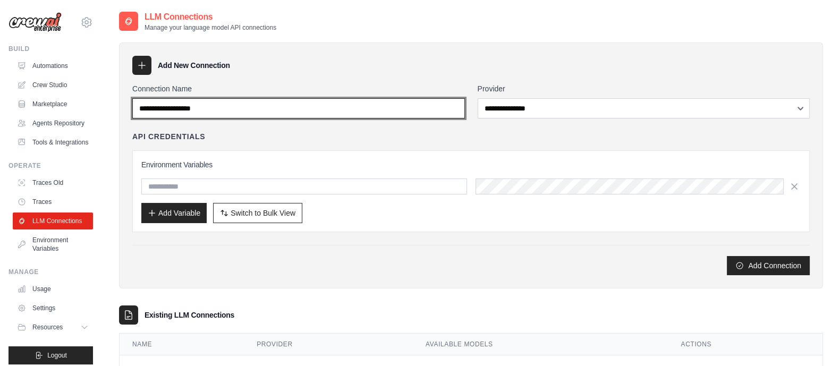
click at [322, 114] on input "Connection Name" at bounding box center [298, 108] width 333 height 20
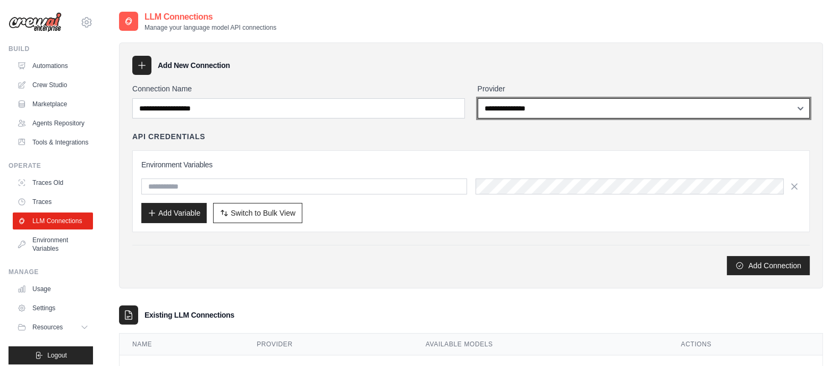
click at [512, 106] on select "**********" at bounding box center [644, 108] width 333 height 20
select select "******"
click at [478, 98] on select "**********" at bounding box center [644, 108] width 333 height 20
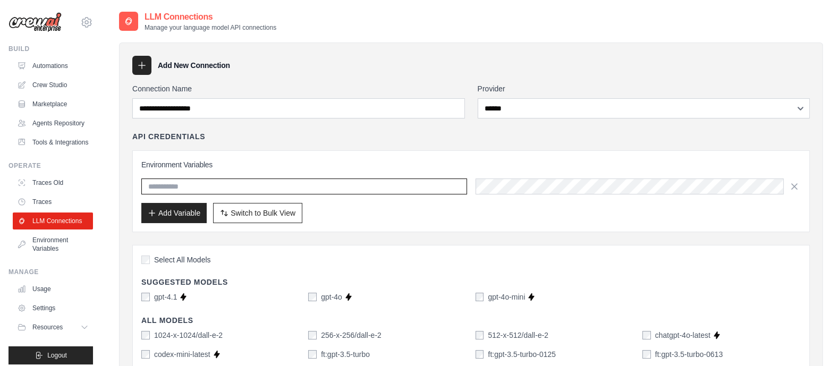
click at [424, 190] on input "text" at bounding box center [304, 187] width 326 height 16
click at [197, 184] on input "text" at bounding box center [304, 187] width 326 height 16
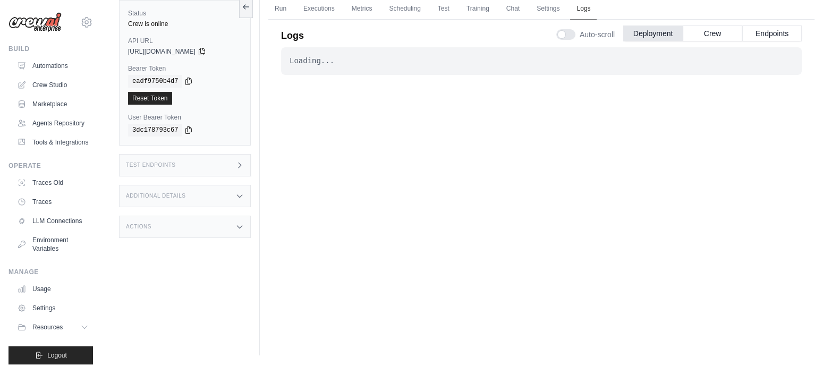
click at [580, 8] on link "Logs" at bounding box center [583, 9] width 27 height 22
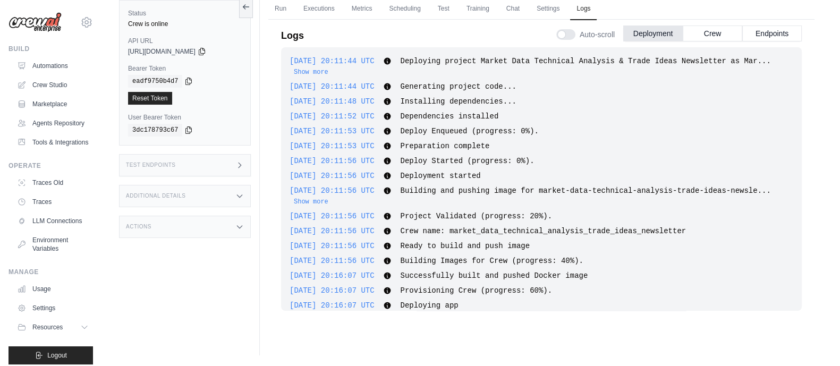
scroll to position [31, 0]
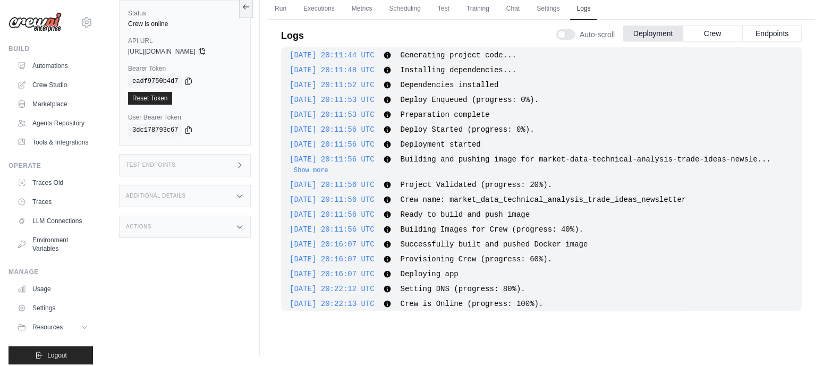
click at [216, 166] on div "Test Endpoints" at bounding box center [185, 165] width 132 height 22
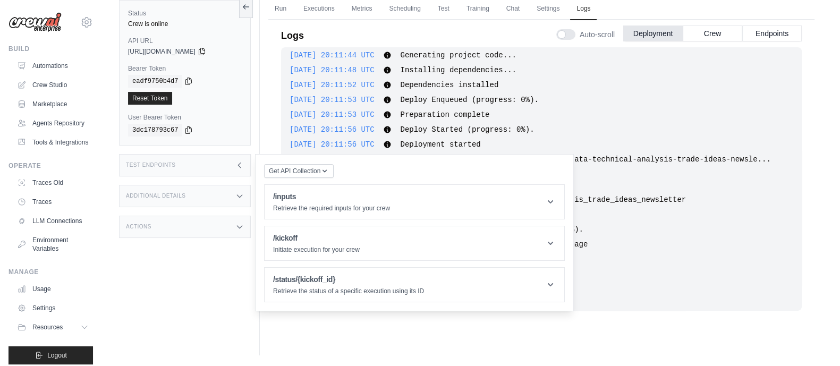
click at [216, 166] on div "Test Endpoints" at bounding box center [185, 165] width 132 height 22
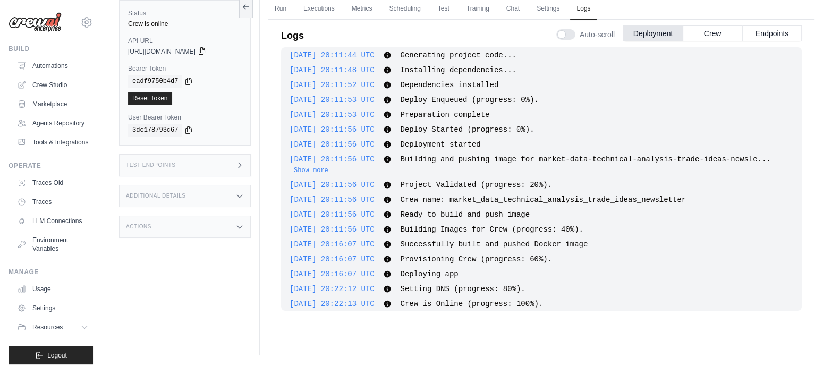
click at [206, 49] on icon at bounding box center [202, 51] width 9 height 9
click at [185, 79] on icon at bounding box center [188, 81] width 9 height 9
click at [210, 195] on div "Additional Details" at bounding box center [185, 196] width 132 height 22
click at [224, 166] on div "Test Endpoints" at bounding box center [185, 165] width 132 height 22
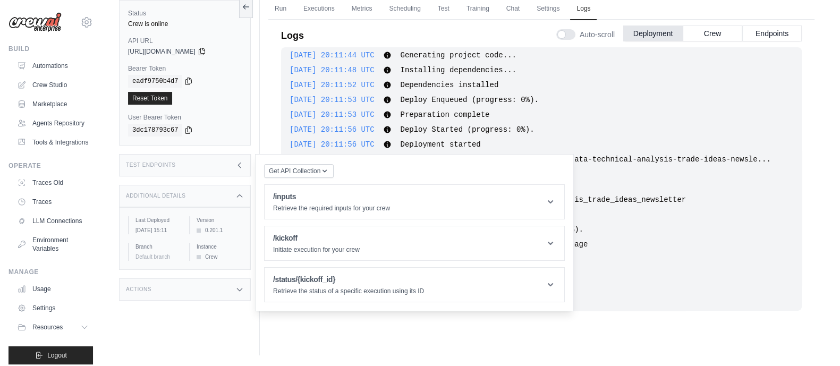
click at [239, 164] on icon at bounding box center [239, 165] width 3 height 5
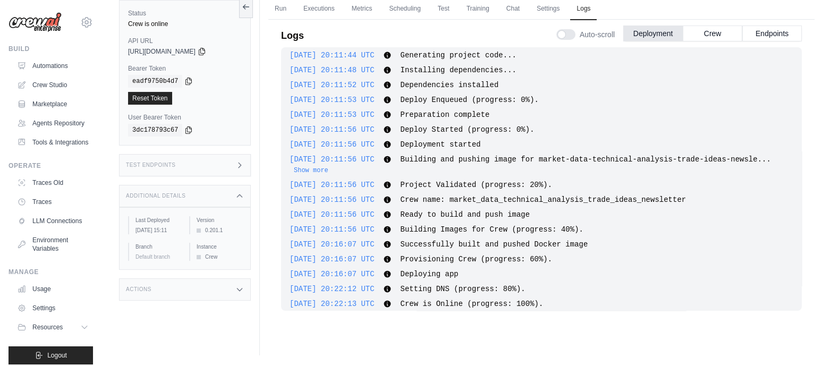
click at [237, 165] on icon at bounding box center [239, 165] width 9 height 9
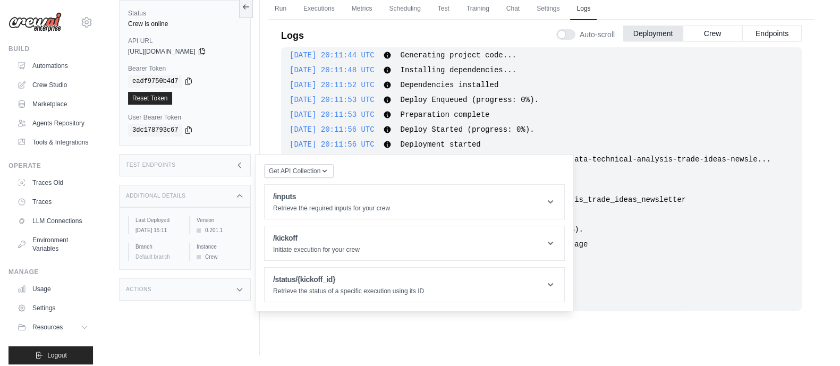
click at [220, 291] on div "Actions" at bounding box center [185, 289] width 132 height 22
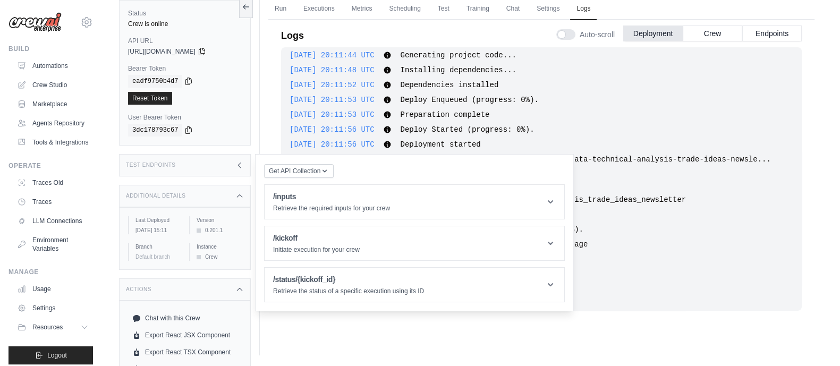
scroll to position [0, 0]
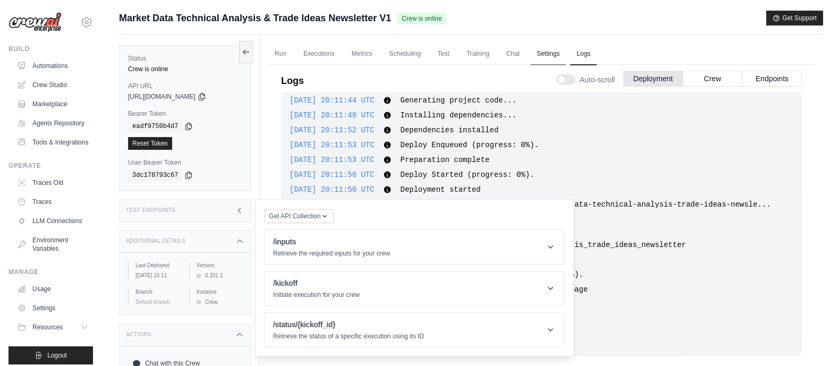
click at [544, 53] on link "Settings" at bounding box center [548, 54] width 36 height 22
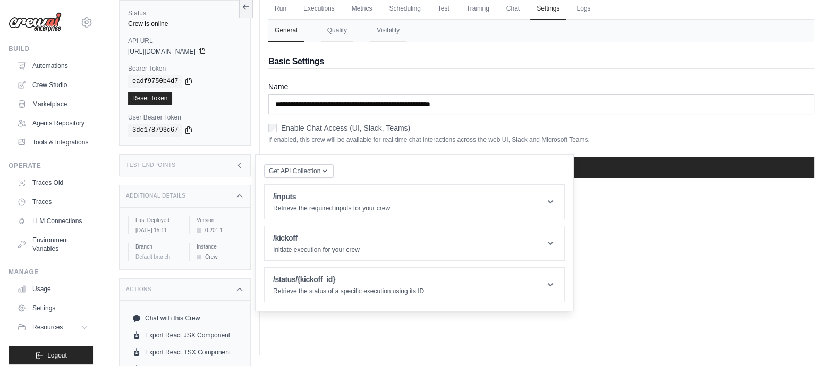
scroll to position [66, 0]
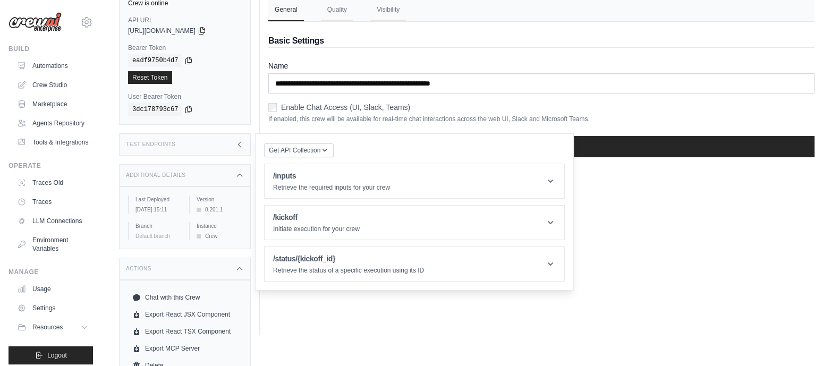
click at [652, 262] on div "Run Executions Metrics Scheduling Test Training Chat Settings Logs 0 Running 0 …" at bounding box center [541, 152] width 563 height 366
click at [233, 141] on div "Test Endpoints" at bounding box center [185, 144] width 132 height 22
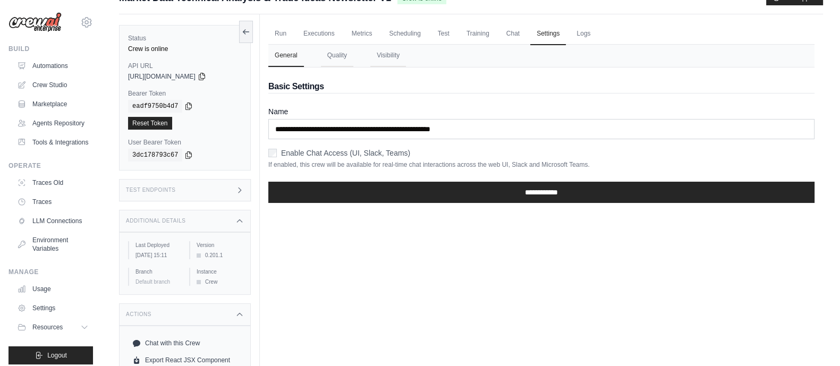
scroll to position [0, 0]
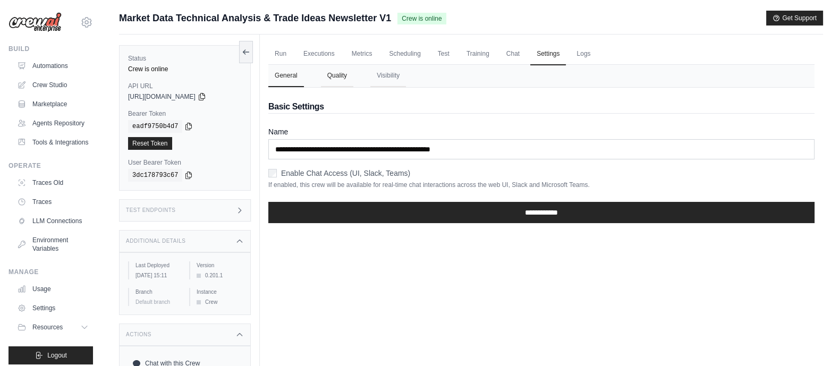
click at [344, 78] on button "Quality" at bounding box center [337, 76] width 32 height 22
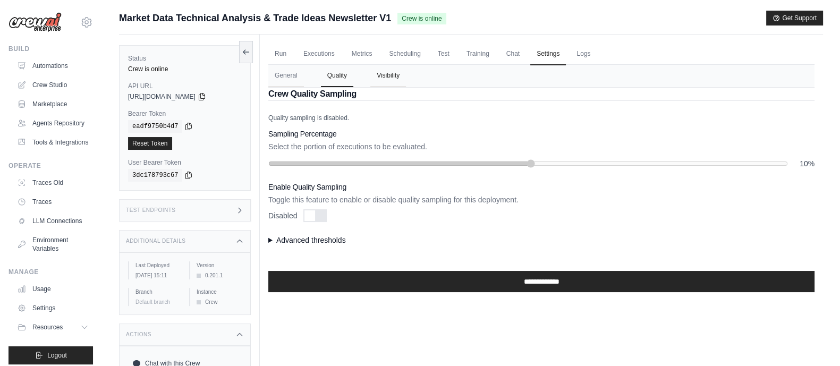
click at [390, 79] on button "Visibility" at bounding box center [388, 76] width 36 height 22
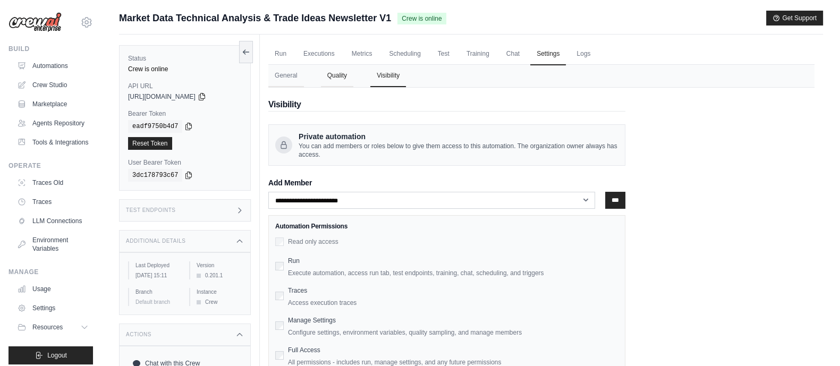
click at [337, 70] on button "Quality" at bounding box center [337, 76] width 32 height 22
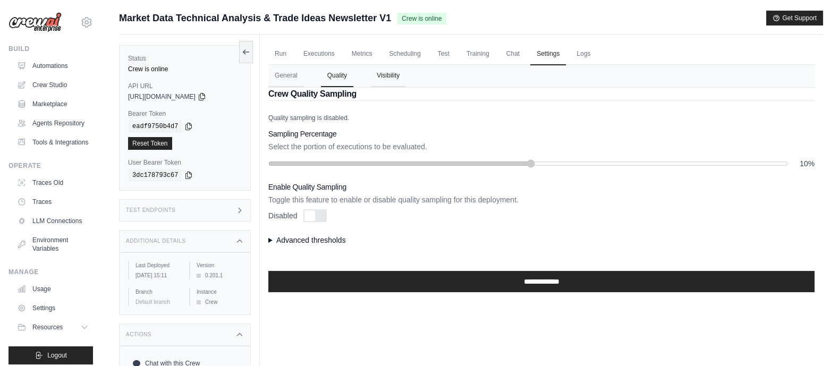
click at [376, 72] on button "Visibility" at bounding box center [388, 76] width 36 height 22
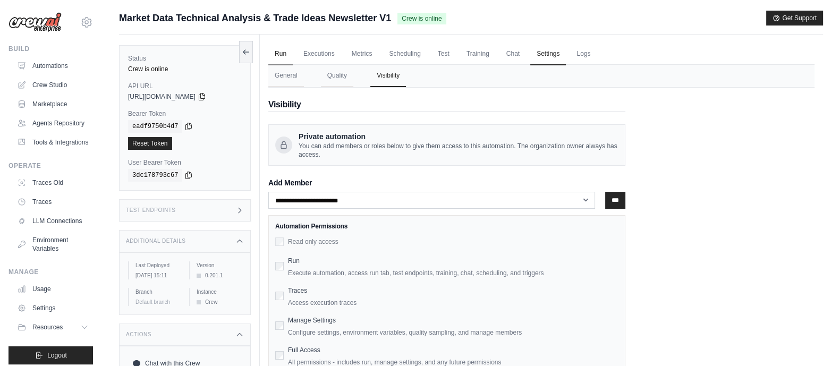
click at [288, 52] on link "Run" at bounding box center [280, 54] width 24 height 22
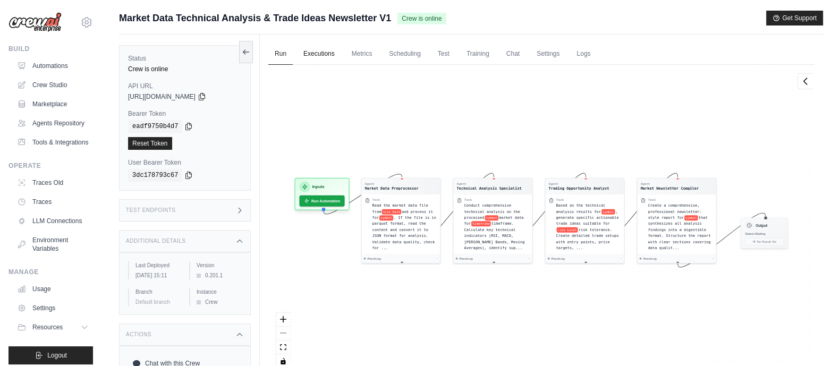
click at [323, 55] on link "Executions" at bounding box center [319, 54] width 44 height 22
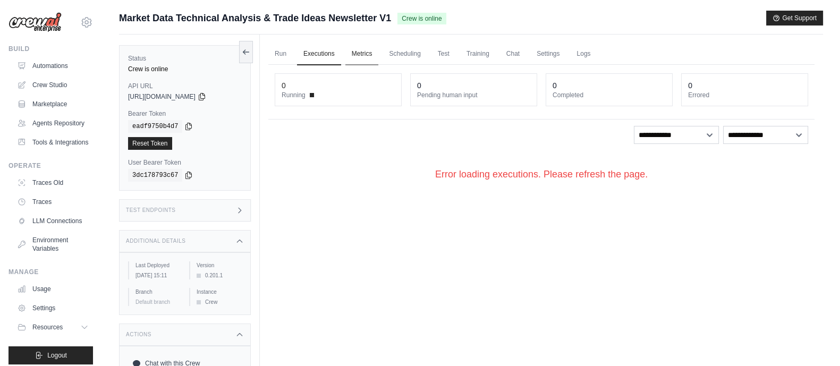
click at [357, 54] on link "Metrics" at bounding box center [361, 54] width 33 height 22
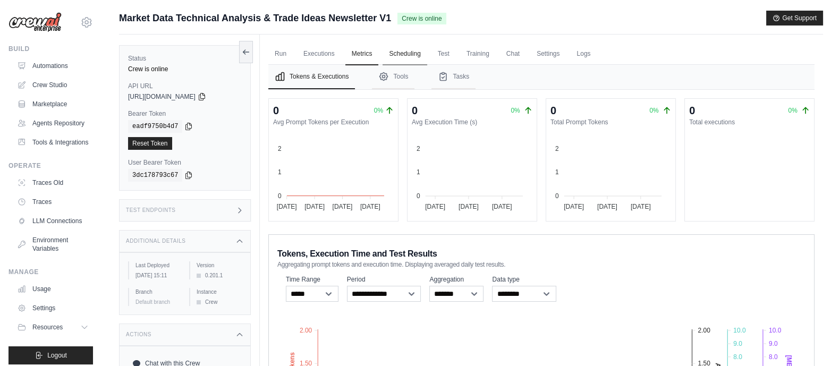
click at [400, 55] on link "Scheduling" at bounding box center [405, 54] width 44 height 22
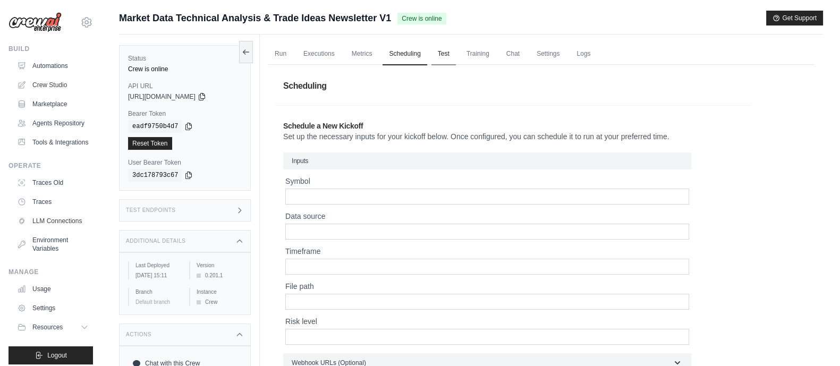
click at [442, 52] on link "Test" at bounding box center [443, 54] width 24 height 22
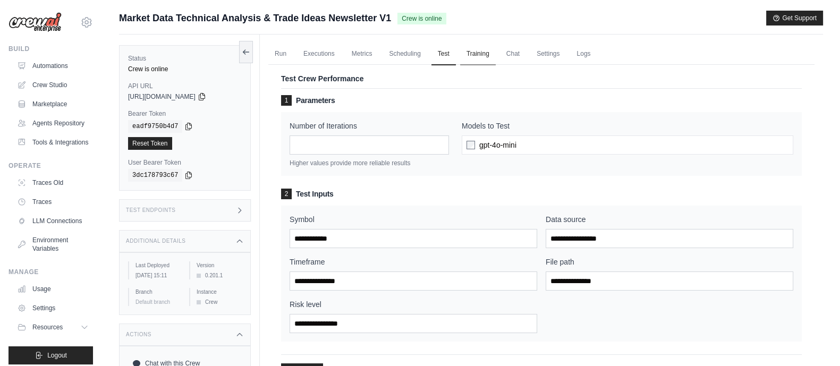
click at [472, 53] on link "Training" at bounding box center [478, 54] width 36 height 22
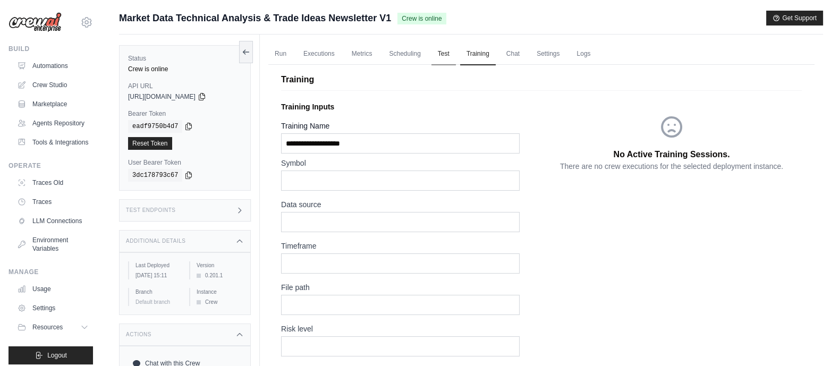
click at [441, 54] on link "Test" at bounding box center [443, 54] width 24 height 22
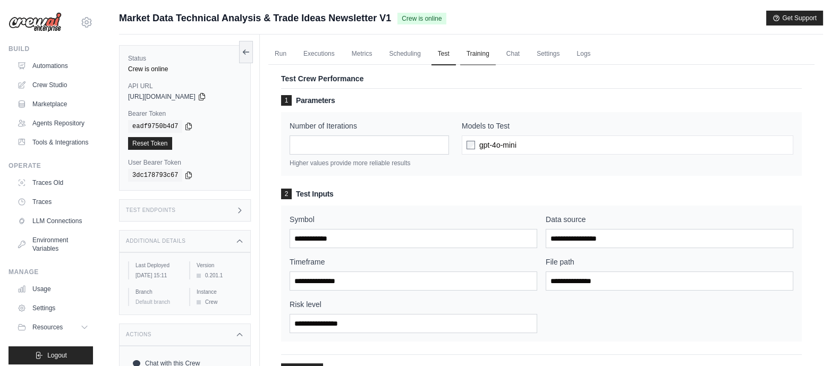
click at [479, 55] on link "Training" at bounding box center [478, 54] width 36 height 22
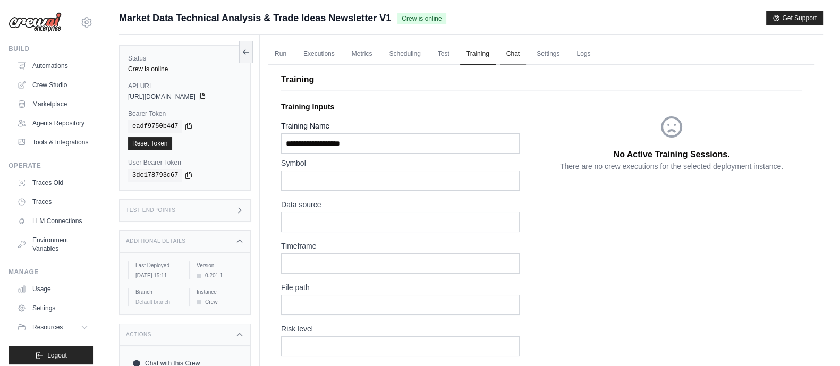
click at [513, 57] on link "Chat" at bounding box center [513, 54] width 26 height 22
click at [546, 54] on link "Settings" at bounding box center [548, 54] width 36 height 22
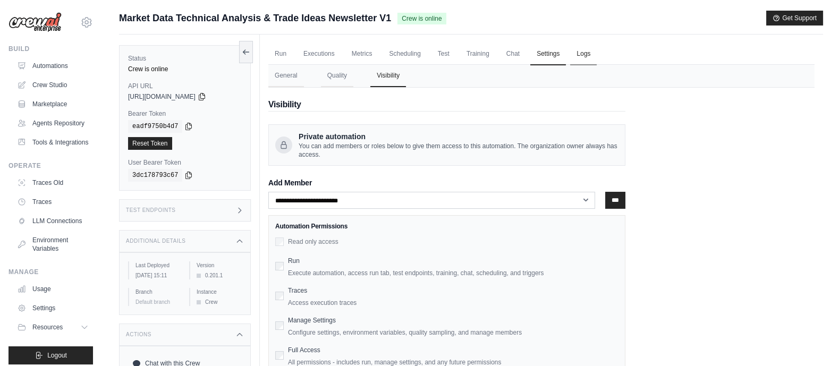
click at [582, 54] on link "Logs" at bounding box center [583, 54] width 27 height 22
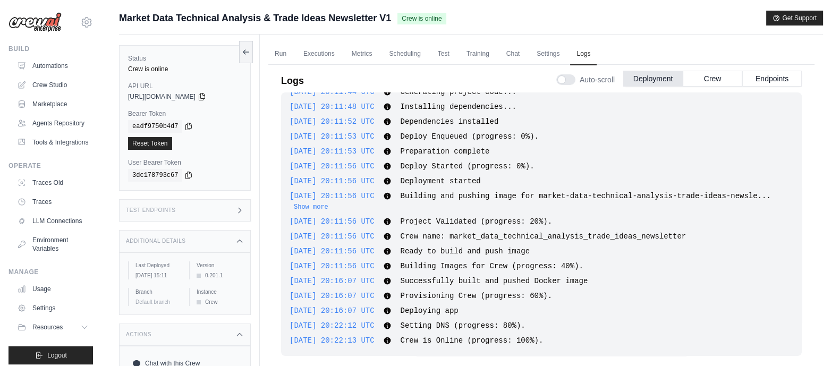
scroll to position [43, 0]
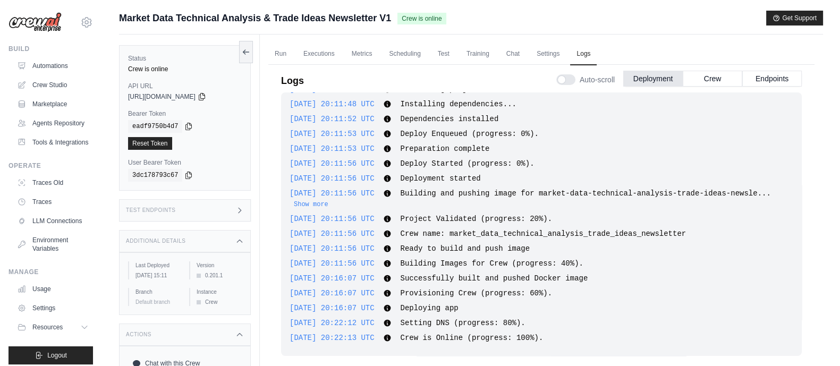
click at [220, 209] on div "Test Endpoints" at bounding box center [185, 210] width 132 height 22
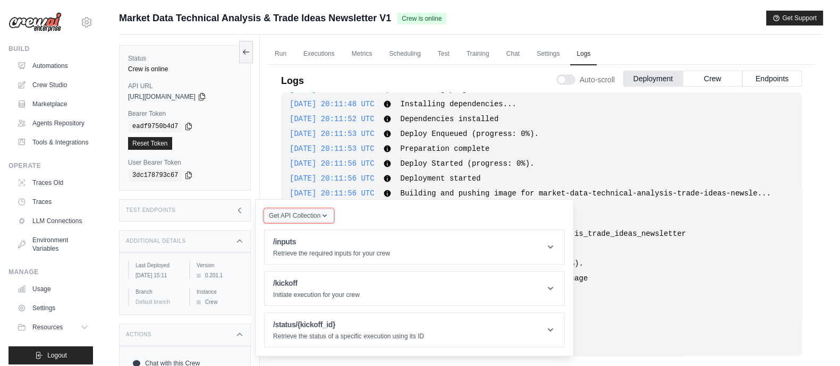
click at [294, 214] on span "Get API Collection" at bounding box center [295, 215] width 52 height 9
click at [294, 237] on div "Postman API Collection" at bounding box center [324, 244] width 102 height 17
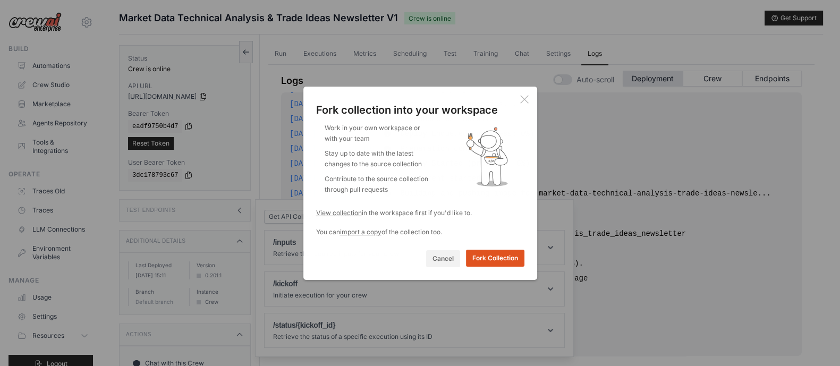
click at [495, 257] on button "Fork Collection" at bounding box center [495, 258] width 58 height 17
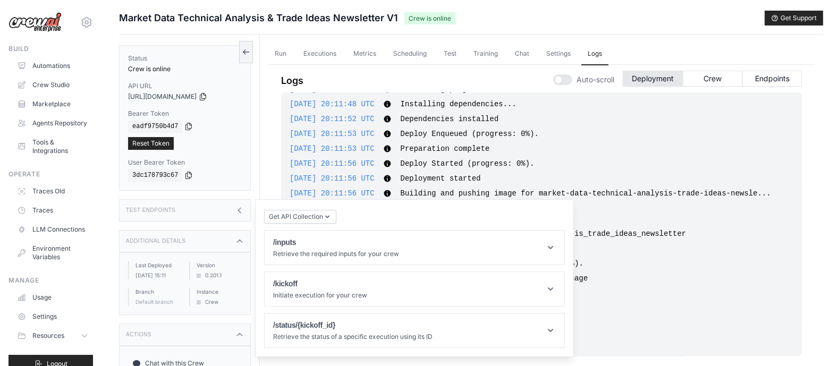
click at [266, 164] on div "Run Executions Metrics Scheduling Test Training Chat Settings Logs 0 Running 0 …" at bounding box center [541, 218] width 563 height 366
click at [227, 207] on div "Test Endpoints" at bounding box center [185, 210] width 132 height 22
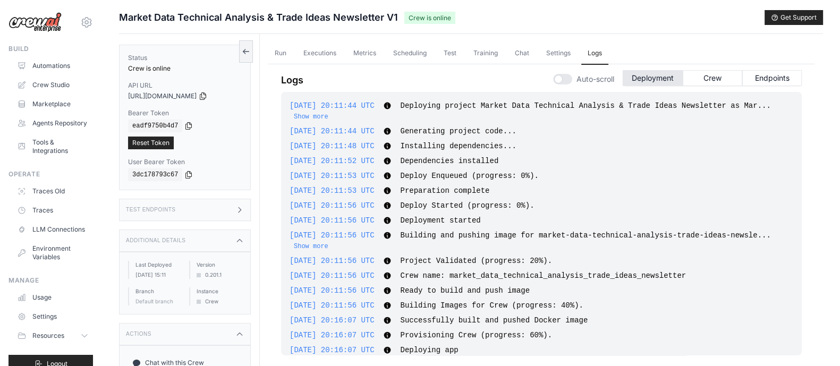
scroll to position [0, 0]
click at [186, 124] on icon at bounding box center [189, 126] width 6 height 7
